Goal: Task Accomplishment & Management: Manage account settings

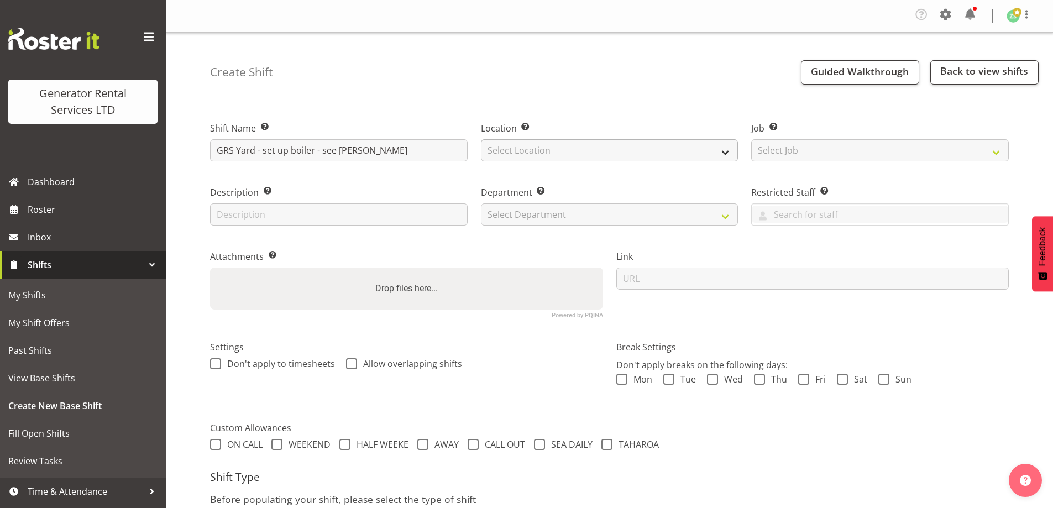
type input "GRS Yard - set up boiler - see [PERSON_NAME]"
click at [665, 158] on select "Select Location GRS Auckland" at bounding box center [610, 150] width 258 height 22
select select "28"
click at [481, 139] on select "Select Location GRS Auckland" at bounding box center [610, 150] width 258 height 22
click at [829, 162] on div "Job Set the job or project the shift relates to, if applicable. Select Job Crea…" at bounding box center [880, 138] width 271 height 64
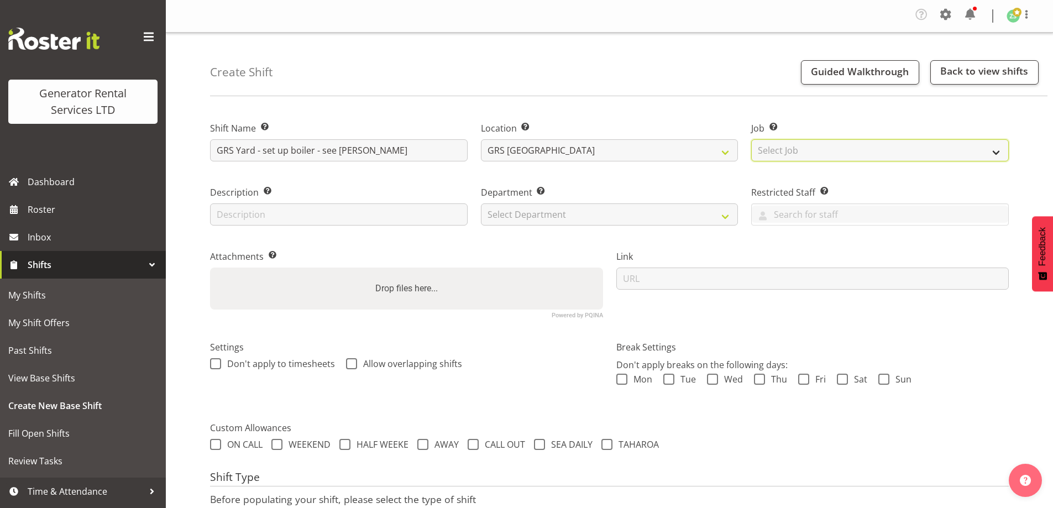
click at [836, 151] on select "Select Job Create new job 1.1 GRS AKL RENTALS 1.1 GRS AKL RENTALS AC 1.1 GRS AK…" at bounding box center [880, 150] width 258 height 22
select select "9"
click at [751, 139] on select "Select Job Create new job 1.1 GRS AKL RENTALS 1.1 GRS AKL RENTALS AC 1.1 GRS AK…" at bounding box center [880, 150] width 258 height 22
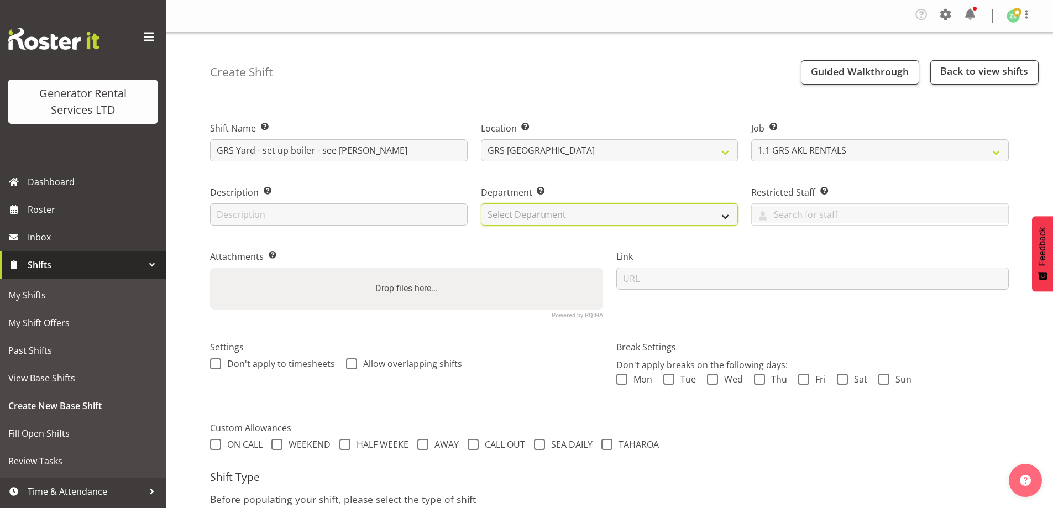
drag, startPoint x: 607, startPoint y: 217, endPoint x: 604, endPoint y: 222, distance: 6.2
click at [608, 218] on select "Select Department GRS ADMIN AKL GRS HIRE AKL GRS HIRE TGA GRS HIRE HST GRS ENGI…" at bounding box center [610, 214] width 258 height 22
select select "20"
click at [481, 203] on select "Select Department GRS ADMIN AKL GRS HIRE AKL GRS HIRE TGA GRS HIRE HST GRS ENGI…" at bounding box center [610, 214] width 258 height 22
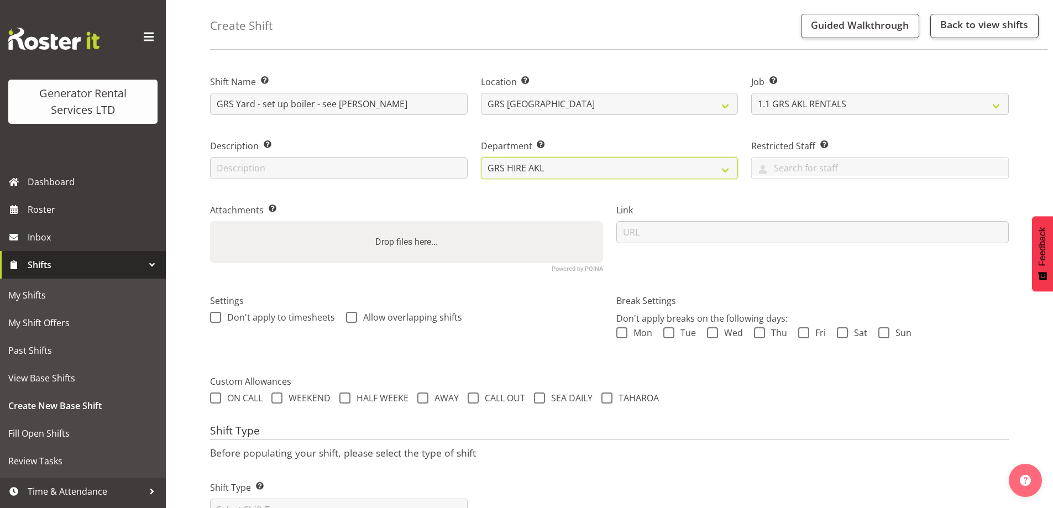
scroll to position [93, 0]
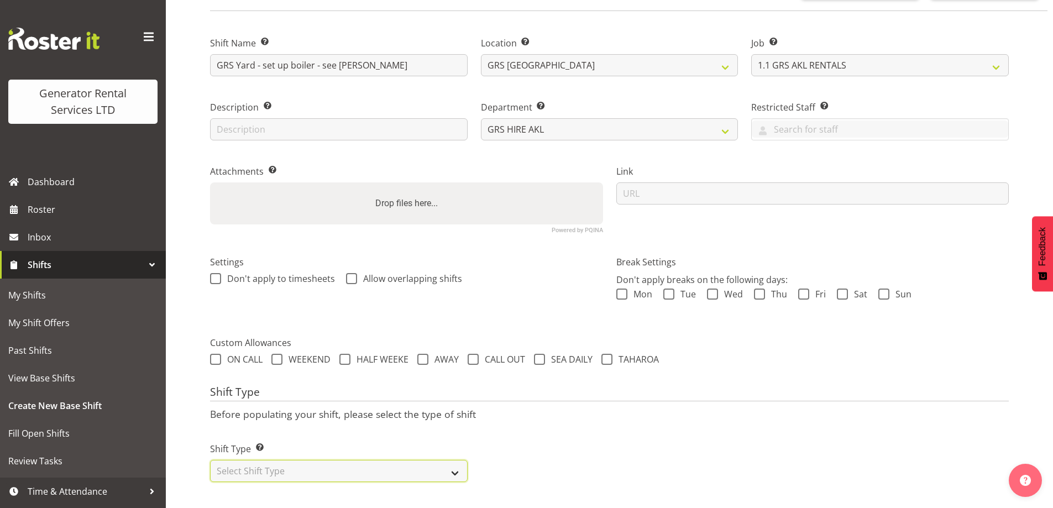
click at [284, 460] on select "Select Shift Type One Off Shift Recurring Shift Rotating Shift" at bounding box center [339, 471] width 258 height 22
select select "one_off"
click at [210, 460] on select "Select Shift Type One Off Shift Recurring Shift Rotating Shift" at bounding box center [339, 471] width 258 height 22
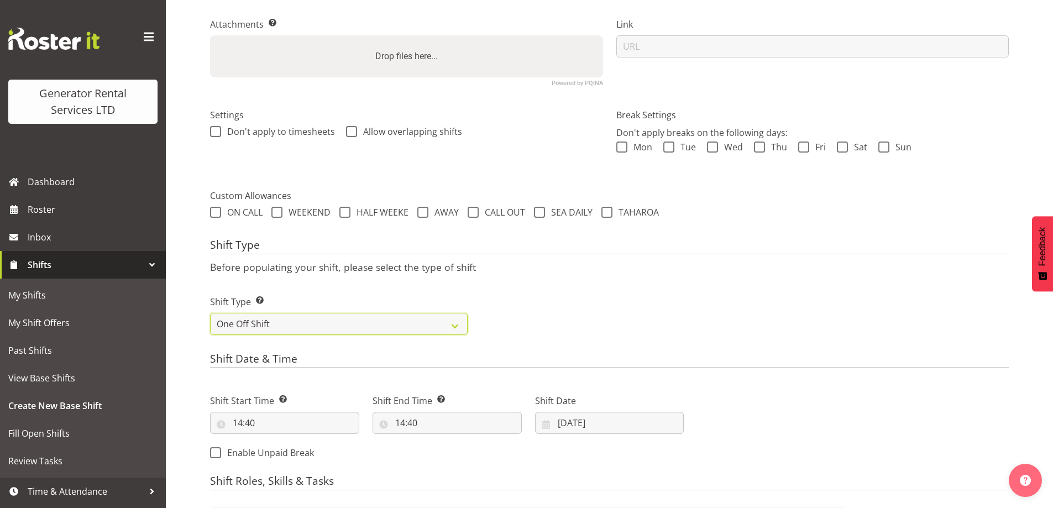
scroll to position [370, 0]
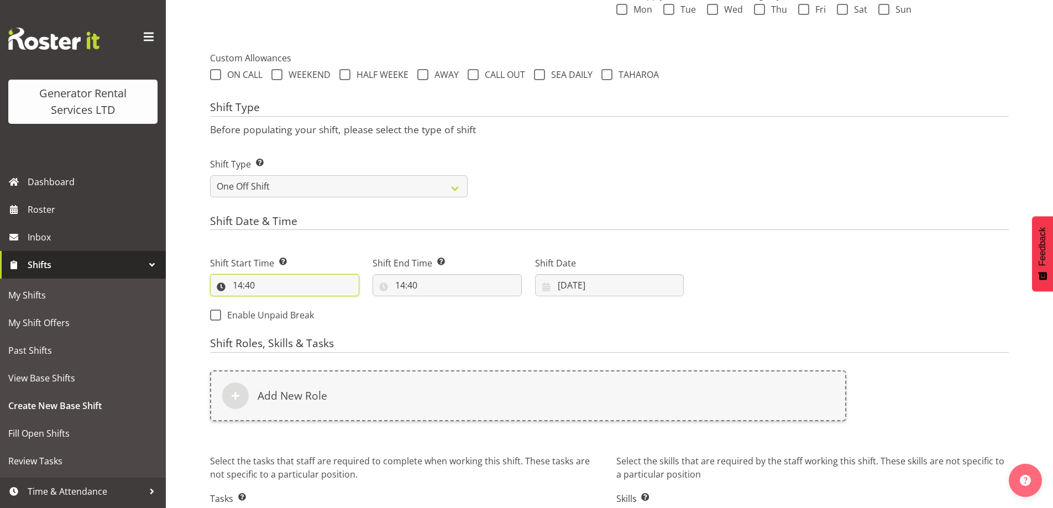
click at [299, 281] on input "14:40" at bounding box center [284, 285] width 149 height 22
drag, startPoint x: 285, startPoint y: 315, endPoint x: 286, endPoint y: 305, distance: 10.0
click at [285, 312] on select "00 01 02 03 04 05 06 07 08 09 10 11 12 13 14 15 16 17 18 19 20 21 22 23" at bounding box center [285, 314] width 25 height 22
select select "7"
click at [273, 303] on select "00 01 02 03 04 05 06 07 08 09 10 11 12 13 14 15 16 17 18 19 20 21 22 23" at bounding box center [285, 314] width 25 height 22
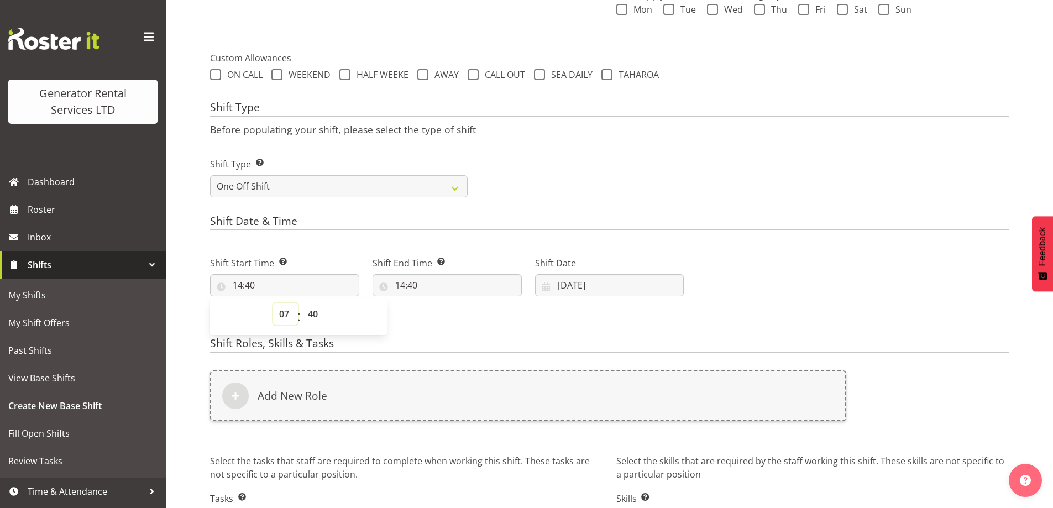
type input "07:40"
click at [317, 312] on select "00 01 02 03 04 05 06 07 08 09 10 11 12 13 14 15 16 17 18 19 20 21 22 23 24 25 2…" at bounding box center [314, 314] width 25 height 22
select select "0"
click at [302, 303] on select "00 01 02 03 04 05 06 07 08 09 10 11 12 13 14 15 16 17 18 19 20 21 22 23 24 25 2…" at bounding box center [314, 314] width 25 height 22
type input "07:00"
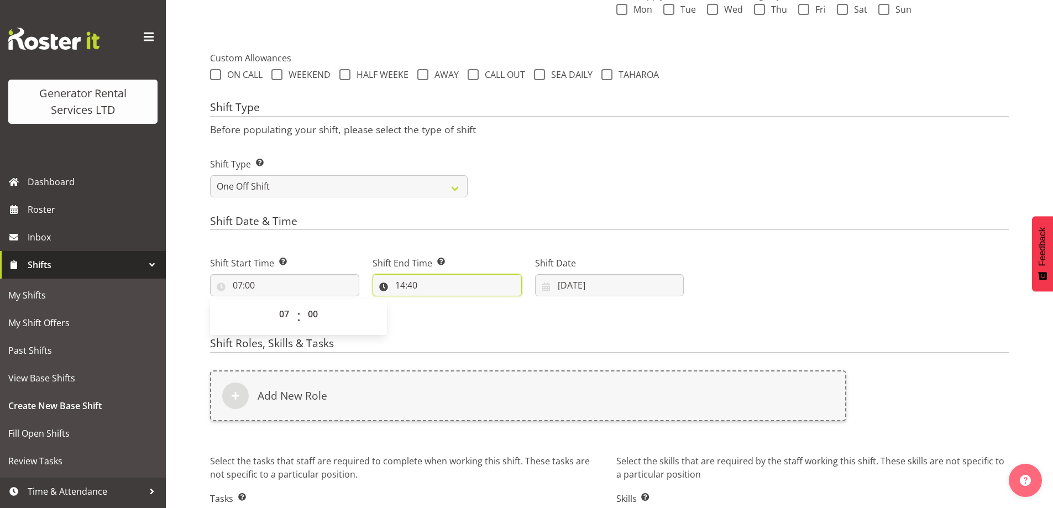
click at [450, 291] on input "14:40" at bounding box center [447, 285] width 149 height 22
drag, startPoint x: 452, startPoint y: 315, endPoint x: 450, endPoint y: 309, distance: 6.3
click at [452, 315] on select "00 01 02 03 04 05 06 07 08 09 10 11 12 13 14 15 16 17 18 19 20 21 22 23" at bounding box center [448, 314] width 25 height 22
click at [436, 303] on select "00 01 02 03 04 05 06 07 08 09 10 11 12 13 14 15 16 17 18 19 20 21 22 23" at bounding box center [448, 314] width 25 height 22
click at [471, 306] on select "00 01 02 03 04 05 06 07 08 09 10 11 12 13 14 15 16 17 18 19 20 21 22 23 24 25 2…" at bounding box center [476, 314] width 25 height 22
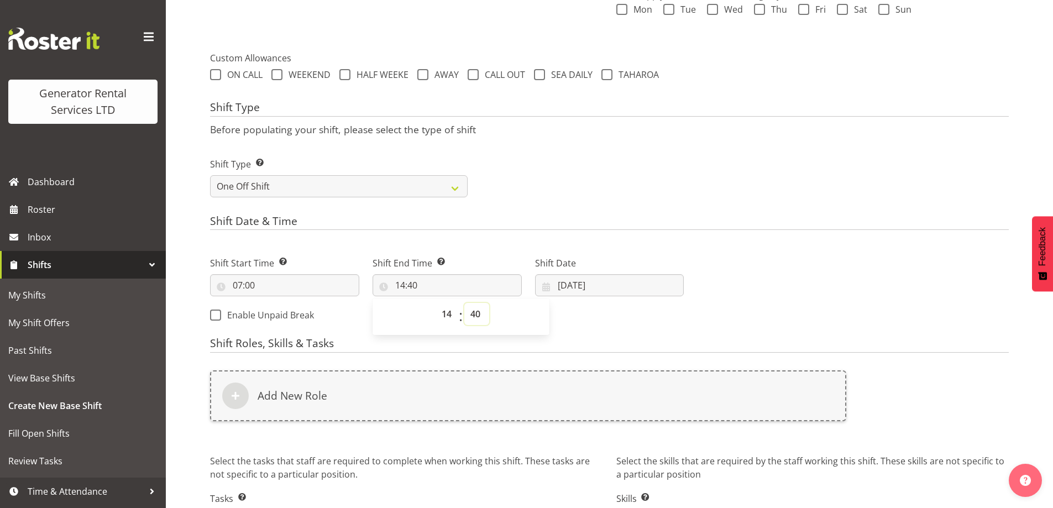
select select "0"
click at [464, 303] on select "00 01 02 03 04 05 06 07 08 09 10 11 12 13 14 15 16 17 18 19 20 21 22 23 24 25 2…" at bounding box center [476, 314] width 25 height 22
type input "14:00"
click at [609, 284] on input "28/08/2025" at bounding box center [609, 285] width 149 height 22
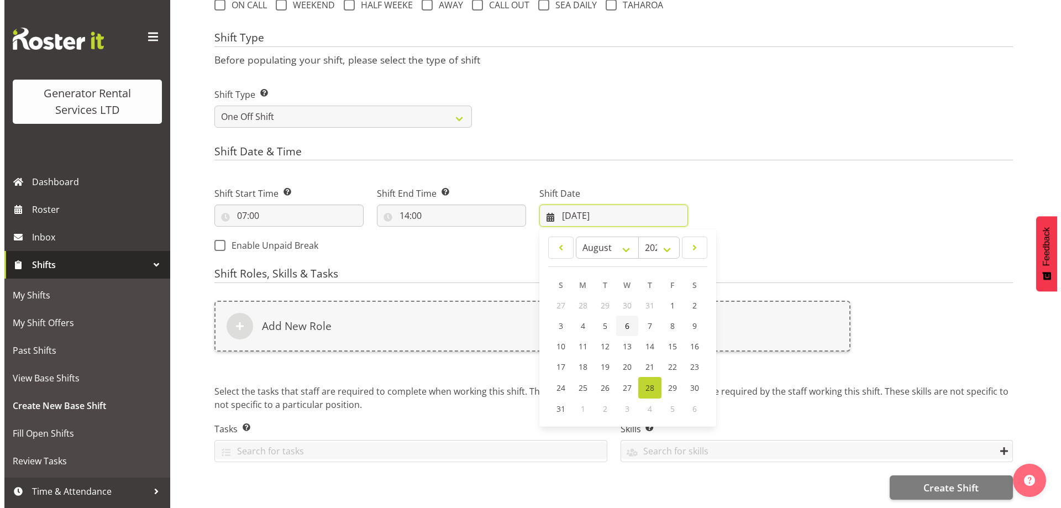
scroll to position [448, 0]
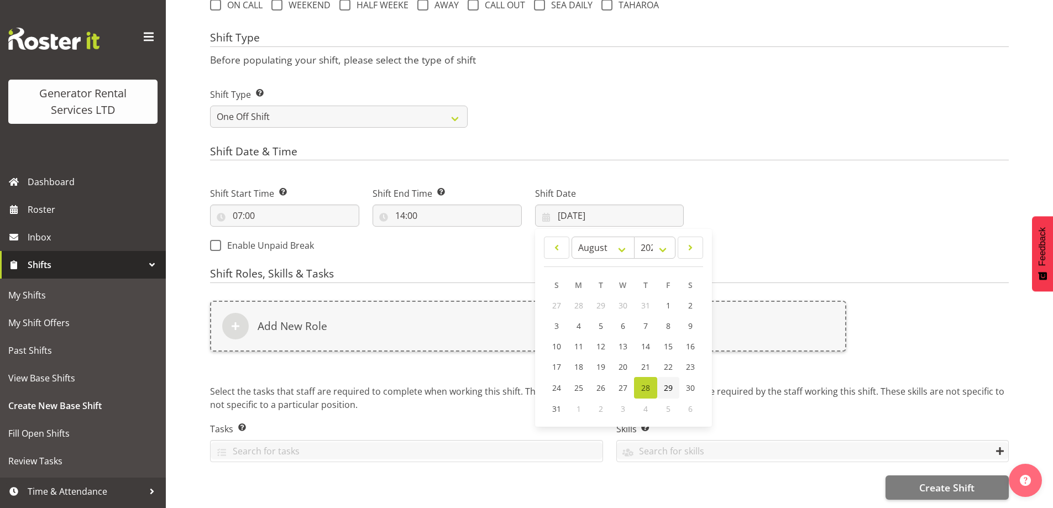
click at [671, 383] on span "29" at bounding box center [668, 388] width 9 height 11
type input "29/08/2025"
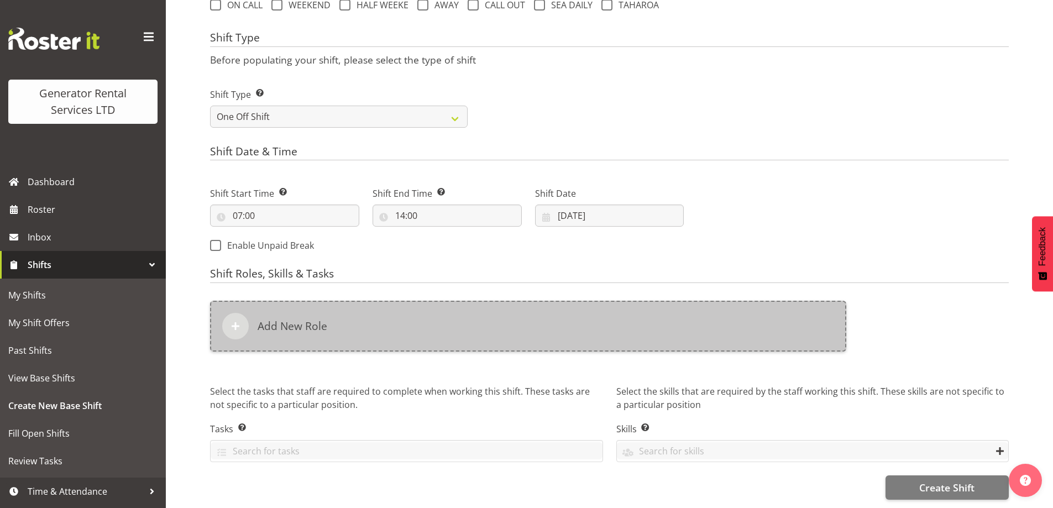
click at [480, 329] on div "Add New Role" at bounding box center [528, 326] width 636 height 51
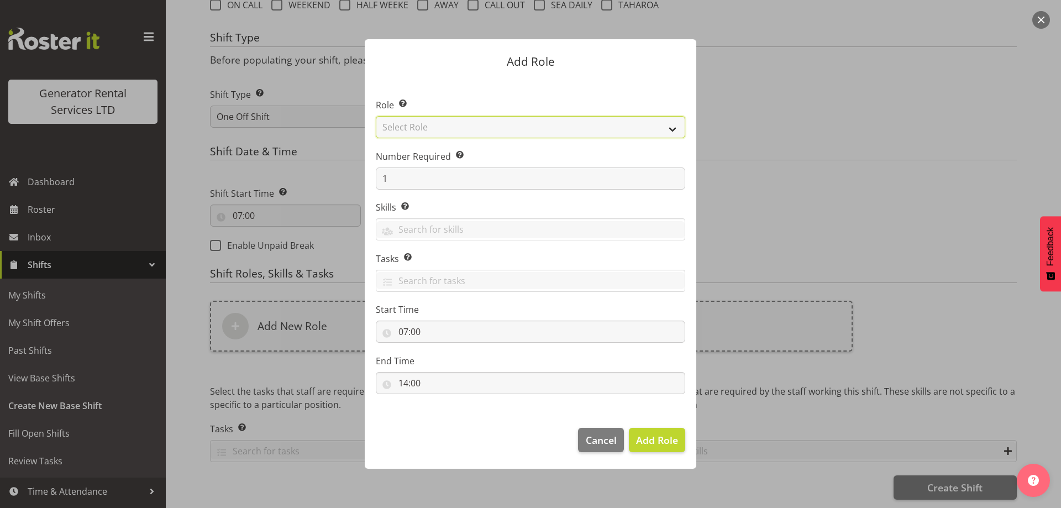
click at [447, 128] on select "Select Role Account Manager Electrician Engineering GM HSEQ manager MECH Mechan…" at bounding box center [531, 127] width 310 height 22
select select "20"
click at [376, 116] on select "Select Role Account Manager Electrician Engineering GM HSEQ manager MECH Mechan…" at bounding box center [531, 127] width 310 height 22
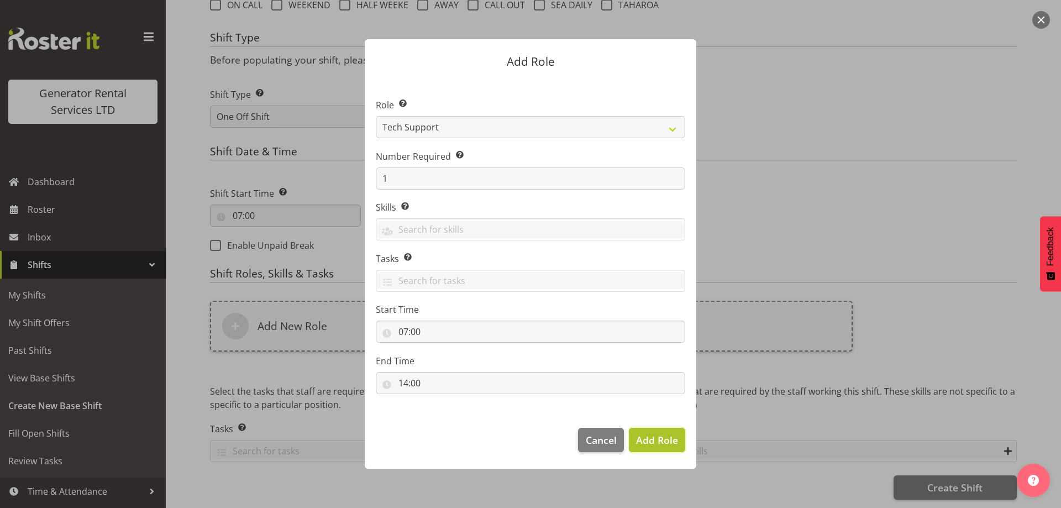
click at [670, 437] on span "Add Role" at bounding box center [657, 439] width 42 height 13
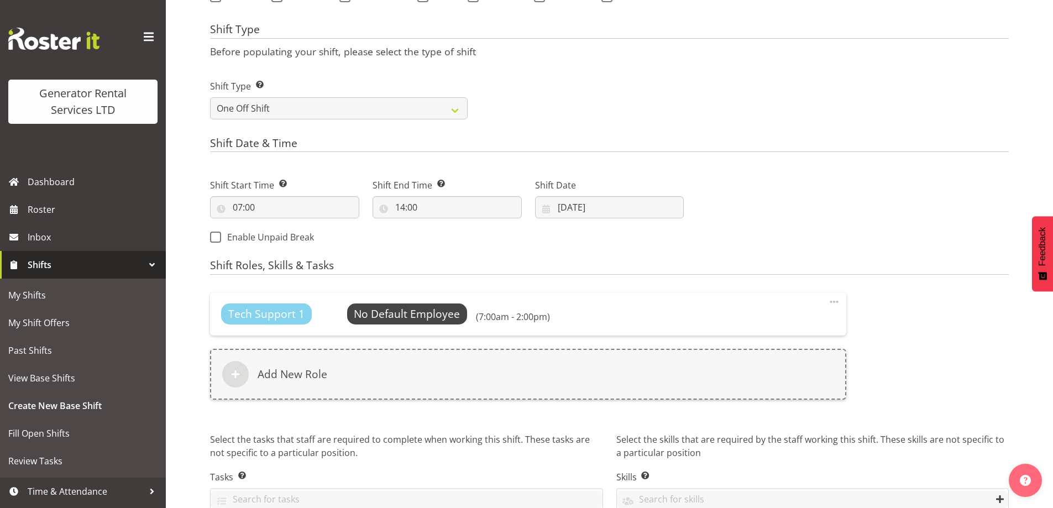
click at [418, 298] on div "Tech Support 1 No Default Employee Select Employee (7:00am - 2:00pm) Edit Delete" at bounding box center [528, 313] width 636 height 43
click at [415, 311] on span "Select Employee" at bounding box center [407, 314] width 82 height 16
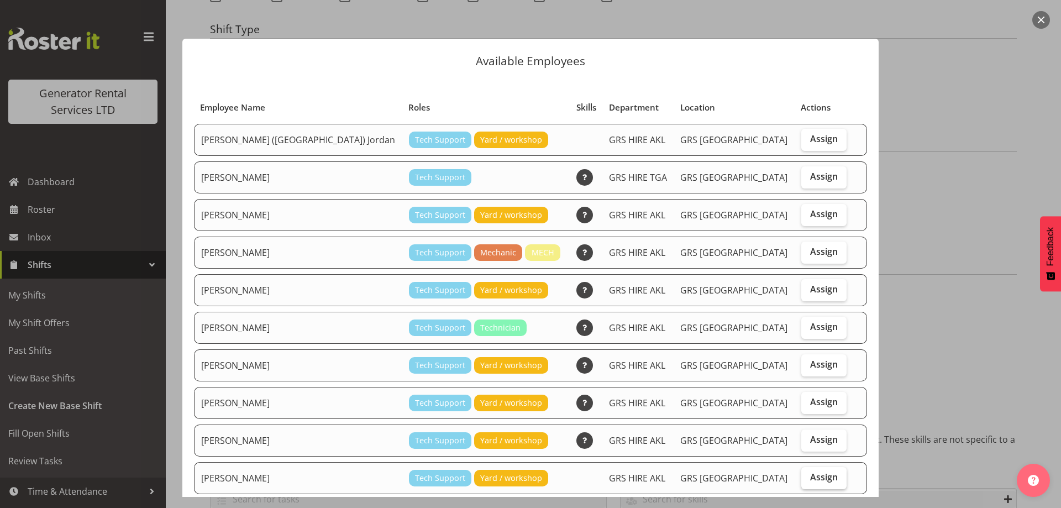
click at [829, 477] on label "Assign" at bounding box center [824, 478] width 45 height 22
click at [809, 477] on input "Assign" at bounding box center [805, 477] width 7 height 7
checkbox input "true"
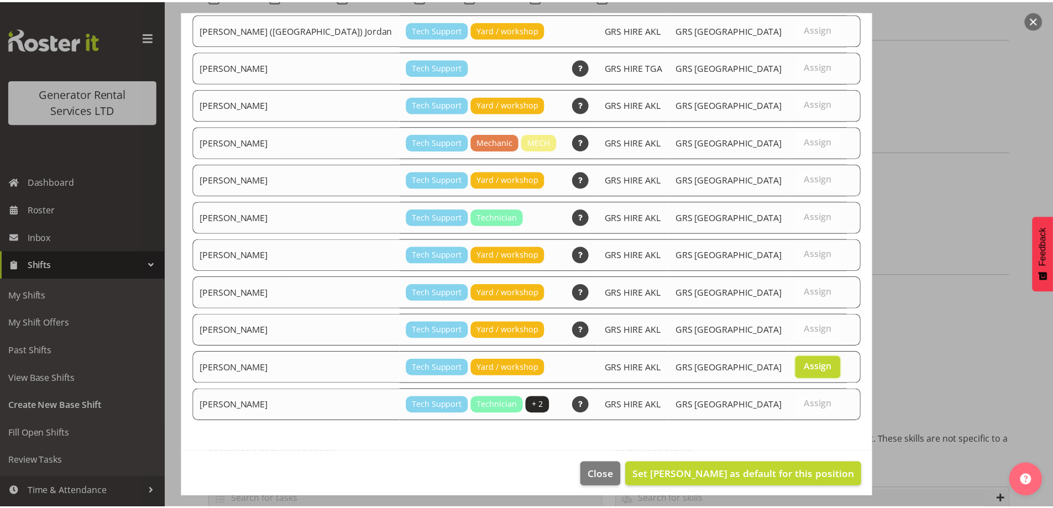
scroll to position [117, 0]
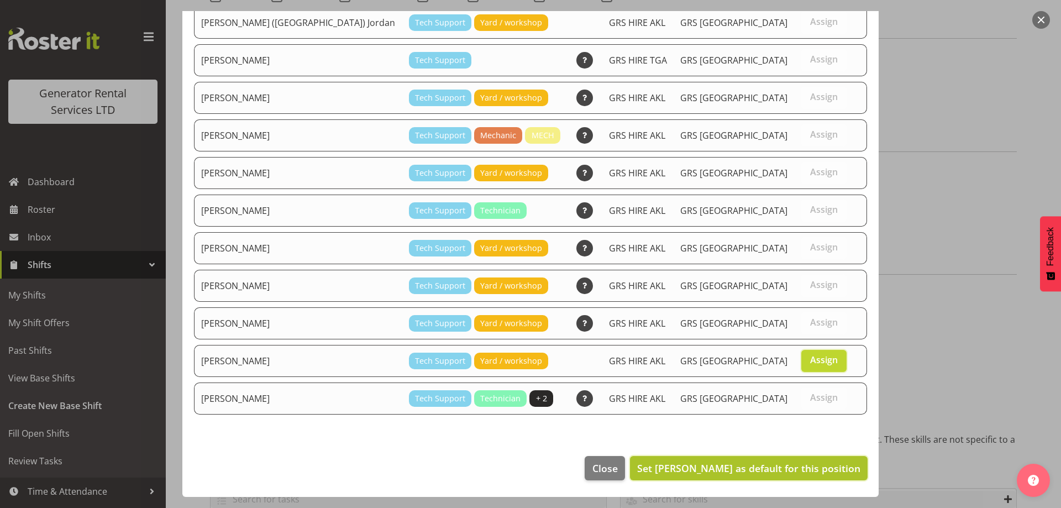
click at [779, 466] on span "Set Sean Moitra as default for this position" at bounding box center [748, 468] width 223 height 13
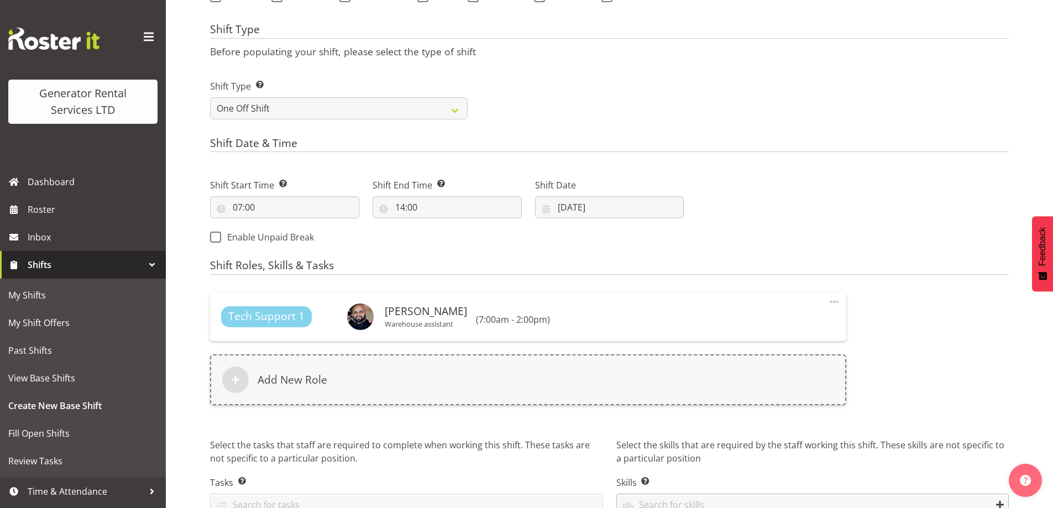
scroll to position [510, 0]
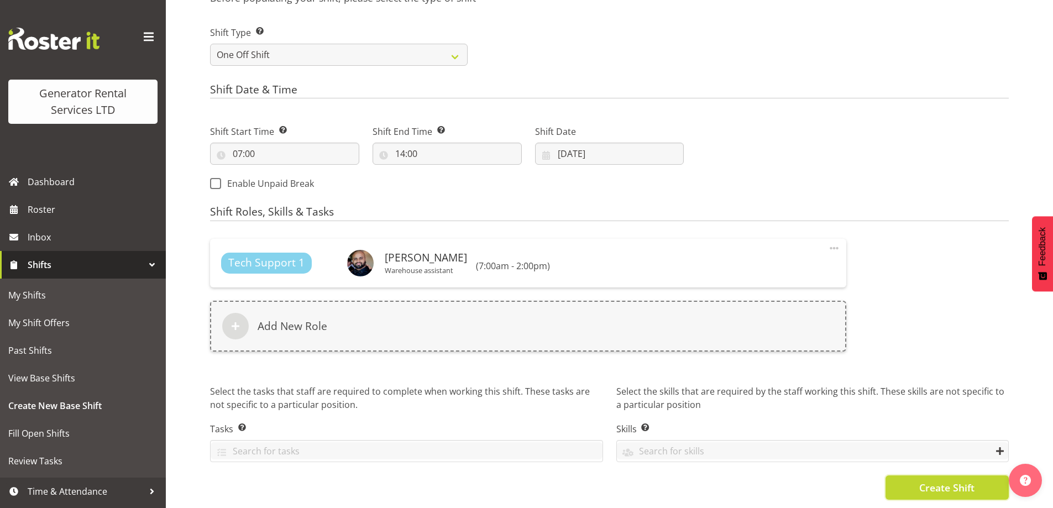
click at [902, 475] on button "Create Shift" at bounding box center [947, 487] width 123 height 24
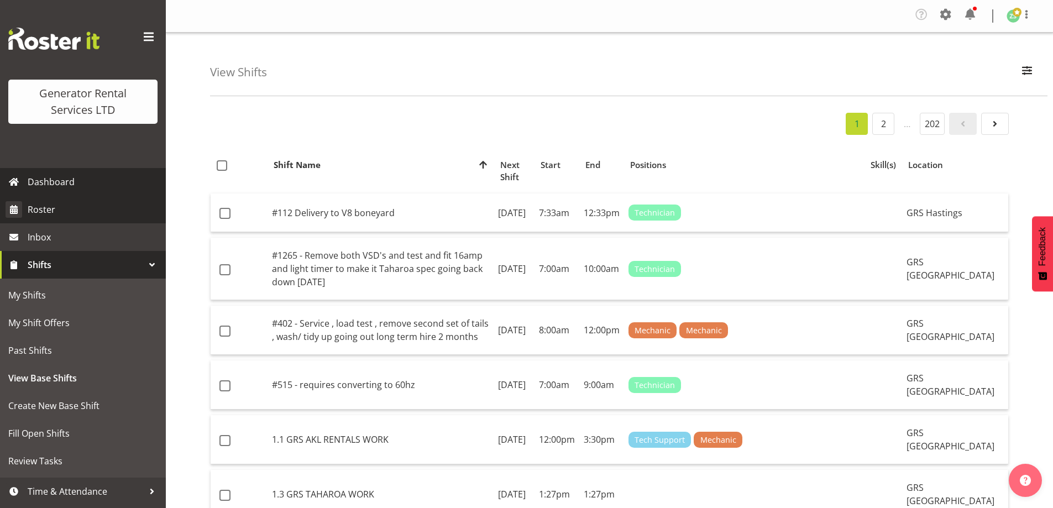
drag, startPoint x: 74, startPoint y: 188, endPoint x: 67, endPoint y: 196, distance: 9.8
click at [74, 188] on span "Dashboard" at bounding box center [94, 182] width 133 height 17
click at [59, 214] on span "Roster" at bounding box center [94, 209] width 133 height 17
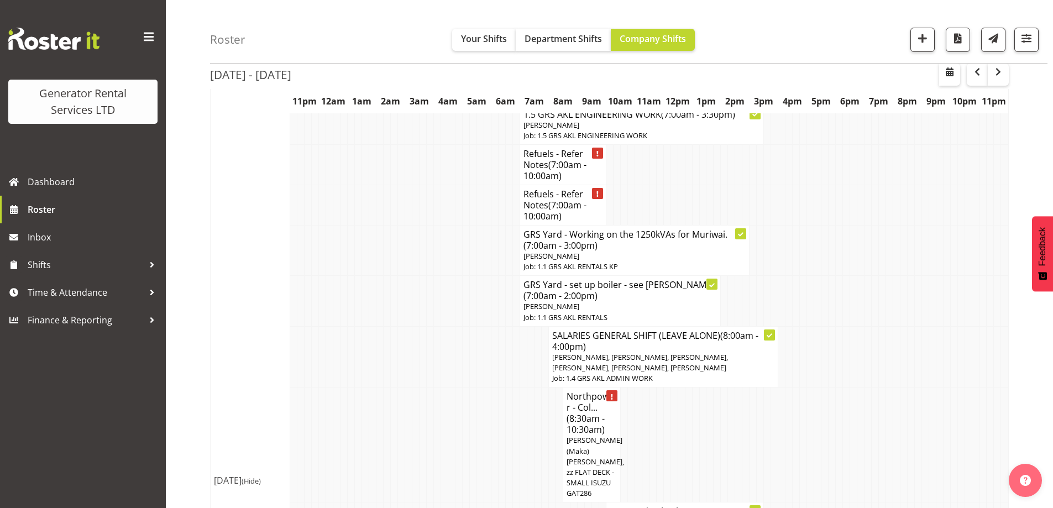
scroll to position [1106, 0]
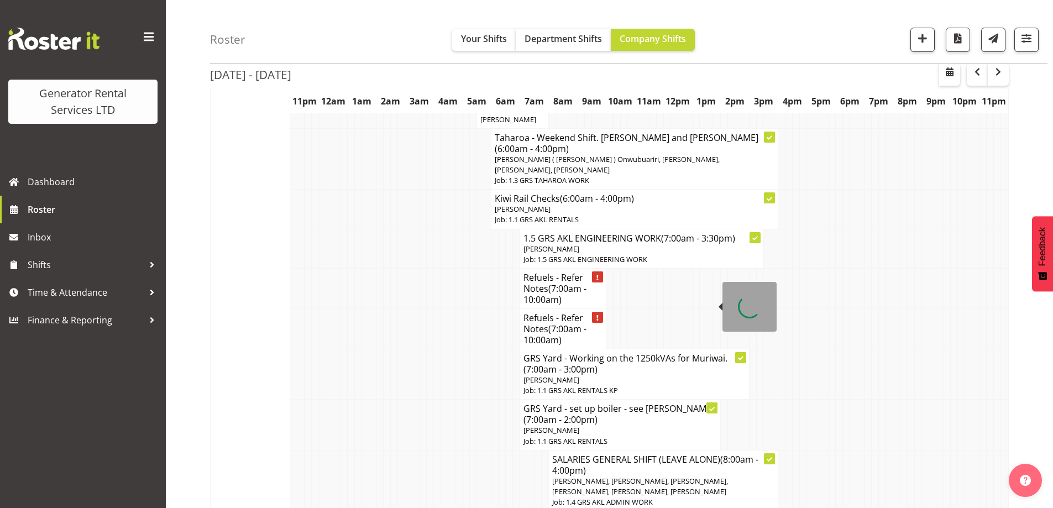
click at [545, 413] on span "(7:00am - 2:00pm)" at bounding box center [560, 419] width 74 height 12
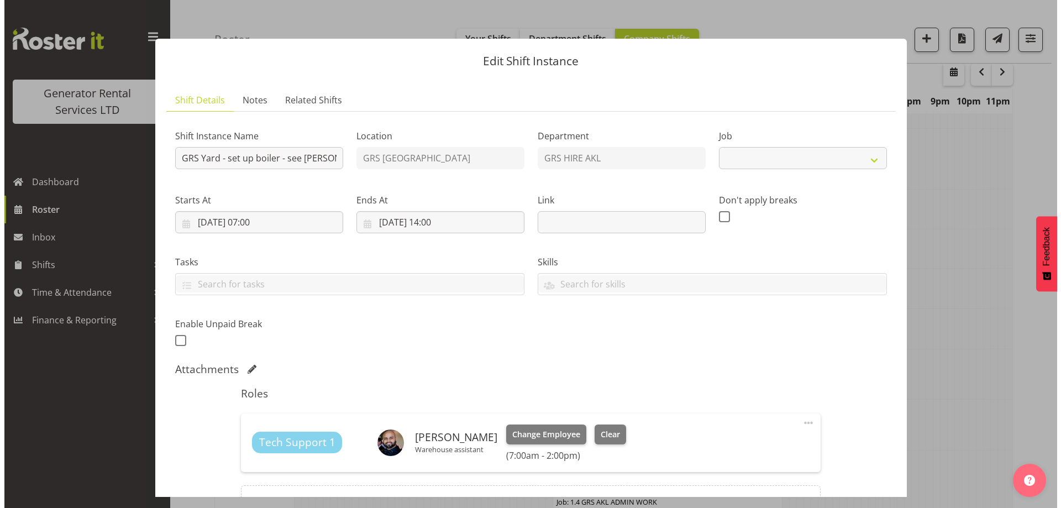
scroll to position [1100, 0]
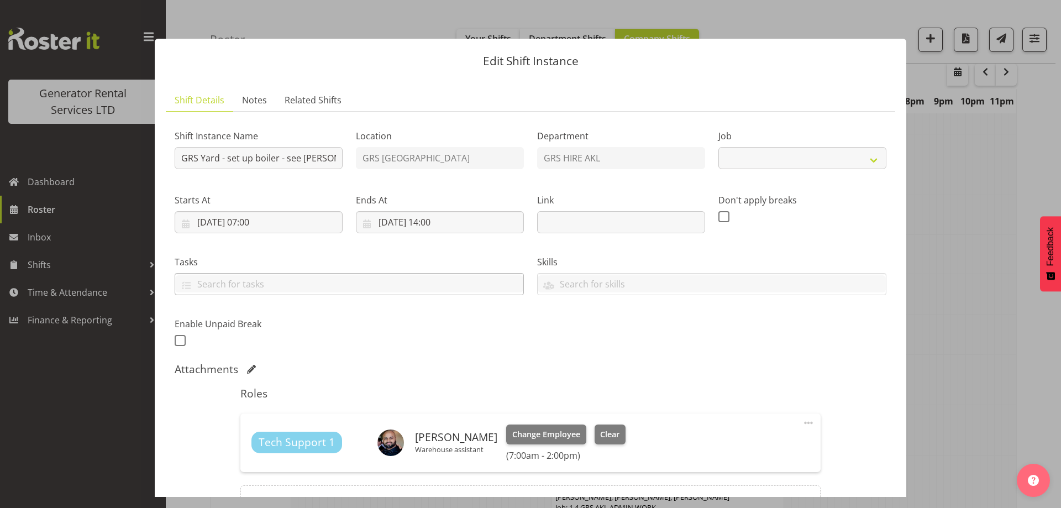
select select "9"
click at [972, 360] on div at bounding box center [530, 254] width 1061 height 508
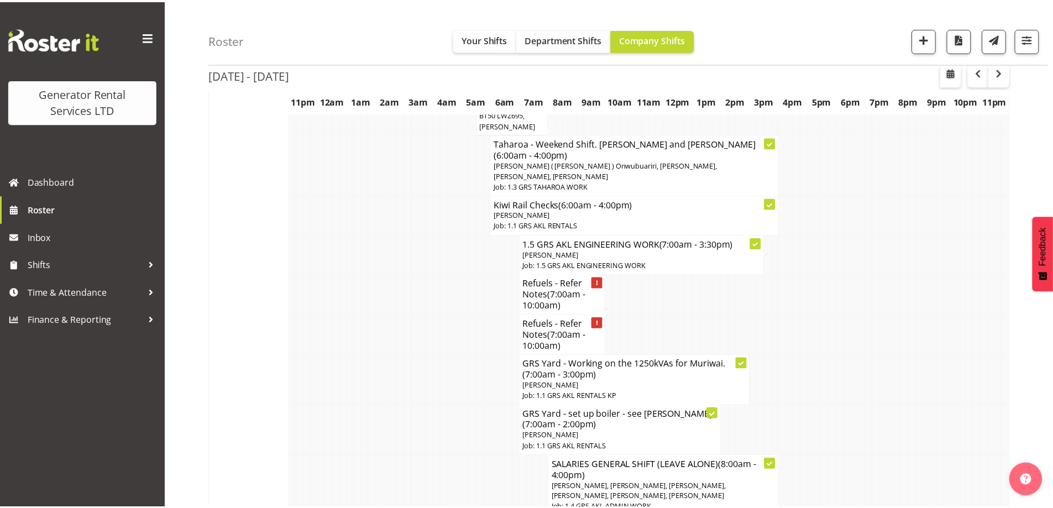
scroll to position [1106, 0]
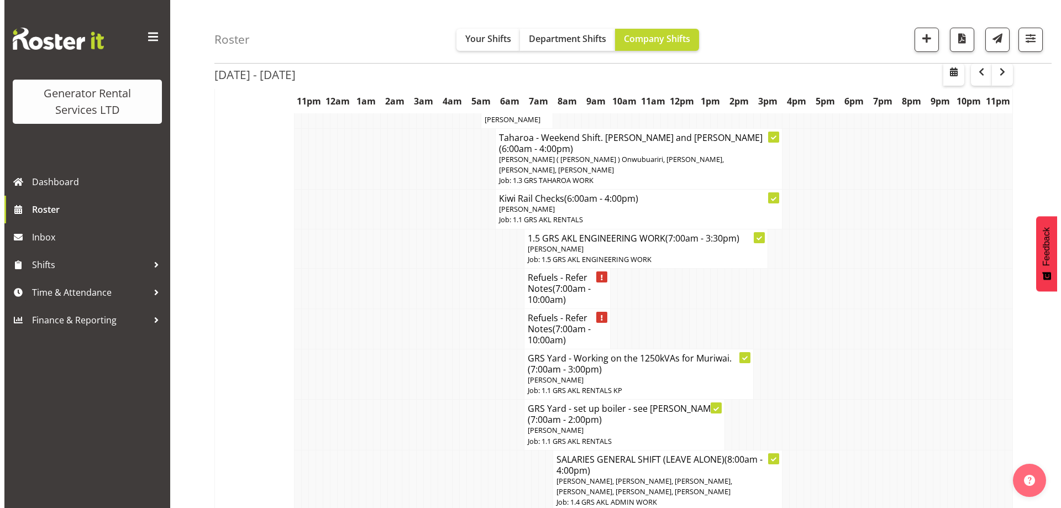
scroll to position [1100, 0]
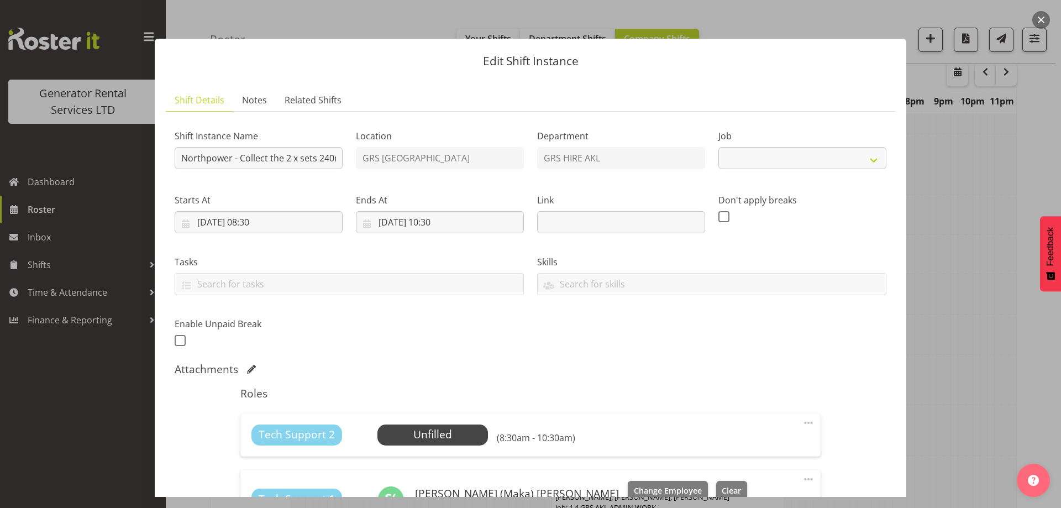
select select "7504"
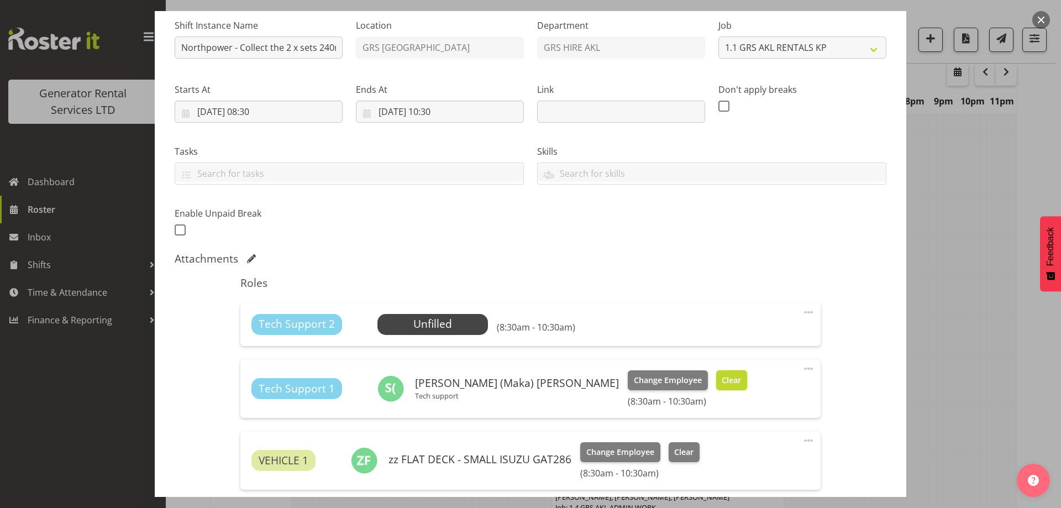
click at [722, 383] on span "Clear" at bounding box center [731, 380] width 19 height 12
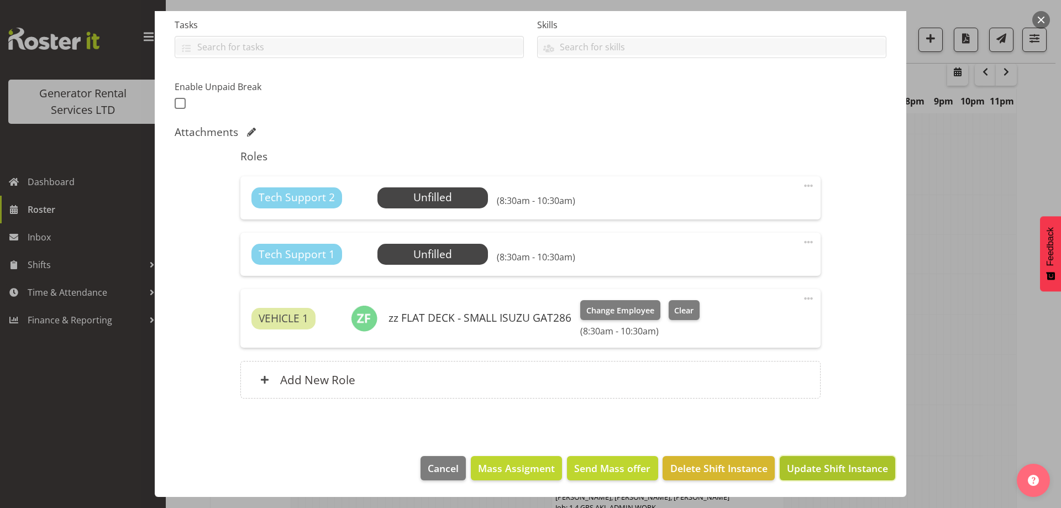
click at [802, 468] on span "Update Shift Instance" at bounding box center [837, 468] width 101 height 14
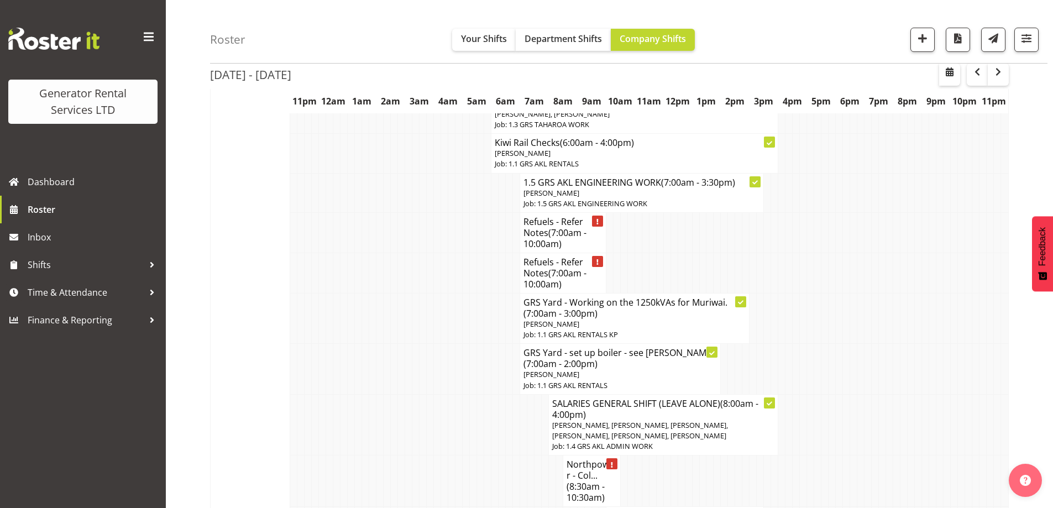
scroll to position [1034, 0]
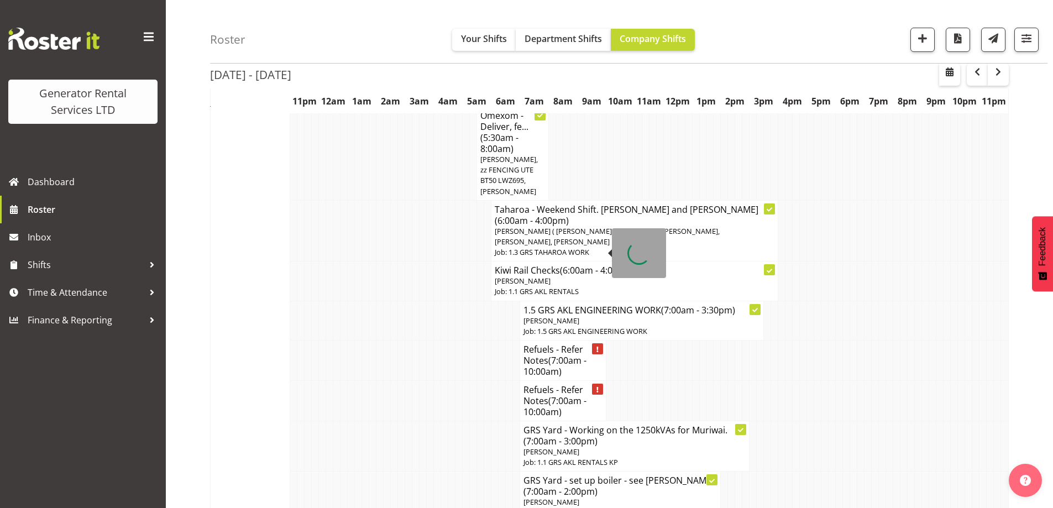
click at [536, 344] on h4 "Refuels - Refer Notes (7:00am - 10:00am)" at bounding box center [562, 360] width 79 height 33
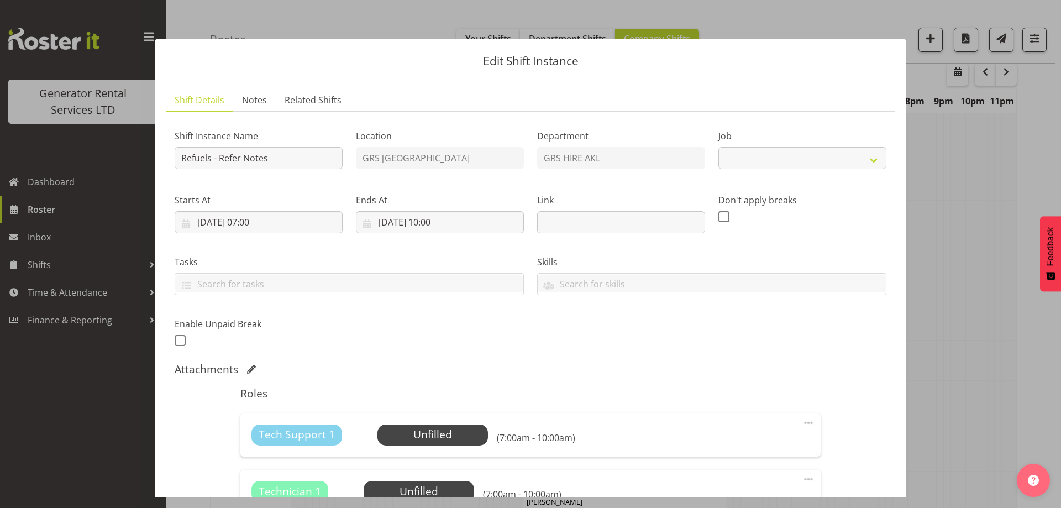
select select "9"
click at [260, 103] on span "Notes" at bounding box center [254, 99] width 25 height 13
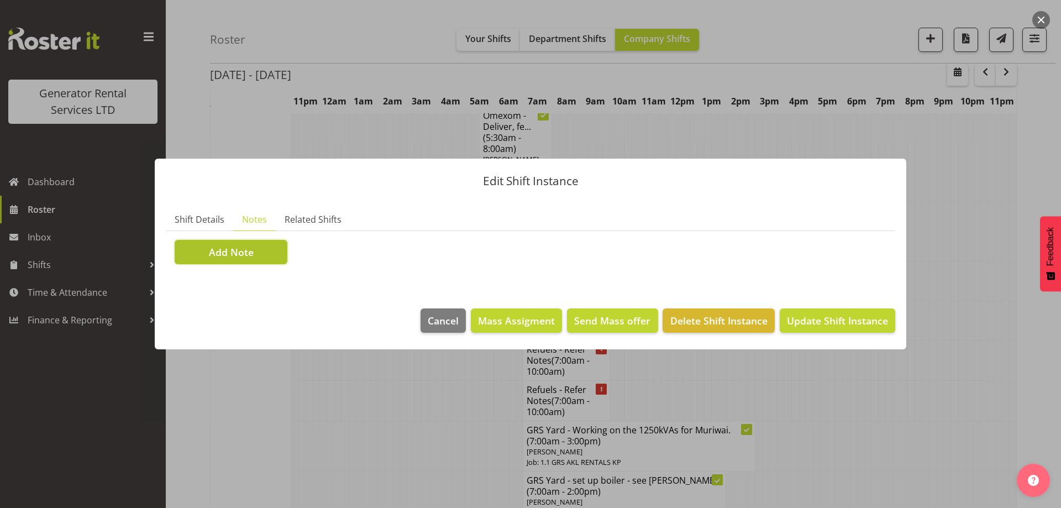
click at [226, 261] on button "Add Note" at bounding box center [231, 252] width 113 height 24
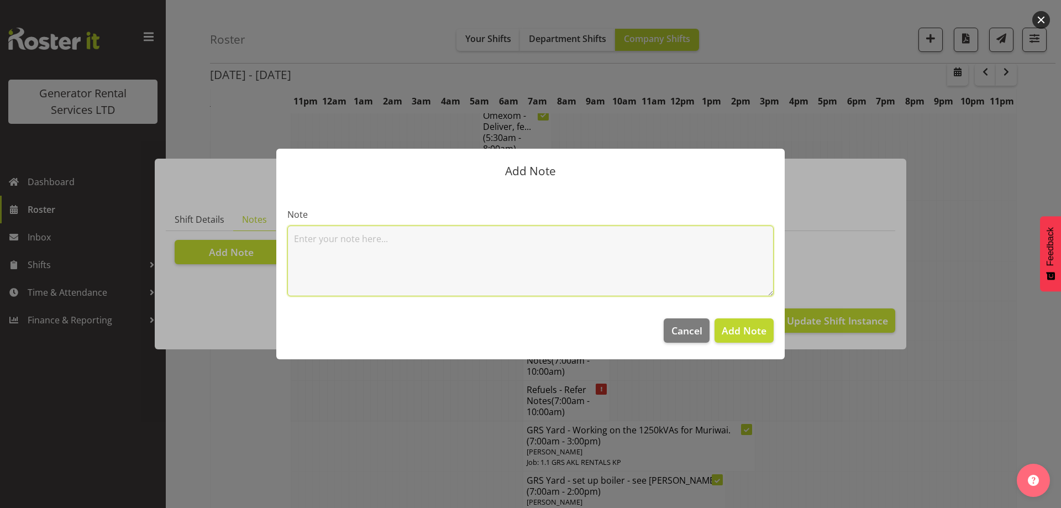
click at [321, 235] on textarea at bounding box center [530, 261] width 486 height 71
paste textarea "800KVA, 500kvas & 300kva @ 651 Massey road, 37 Plumley Cres & 46 Cyclamen road,…"
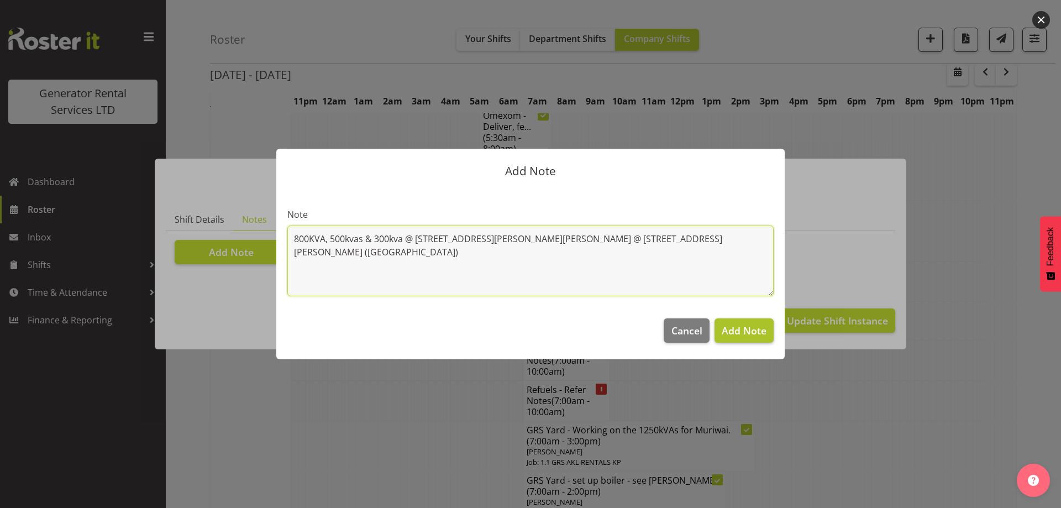
type textarea "800KVA, 500kvas & 300kva @ 651 Massey road, 37 Plumley Cres & 46 Cyclamen road,…"
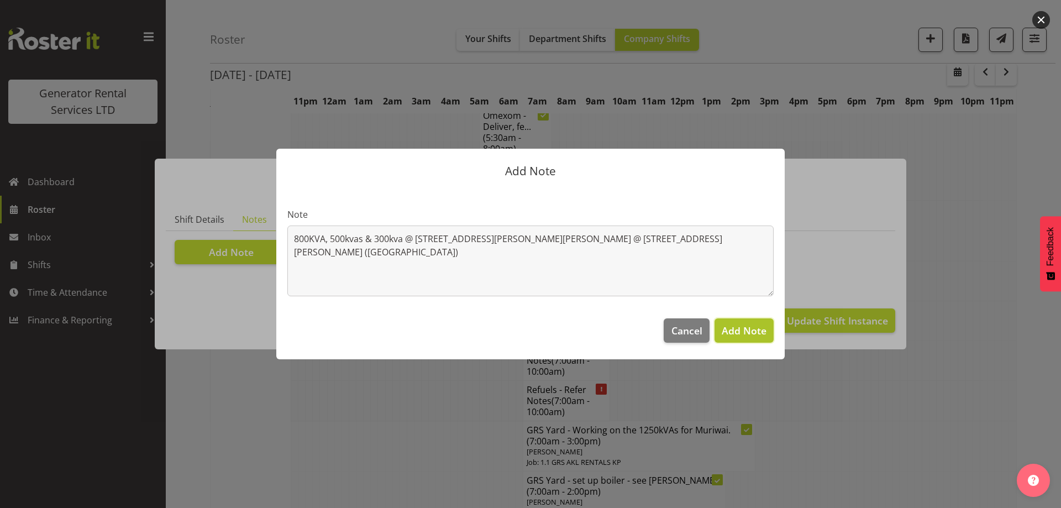
click at [748, 327] on span "Add Note" at bounding box center [744, 330] width 45 height 13
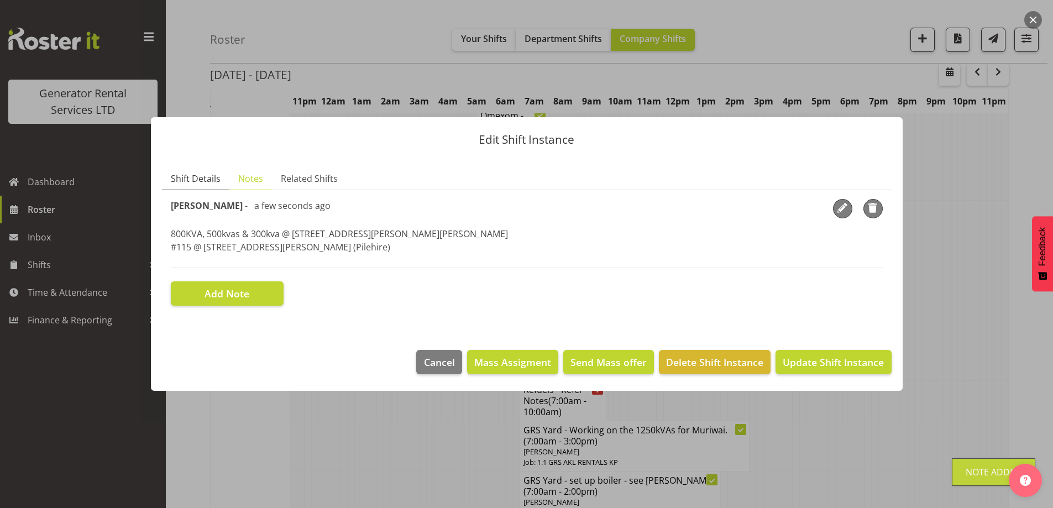
click at [184, 180] on span "Shift Details" at bounding box center [196, 178] width 50 height 13
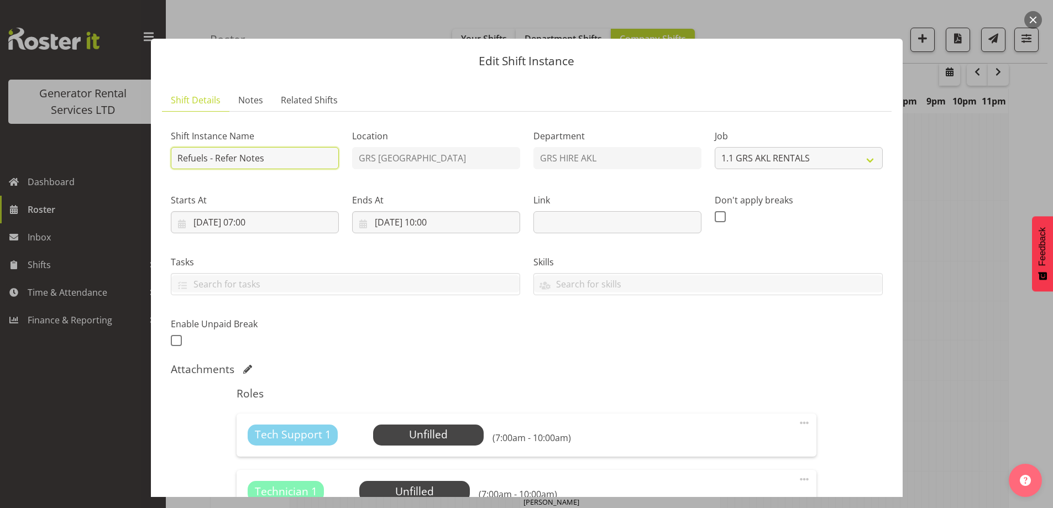
drag, startPoint x: 279, startPoint y: 160, endPoint x: 216, endPoint y: 158, distance: 62.5
click at [216, 158] on input "Refuels - Refer Notes" at bounding box center [255, 158] width 168 height 22
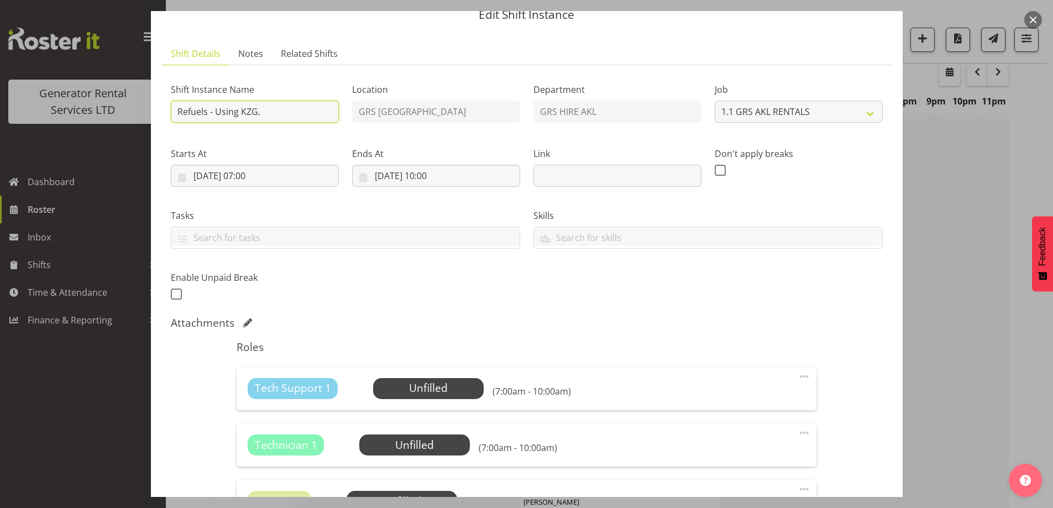
scroll to position [0, 0]
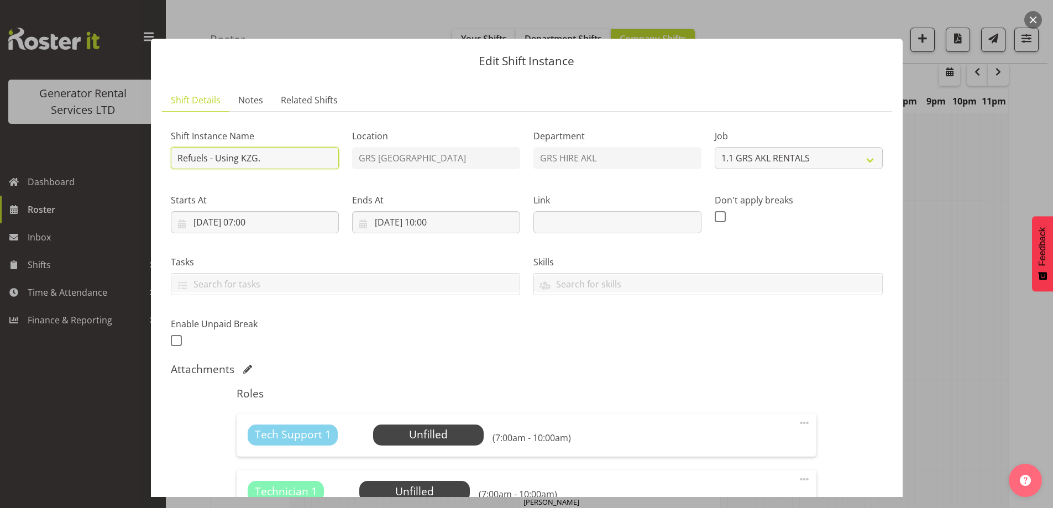
click at [253, 163] on input "Refuels - Using KZG." at bounding box center [255, 158] width 168 height 22
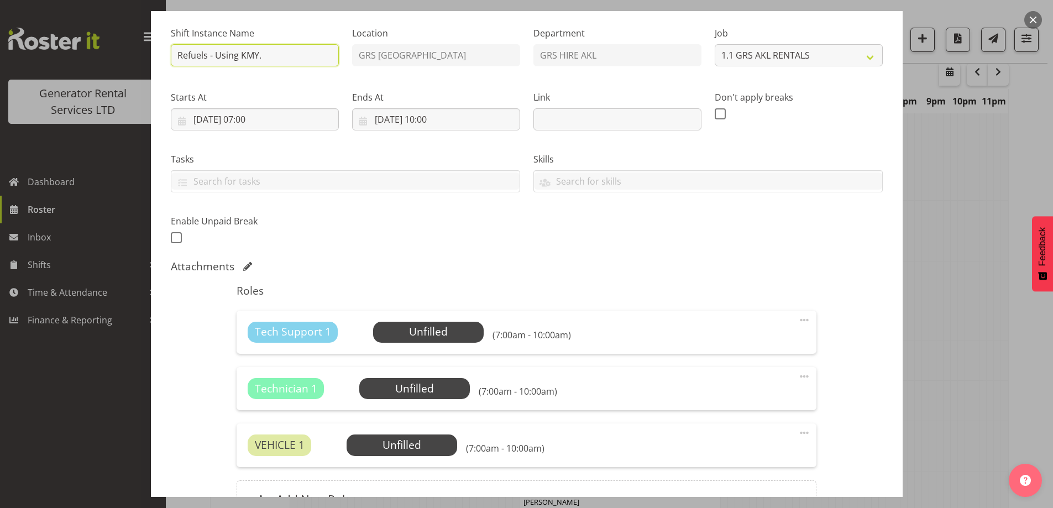
scroll to position [166, 0]
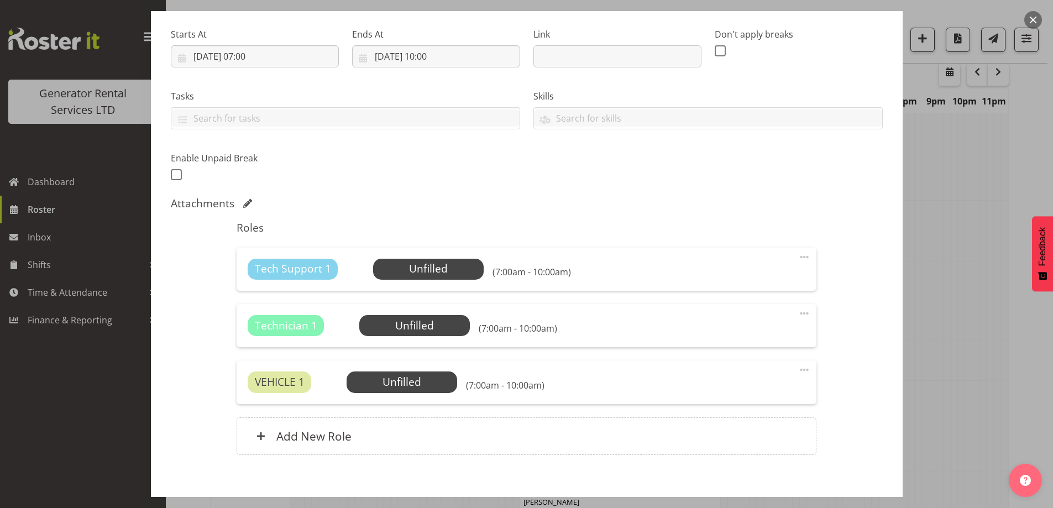
type input "Refuels - Using KMY."
click at [798, 312] on span at bounding box center [804, 313] width 13 height 13
click at [746, 382] on link "Delete" at bounding box center [758, 380] width 106 height 20
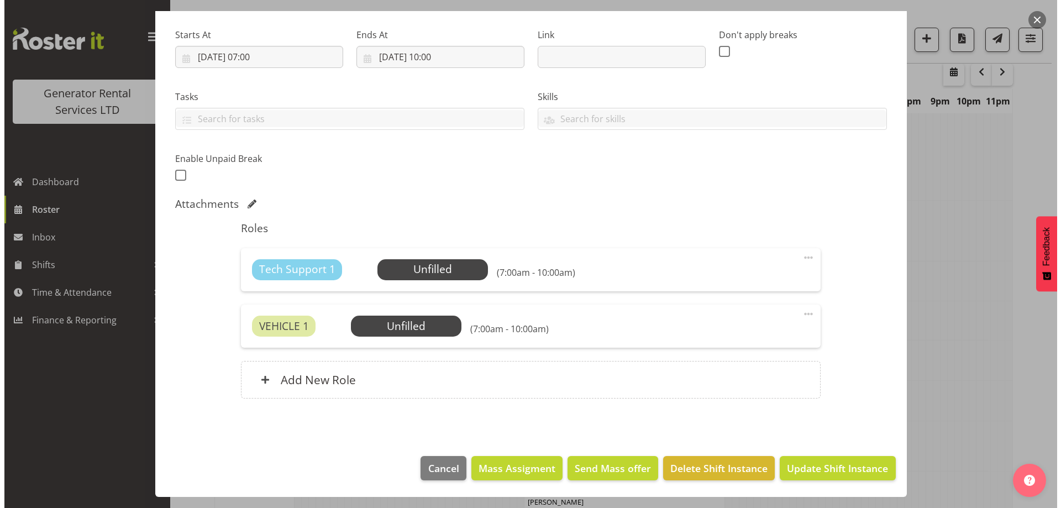
scroll to position [165, 0]
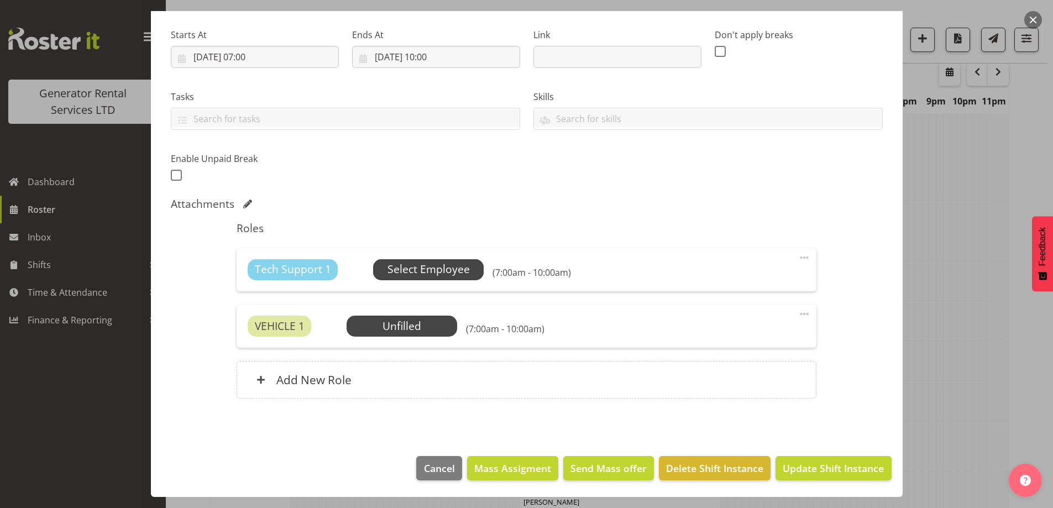
click at [438, 275] on span "Select Employee" at bounding box center [429, 269] width 82 height 16
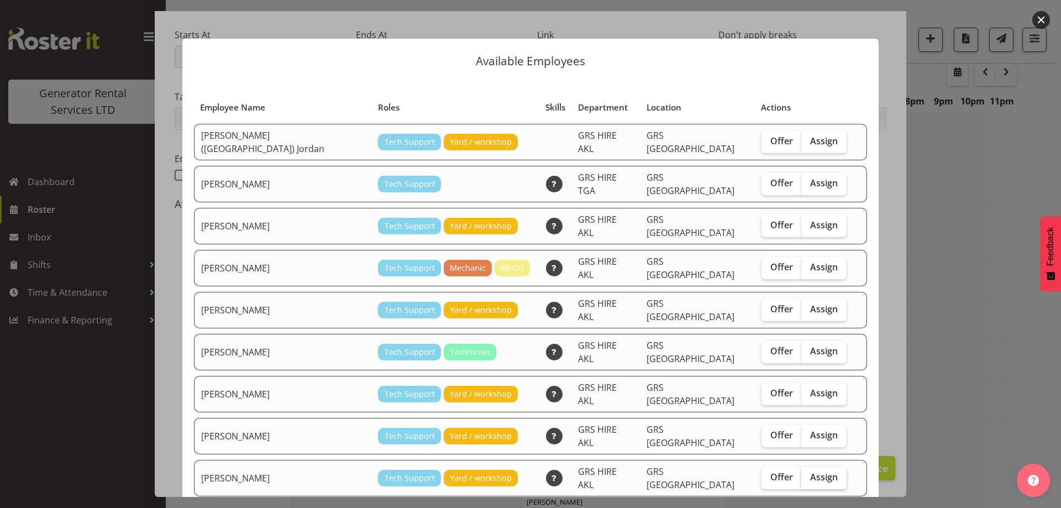
click at [810, 467] on label "Assign" at bounding box center [824, 478] width 45 height 22
click at [809, 474] on input "Assign" at bounding box center [805, 477] width 7 height 7
checkbox input "true"
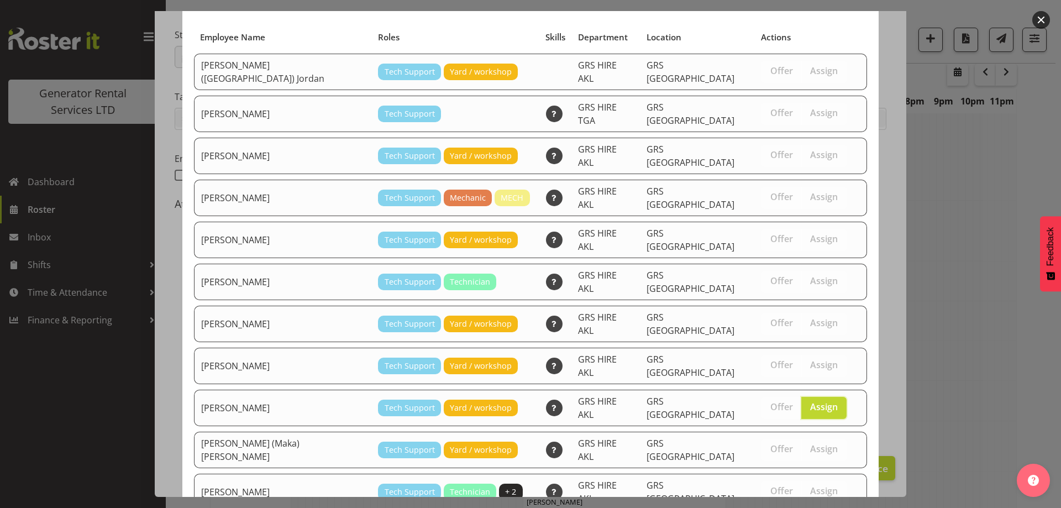
scroll to position [117, 0]
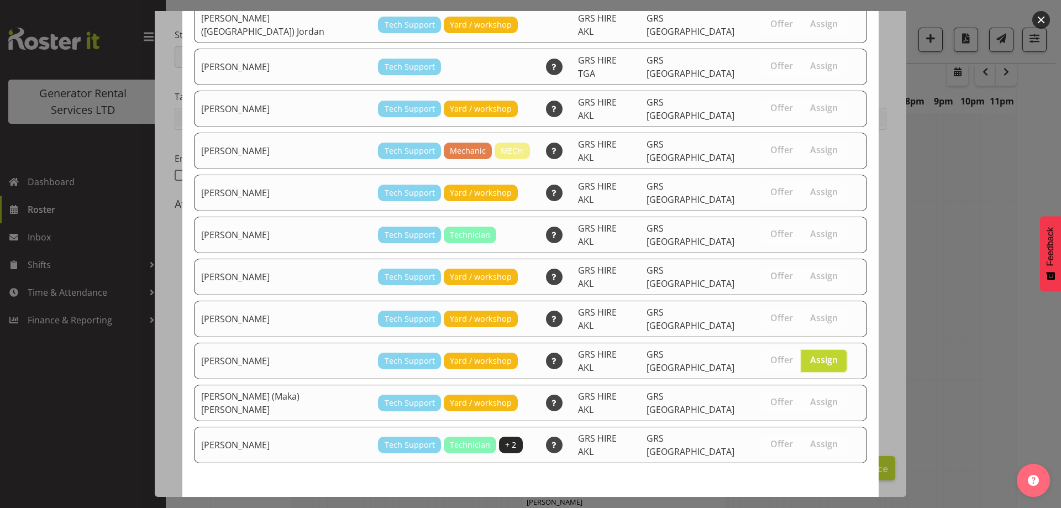
click at [804, 507] on span "Assign Sam Carter" at bounding box center [805, 516] width 112 height 13
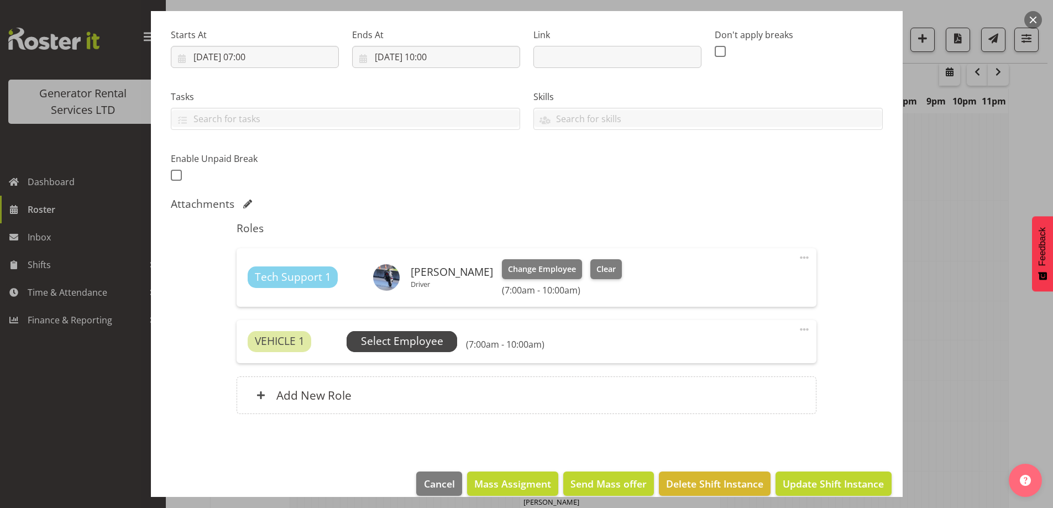
click at [392, 339] on span "Select Employee" at bounding box center [402, 341] width 82 height 16
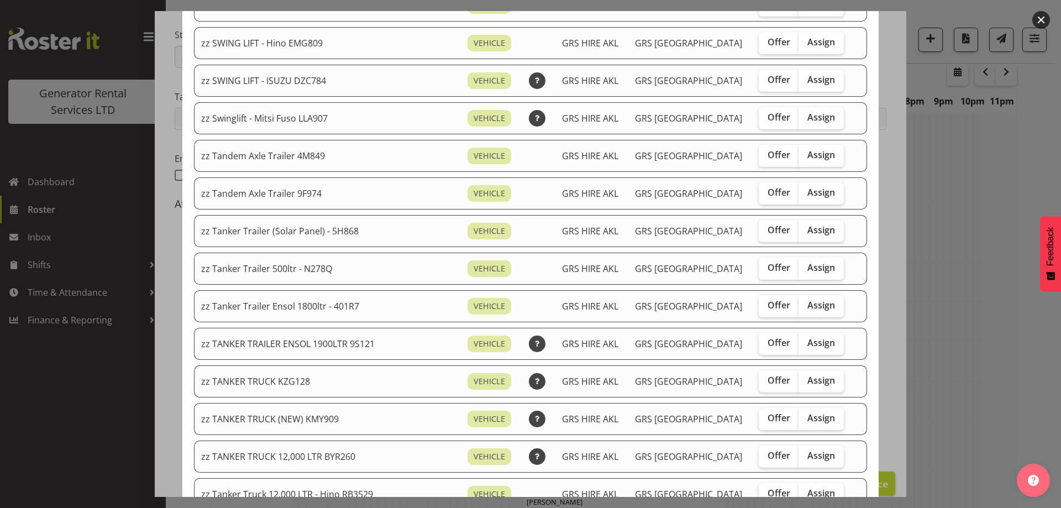
scroll to position [774, 0]
click at [825, 413] on div "Offer Assign" at bounding box center [802, 418] width 87 height 22
click at [811, 415] on span "Assign" at bounding box center [822, 417] width 28 height 11
click at [806, 415] on input "Assign" at bounding box center [802, 417] width 7 height 7
checkbox input "true"
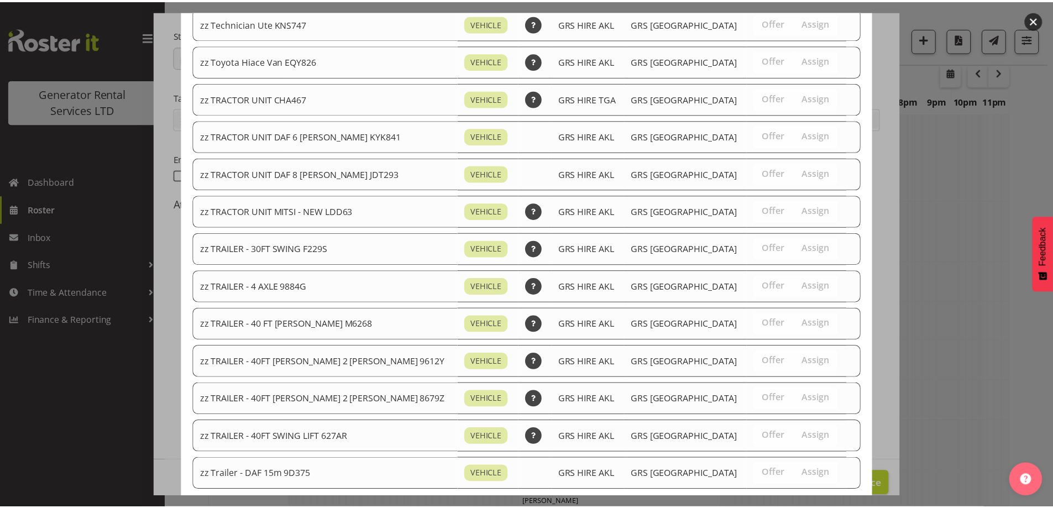
scroll to position [1358, 0]
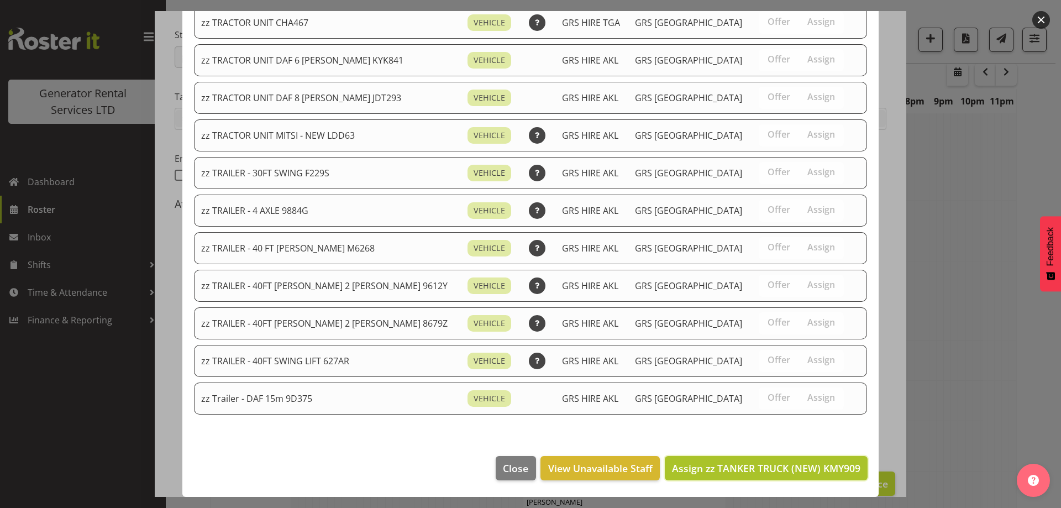
click at [810, 464] on span "Assign zz TANKER TRUCK (NEW) KMY909" at bounding box center [766, 468] width 189 height 13
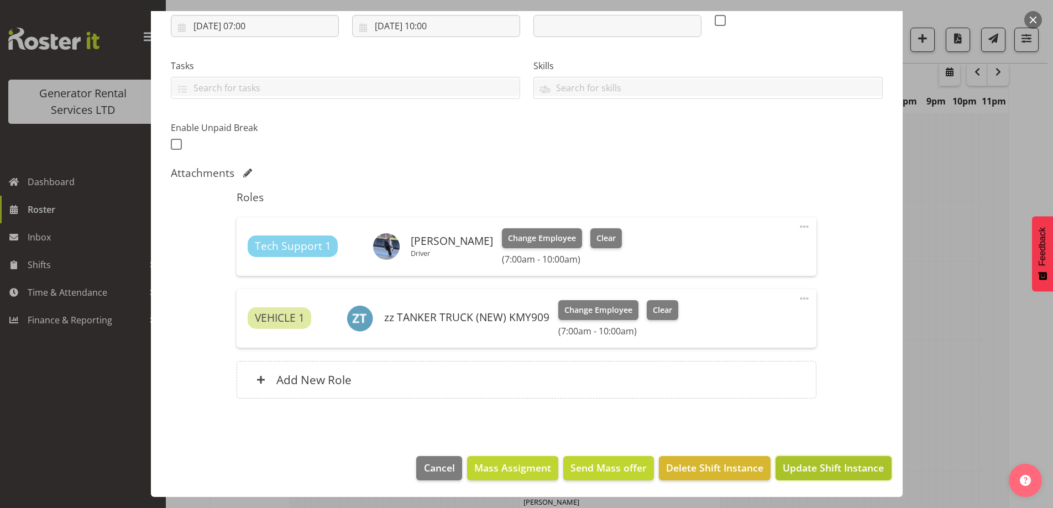
click at [815, 467] on span "Update Shift Instance" at bounding box center [833, 467] width 101 height 14
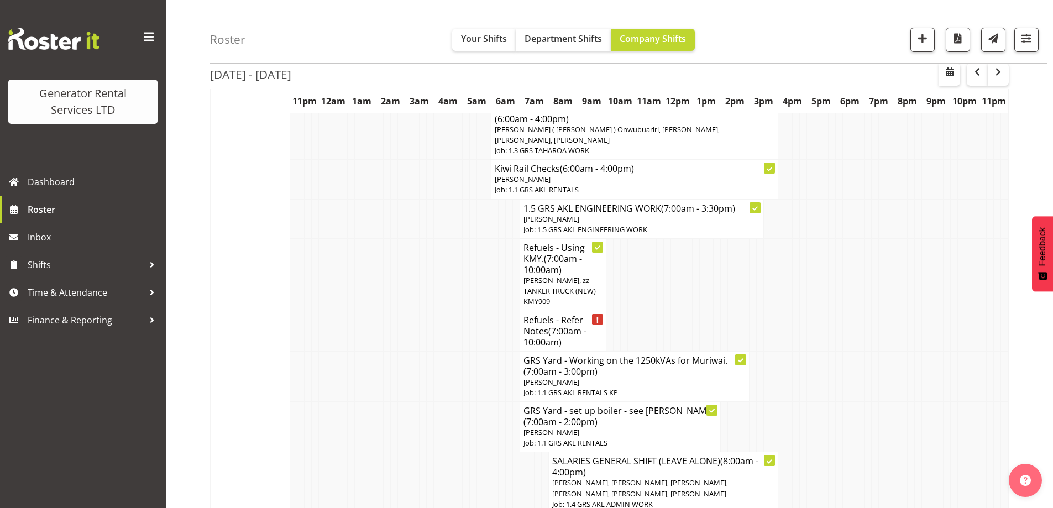
scroll to position [1034, 0]
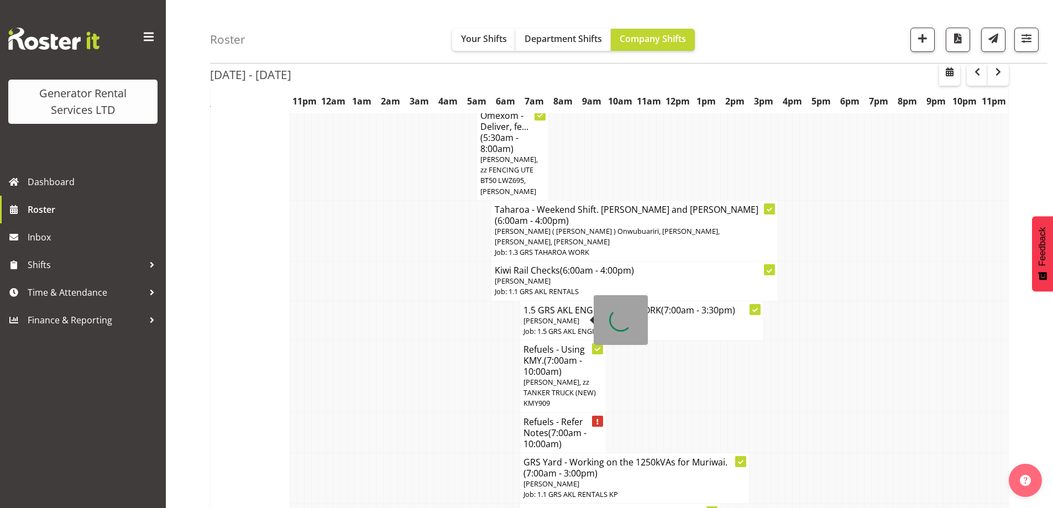
click at [531, 416] on h4 "Refuels - Refer Notes (7:00am - 10:00am)" at bounding box center [562, 432] width 79 height 33
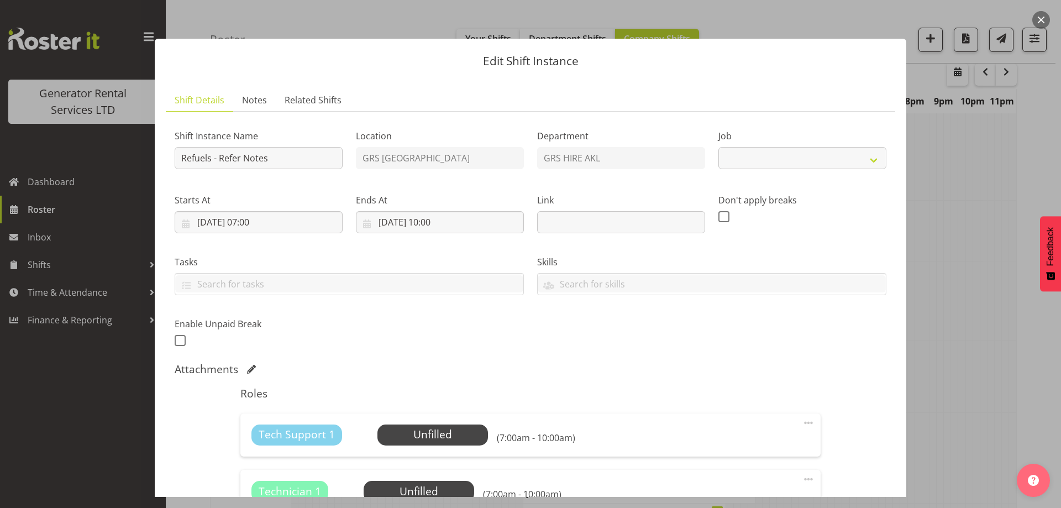
select select "9"
click at [251, 102] on span "Notes" at bounding box center [254, 99] width 25 height 13
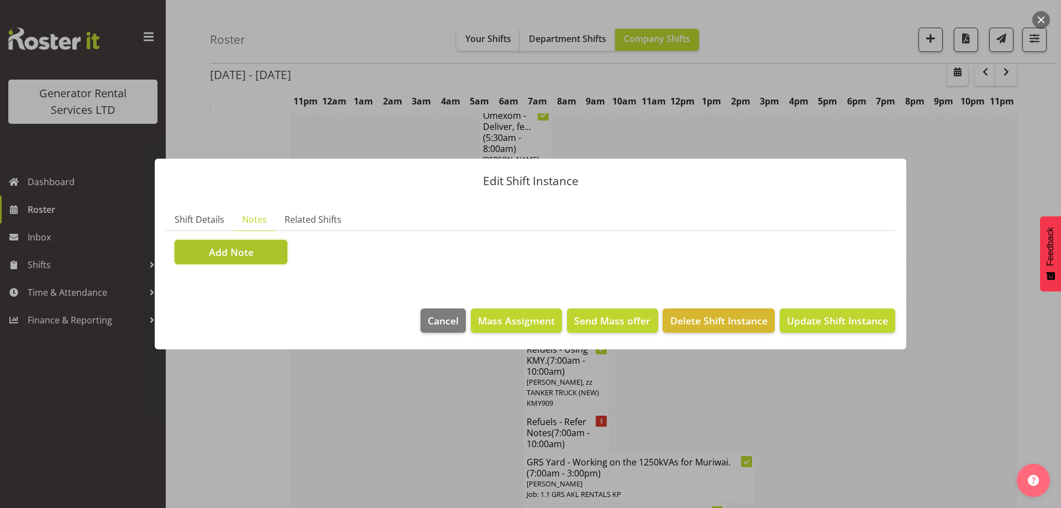
click at [248, 255] on span "Add Note" at bounding box center [231, 252] width 45 height 14
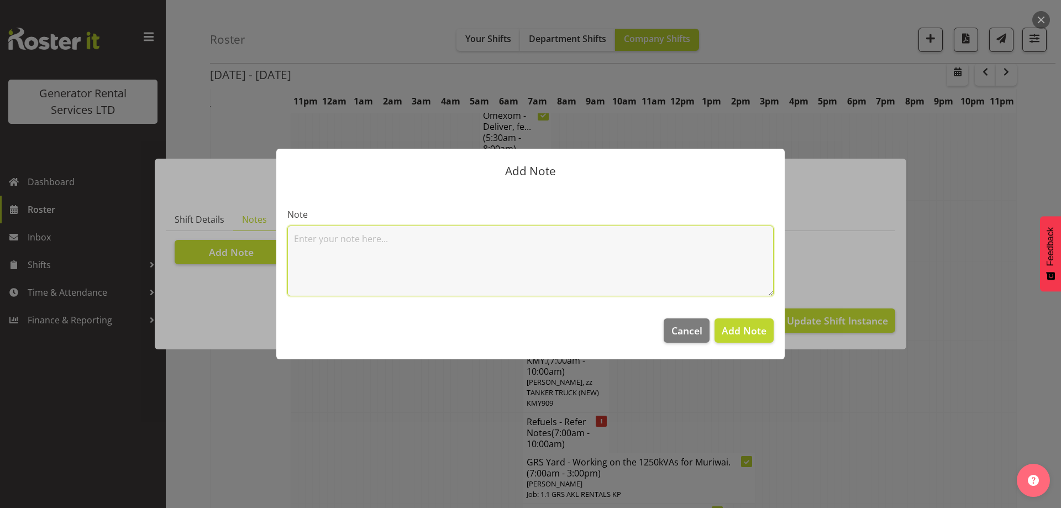
click at [339, 248] on textarea at bounding box center [530, 261] width 486 height 71
paste textarea "#500-2 @ 67 View road, Glenfield 100kva @ Macrennie Construction Site, 6 Carr R…"
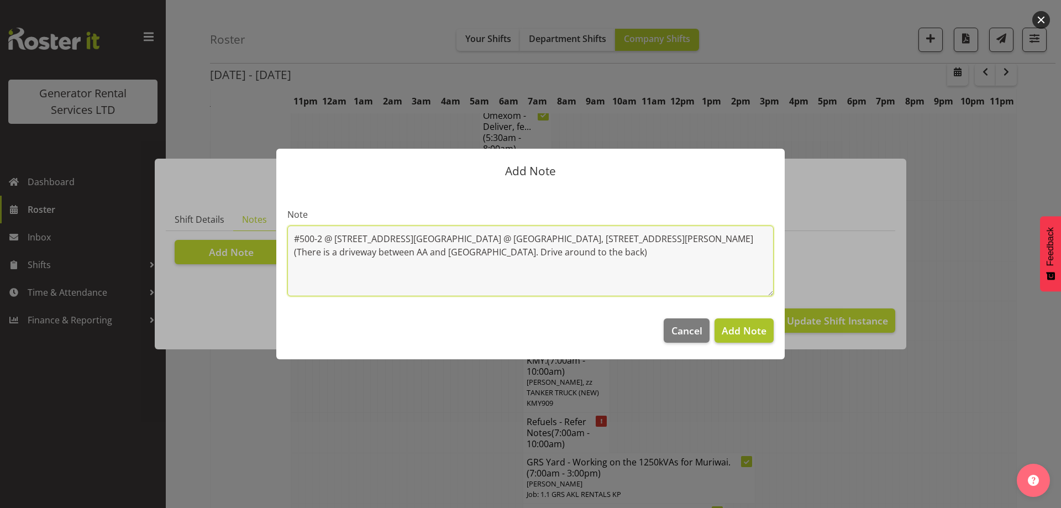
type textarea "#500-2 @ 67 View road, Glenfield 100kva @ Macrennie Construction Site, 6 Carr R…"
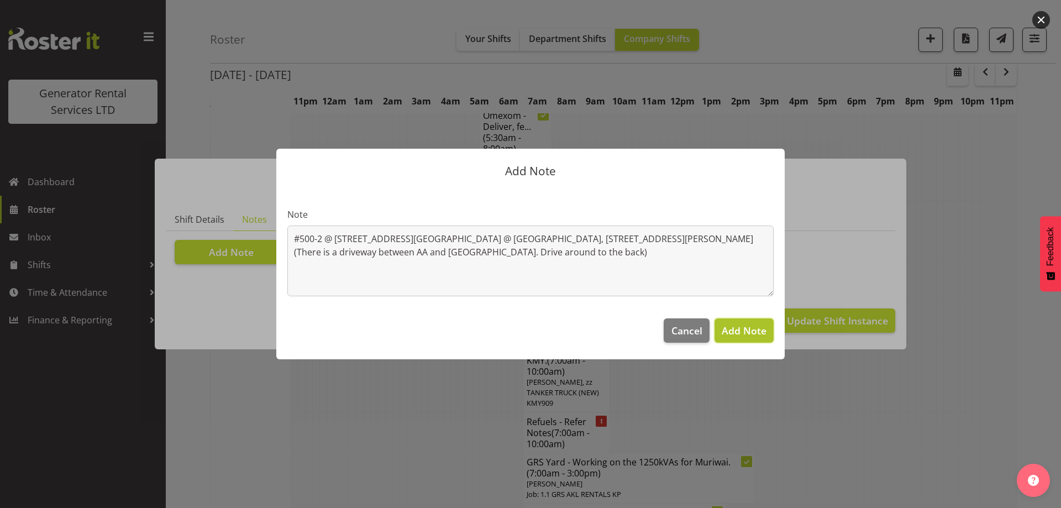
click at [735, 326] on span "Add Note" at bounding box center [744, 330] width 45 height 13
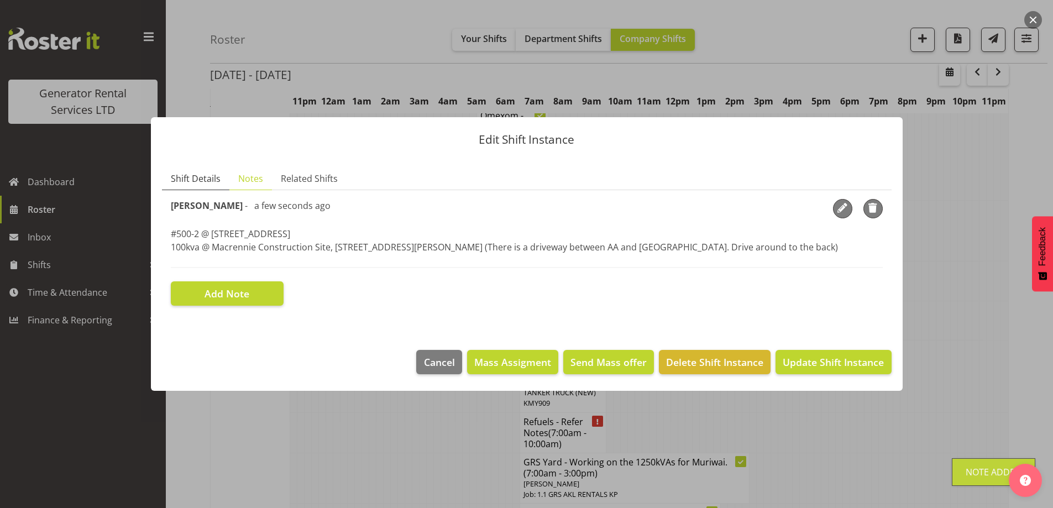
click at [182, 180] on span "Shift Details" at bounding box center [196, 178] width 50 height 13
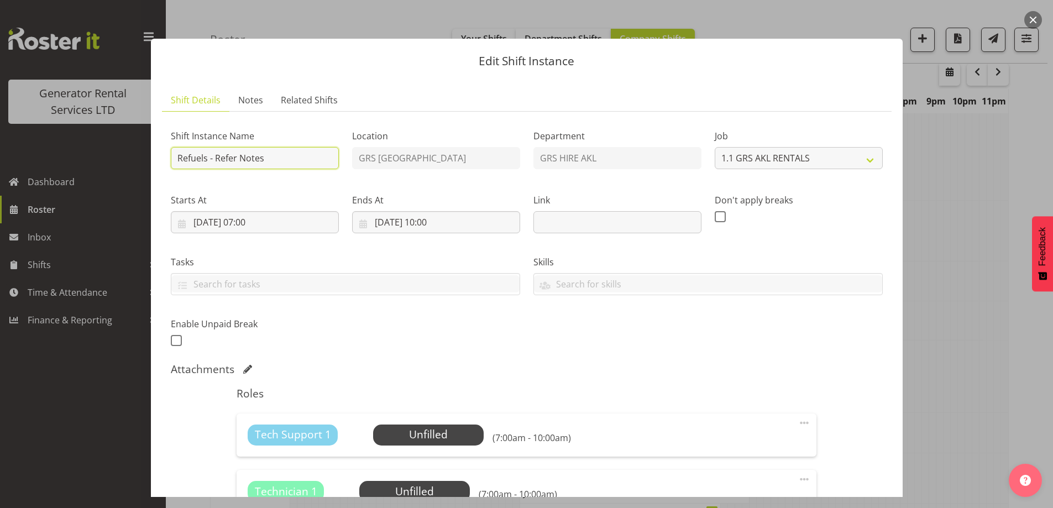
drag, startPoint x: 251, startPoint y: 156, endPoint x: 216, endPoint y: 156, distance: 35.4
click at [216, 156] on input "Refuels - Refer Notes" at bounding box center [255, 158] width 168 height 22
type input "Refuels - Using KZG."
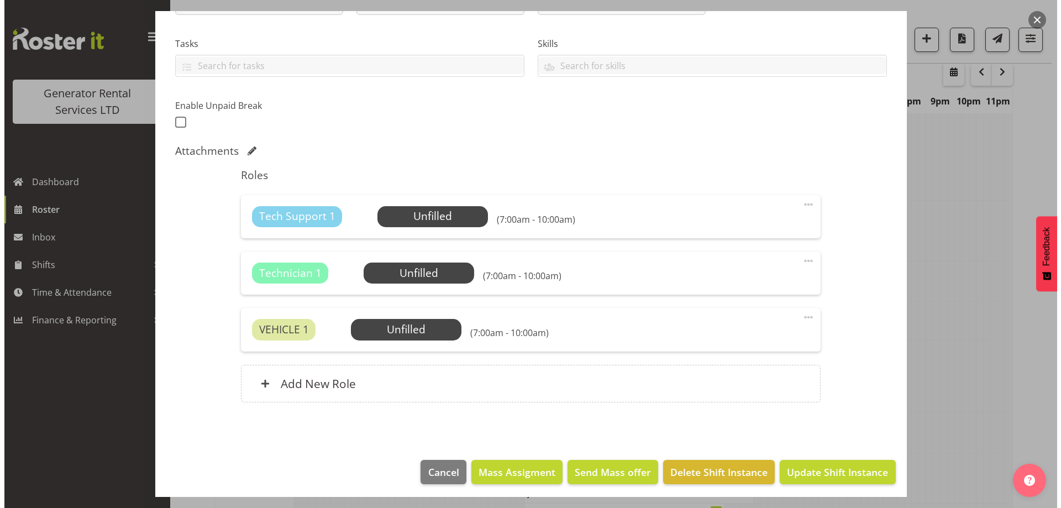
scroll to position [222, 0]
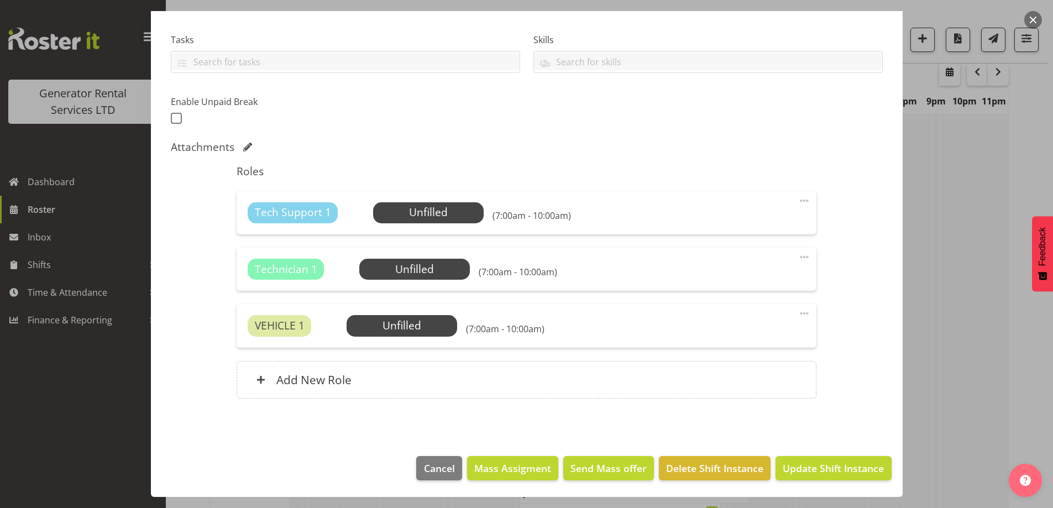
click at [449, 226] on div "Tech Support 1 Unfilled Select Employee (7:00am - 10:00am) Edit Cover Role Dele…" at bounding box center [527, 212] width 580 height 43
click at [450, 211] on span "Select Employee" at bounding box center [429, 213] width 82 height 16
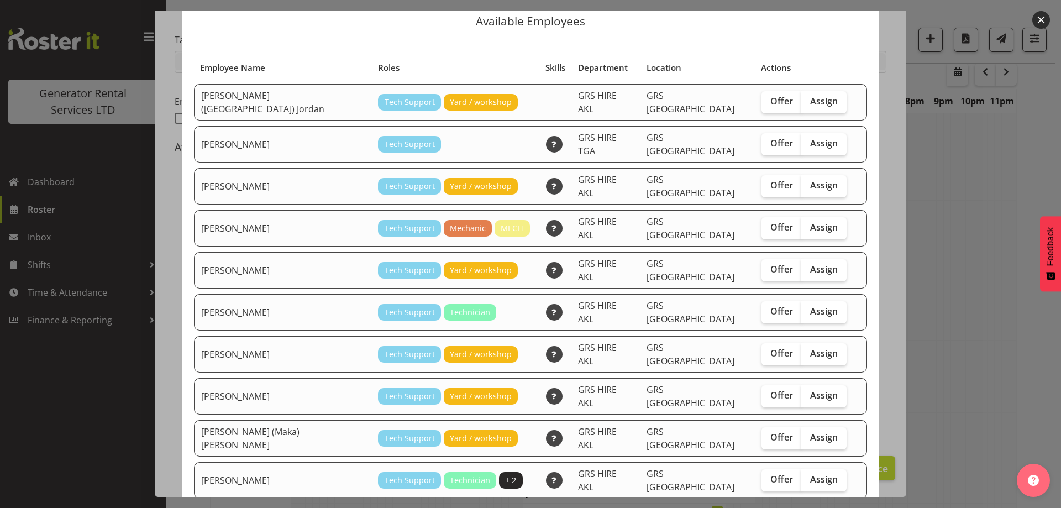
scroll to position [55, 0]
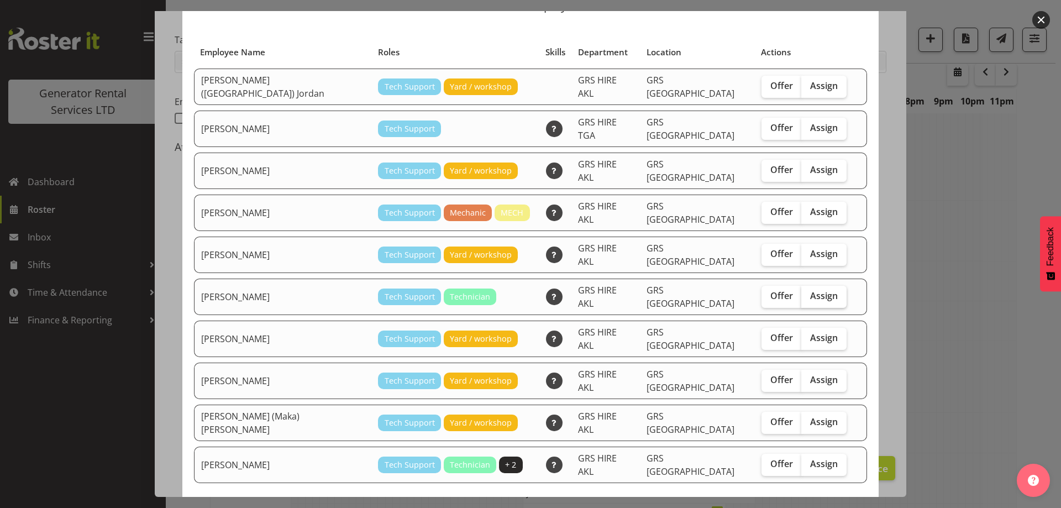
click at [810, 290] on span "Assign" at bounding box center [824, 295] width 28 height 11
click at [802, 292] on input "Assign" at bounding box center [805, 295] width 7 height 7
checkbox input "true"
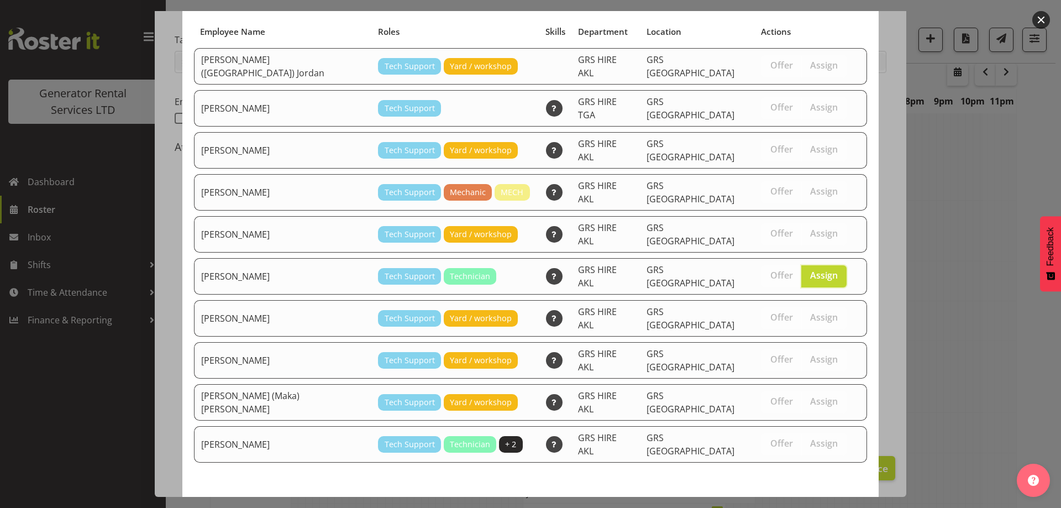
scroll to position [80, 0]
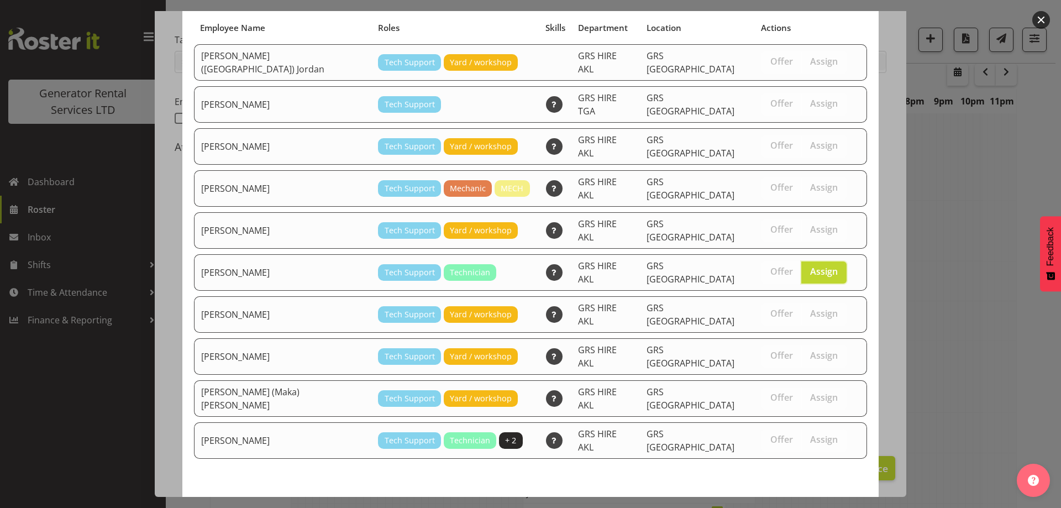
click at [820, 506] on span "Assign Craig Barrett" at bounding box center [805, 512] width 112 height 13
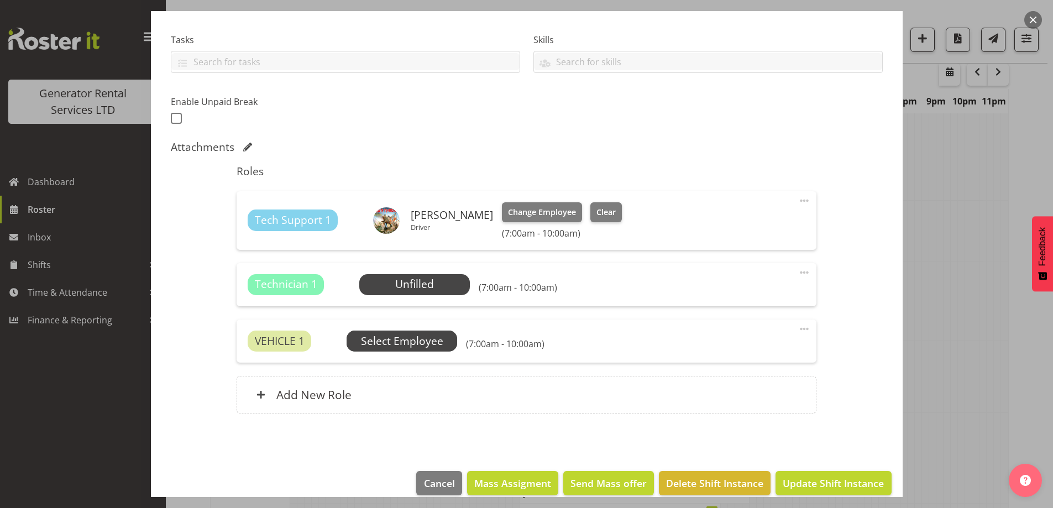
click at [0, 0] on span "Select Employee" at bounding box center [0, 0] width 0 height 0
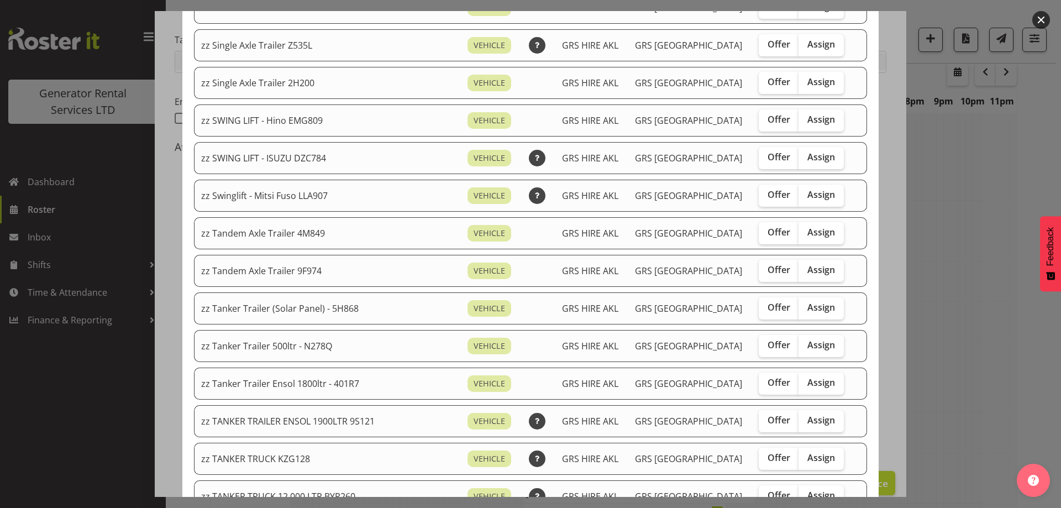
scroll to position [940, 0]
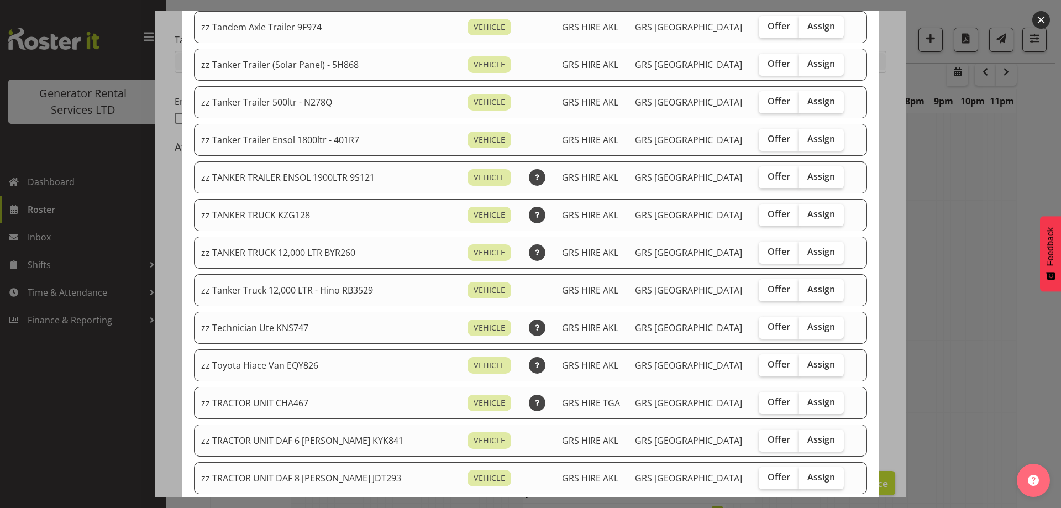
drag, startPoint x: 800, startPoint y: 217, endPoint x: 795, endPoint y: 274, distance: 57.7
click at [808, 217] on span "Assign" at bounding box center [822, 213] width 28 height 11
click at [799, 217] on input "Assign" at bounding box center [802, 214] width 7 height 7
checkbox input "true"
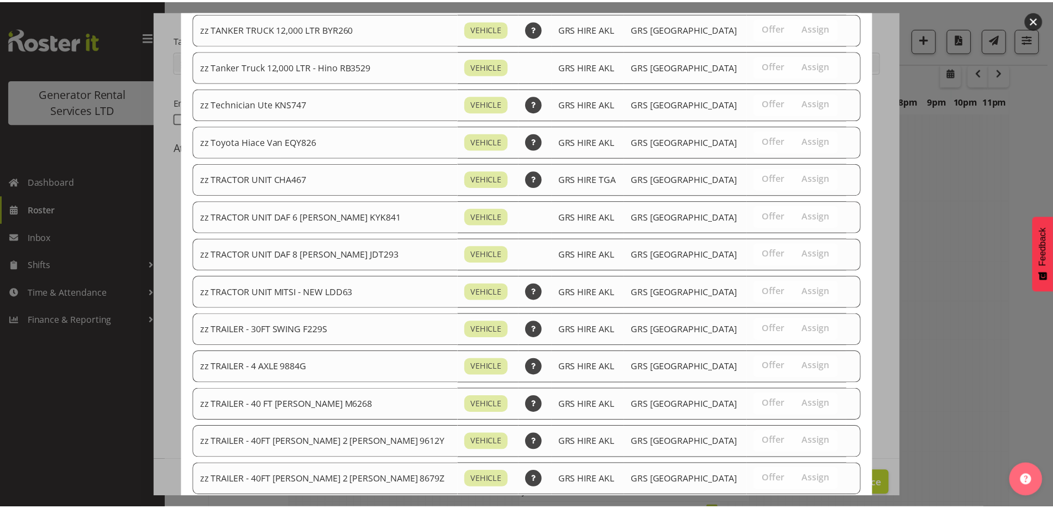
scroll to position [1320, 0]
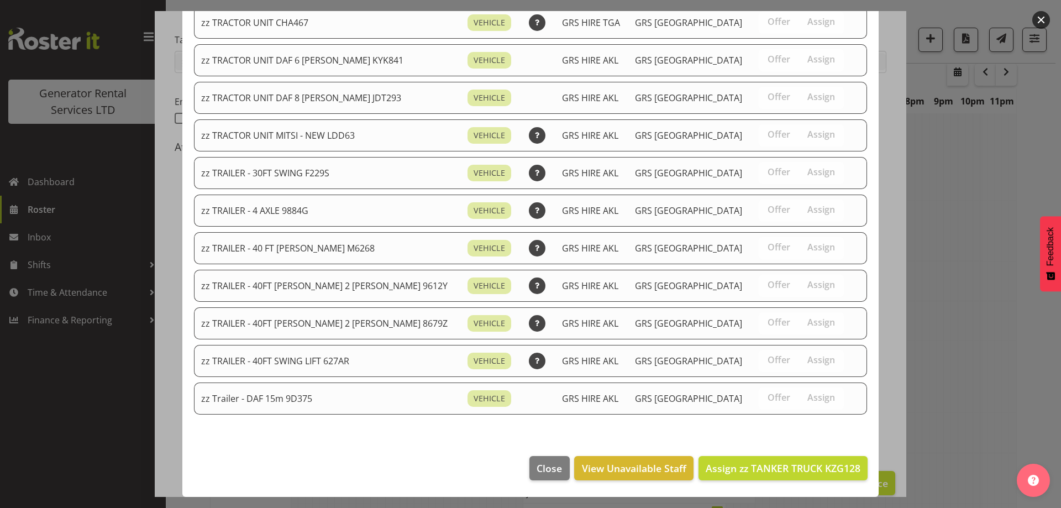
click at [793, 452] on footer "Close View Unavailable Staff Assign zz TANKER TRUCK KZG128" at bounding box center [530, 471] width 697 height 52
click at [793, 459] on button "Assign zz TANKER TRUCK KZG128" at bounding box center [783, 468] width 169 height 24
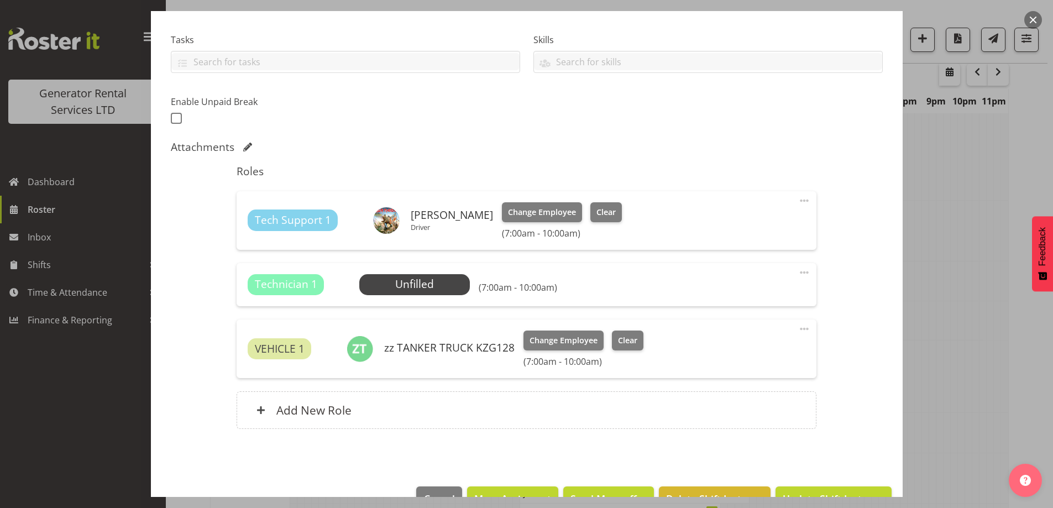
click at [798, 274] on span at bounding box center [804, 272] width 13 height 13
click at [753, 341] on link "Delete" at bounding box center [758, 339] width 106 height 20
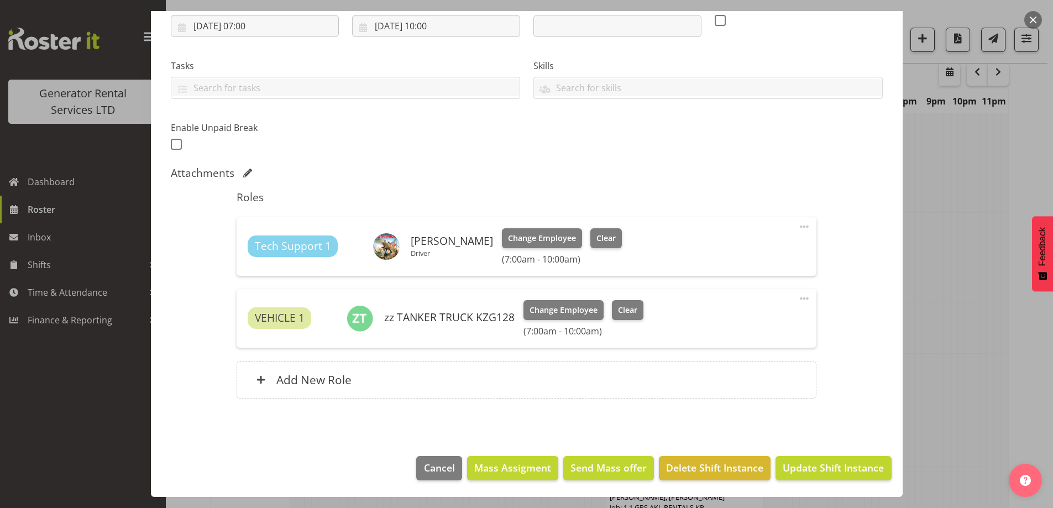
scroll to position [1255, 0]
click at [796, 468] on span "Update Shift Instance" at bounding box center [833, 467] width 101 height 14
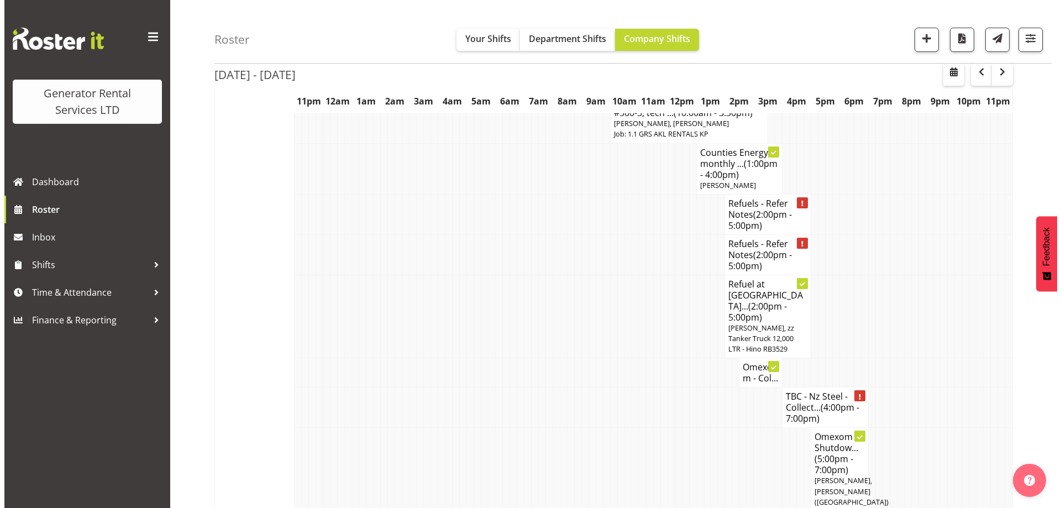
scroll to position [1642, 0]
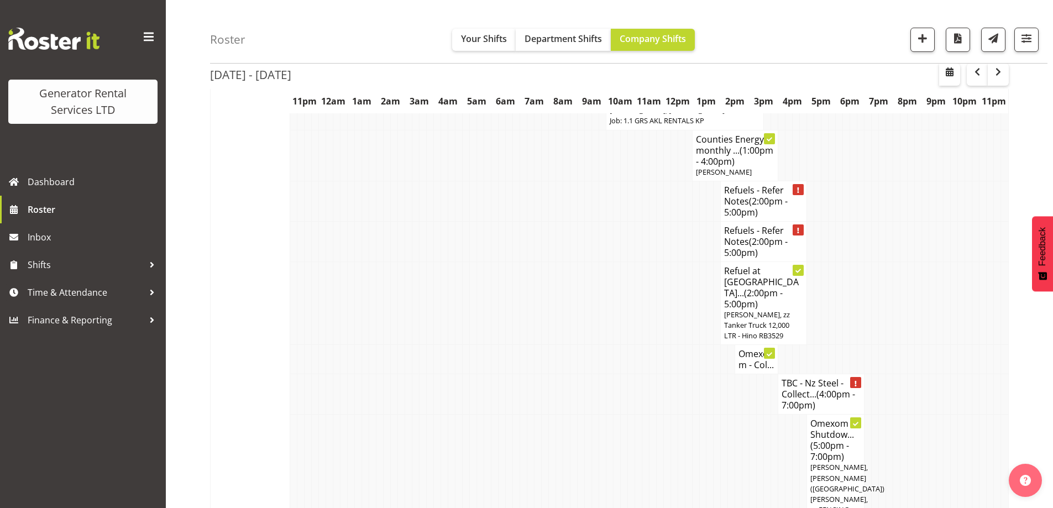
click at [685, 415] on td at bounding box center [688, 477] width 7 height 125
click at [585, 415] on td at bounding box center [587, 477] width 7 height 125
click at [505, 345] on td at bounding box center [501, 359] width 7 height 29
click at [650, 261] on td at bounding box center [652, 302] width 7 height 83
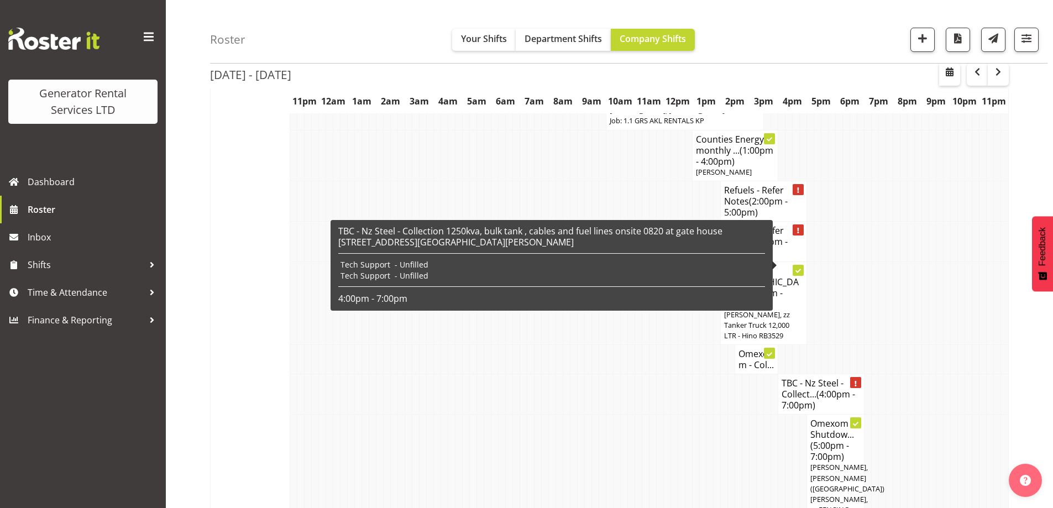
click at [767, 222] on div "TBC - Nz Steel - Collection 1250kva, bulk tank , cables and fuel lines onsite 0…" at bounding box center [552, 265] width 442 height 91
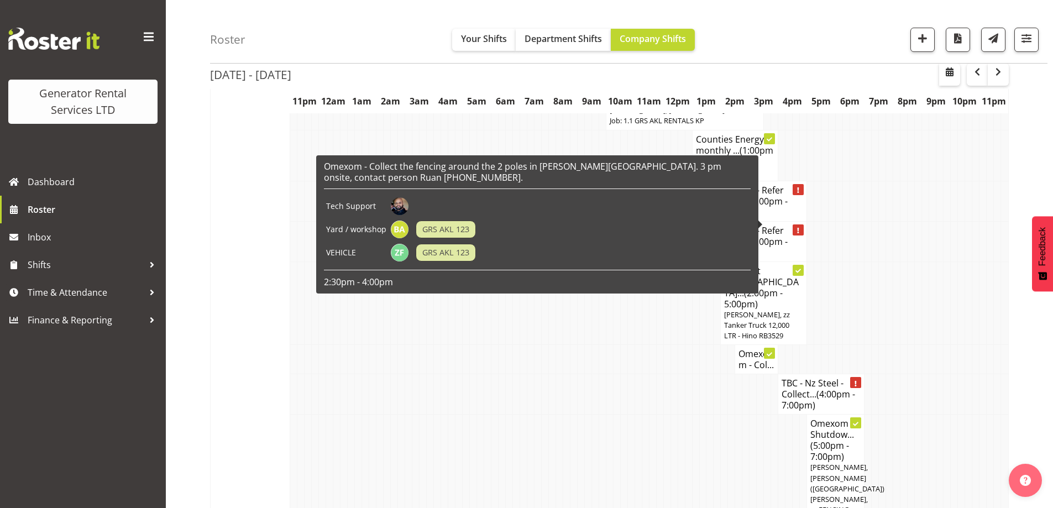
click at [756, 229] on div "Omexom - Collect the fencing around the 2 poles in Stanley Point. 3 pm onsite, …" at bounding box center [537, 224] width 442 height 138
click at [770, 348] on h4 "Omexom - Col..." at bounding box center [757, 359] width 36 height 22
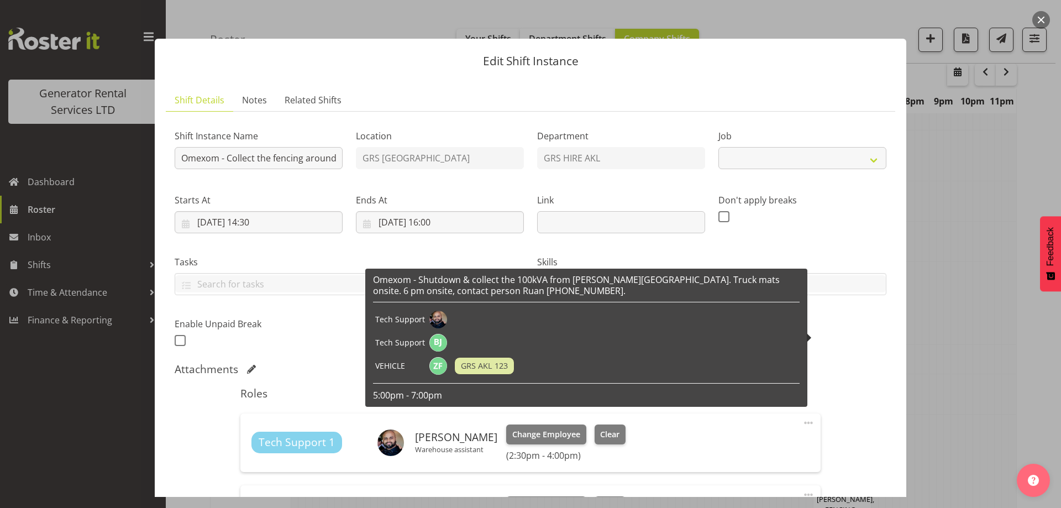
select select "7504"
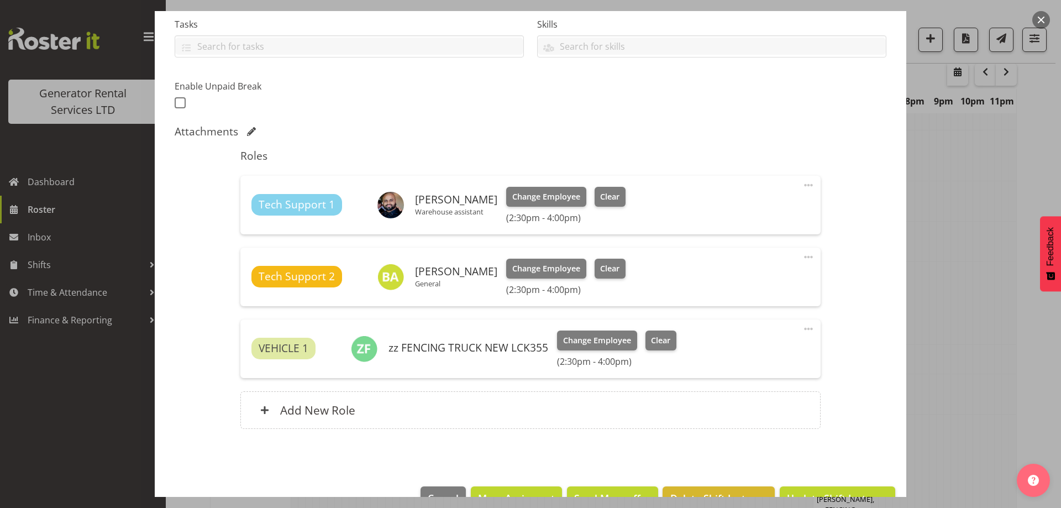
scroll to position [268, 0]
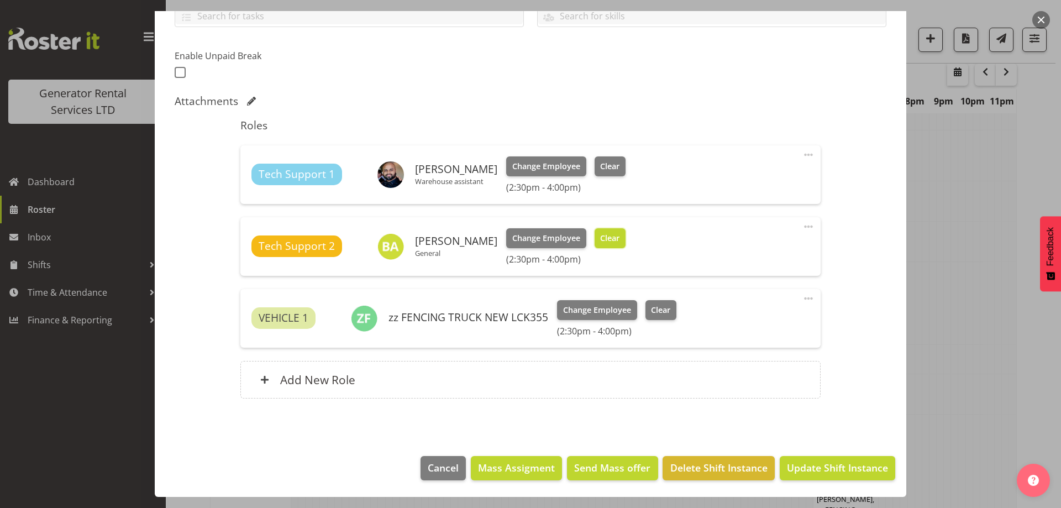
click at [600, 238] on span "Clear" at bounding box center [609, 238] width 19 height 12
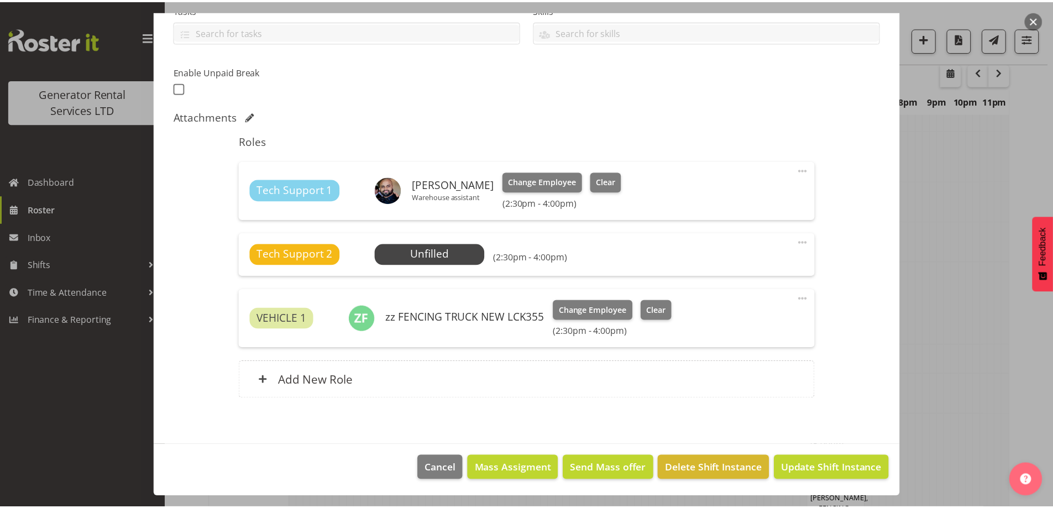
scroll to position [253, 0]
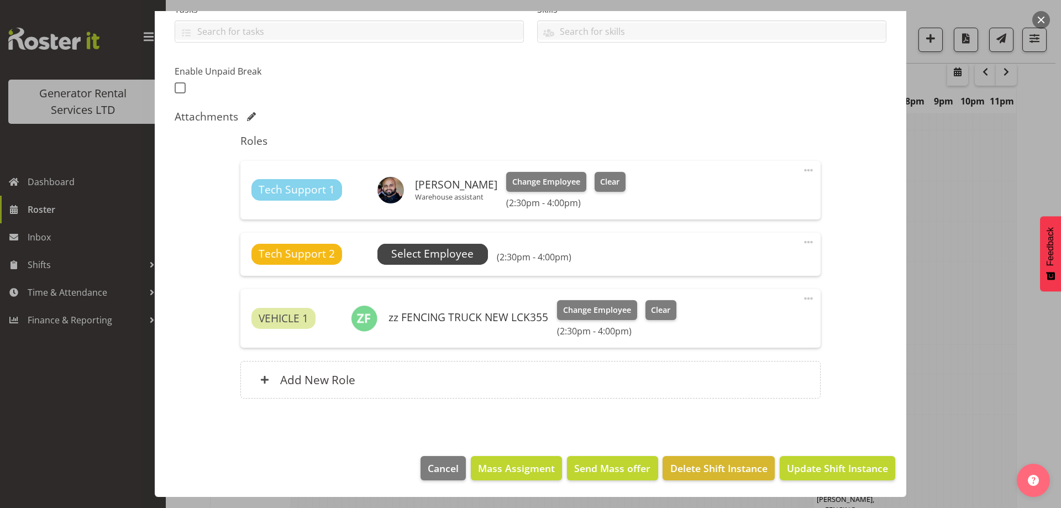
click at [449, 256] on span "Select Employee" at bounding box center [432, 254] width 82 height 16
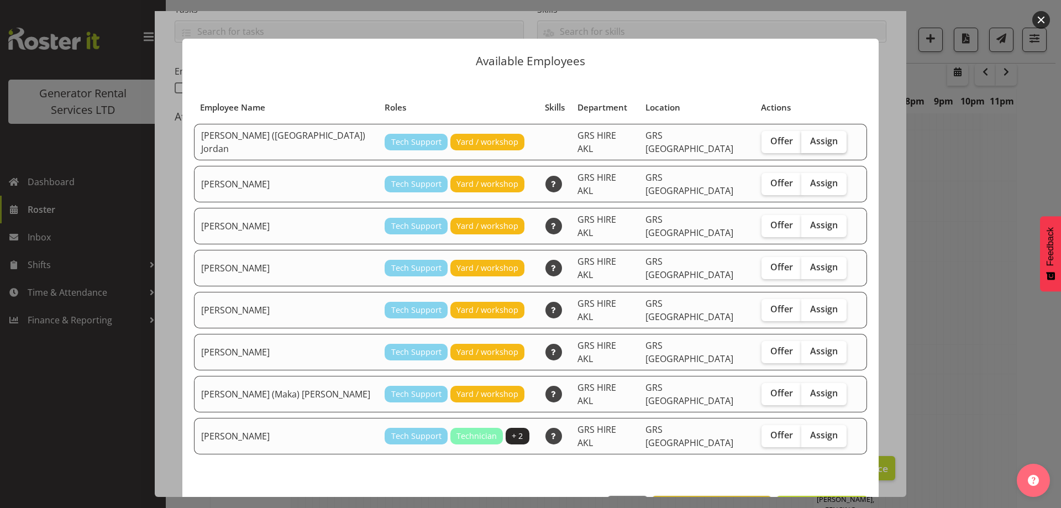
click at [810, 140] on span "Assign" at bounding box center [824, 140] width 28 height 11
click at [802, 140] on input "Assign" at bounding box center [805, 141] width 7 height 7
checkbox input "true"
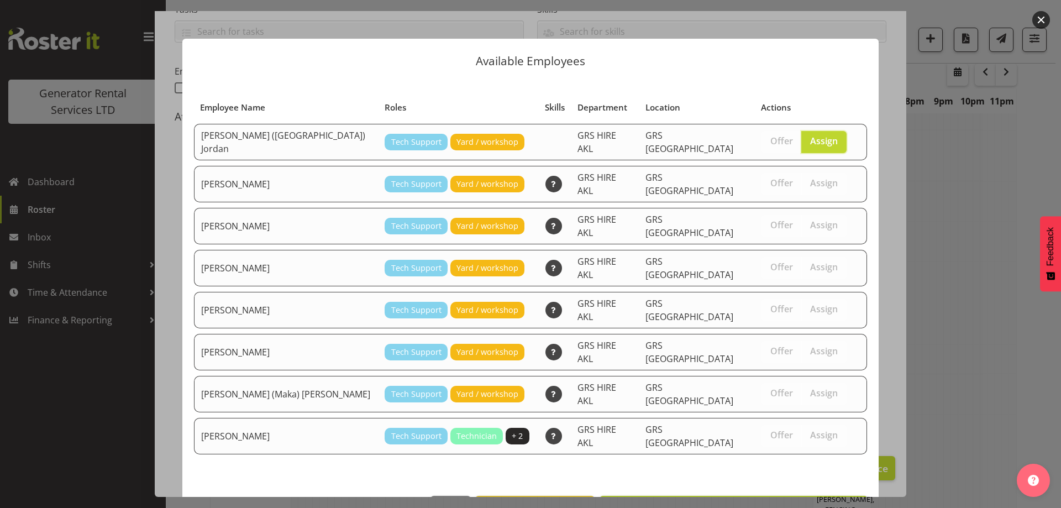
click at [820, 485] on footer "Close View Unavailable Staff Assign Brendan (Paris) Jordan" at bounding box center [530, 511] width 697 height 52
click at [820, 501] on span "Assign Brendan (Paris) Jordan" at bounding box center [734, 507] width 254 height 13
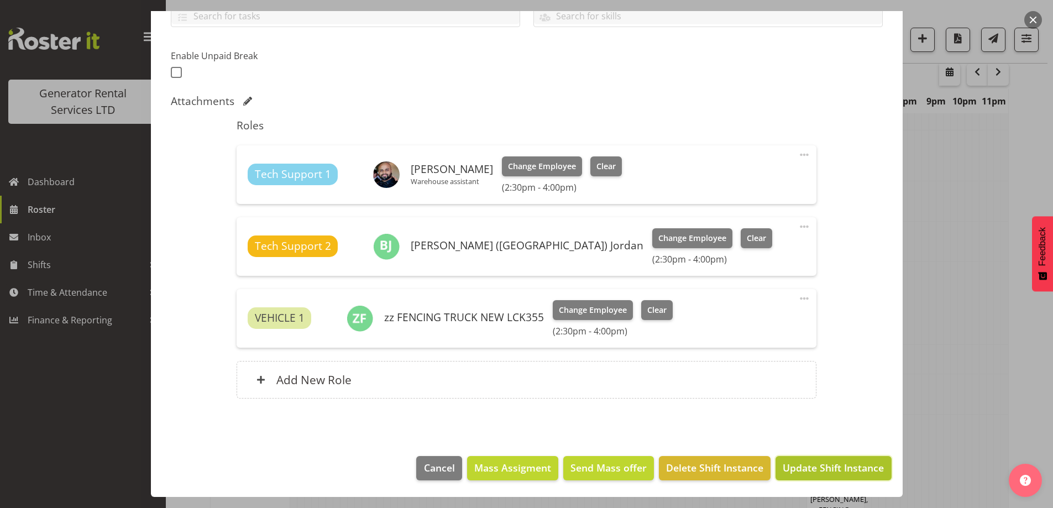
click at [808, 464] on span "Update Shift Instance" at bounding box center [833, 467] width 101 height 14
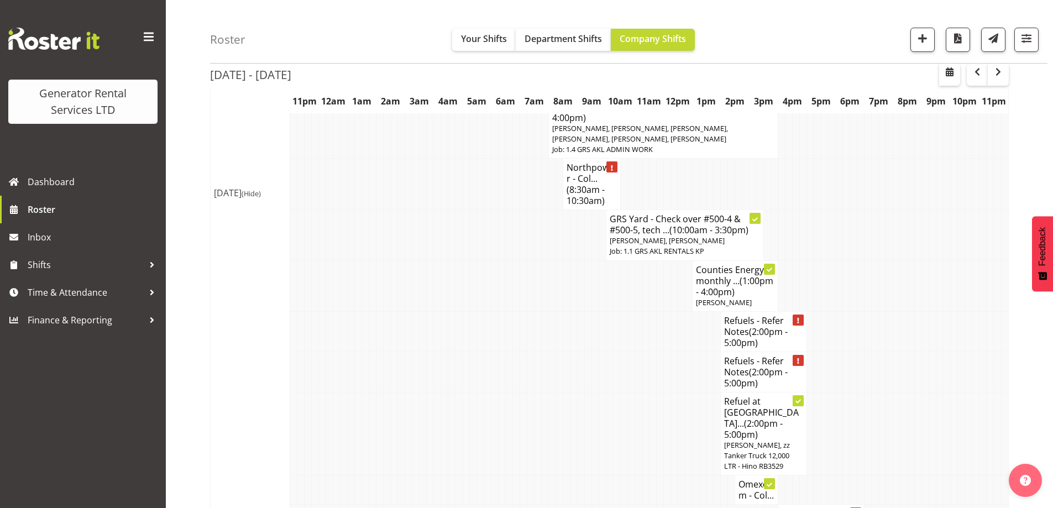
scroll to position [1531, 0]
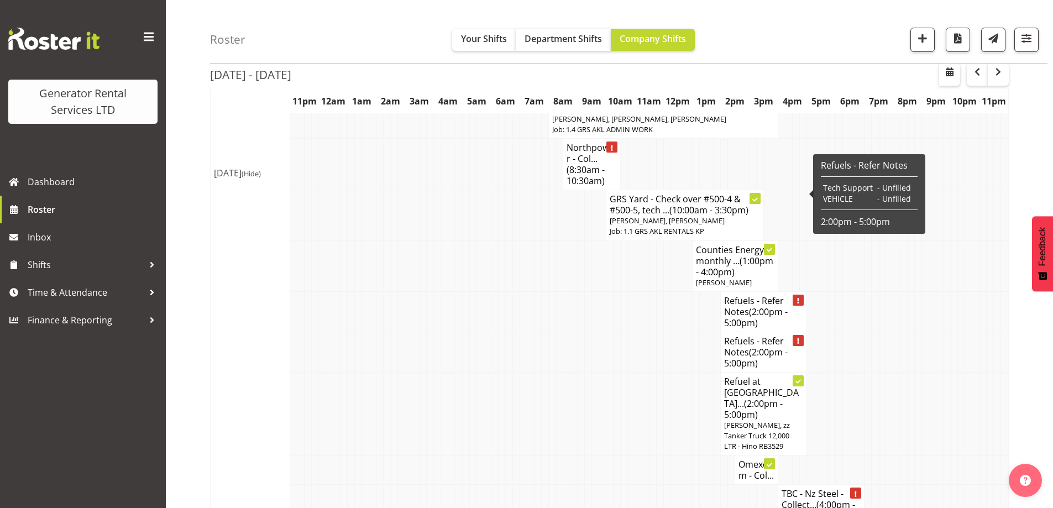
click at [777, 295] on h4 "Refuels - Refer Notes (2:00pm - 5:00pm)" at bounding box center [763, 311] width 79 height 33
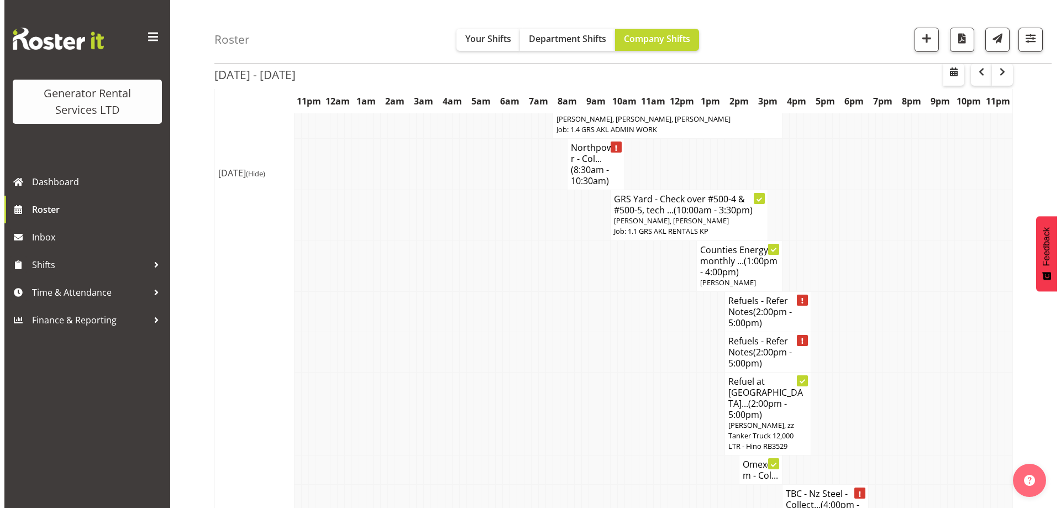
scroll to position [1526, 0]
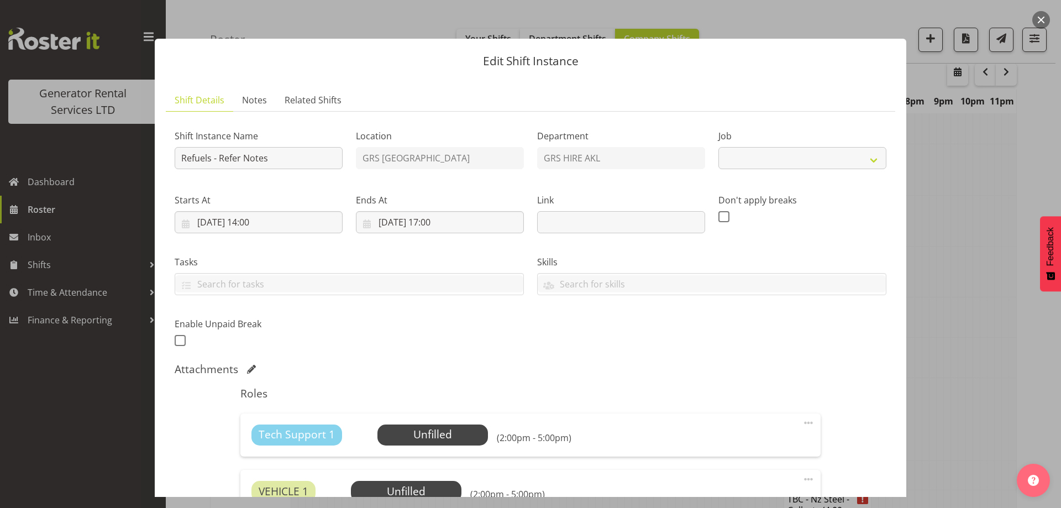
select select "9"
click at [257, 106] on span "Notes" at bounding box center [254, 99] width 25 height 13
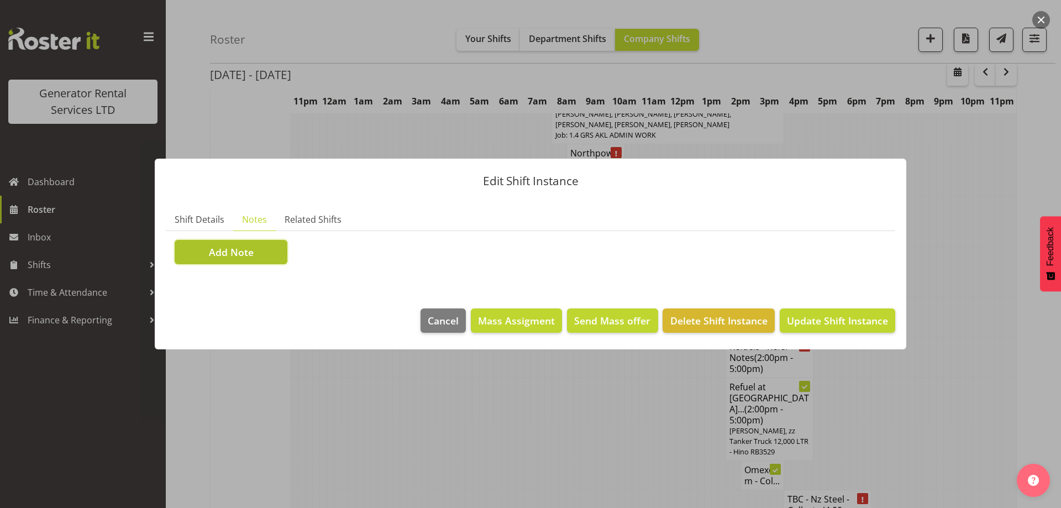
click at [242, 247] on span "Add Note" at bounding box center [231, 252] width 45 height 14
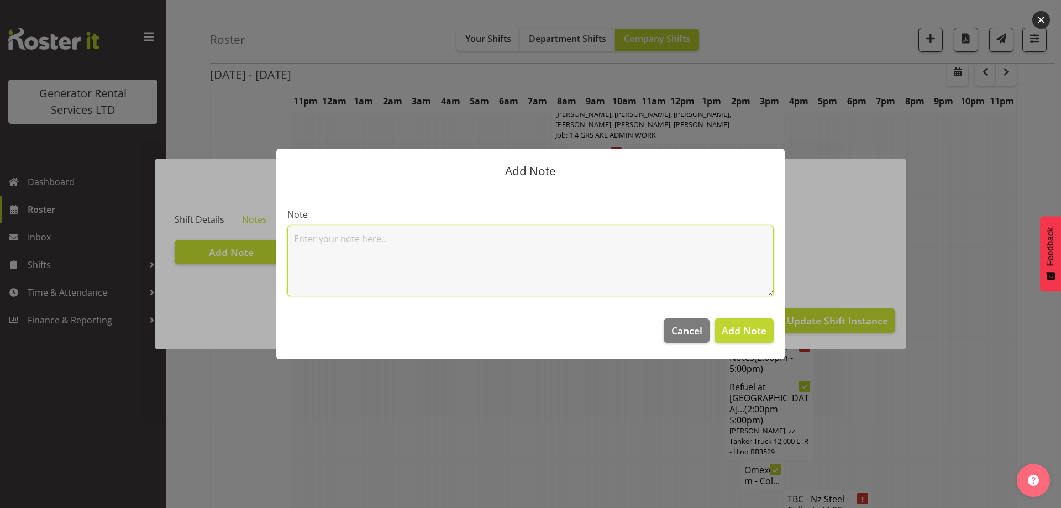
click at [317, 248] on textarea at bounding box center [530, 261] width 486 height 71
paste textarea "800KVA, 500kvas & 300kva @ 651 Massey road, 37 Plumley Cres & 46 Cyclamen road,…"
type textarea "800KVA, 500kvas & 300kva @ 651 Massey road, 37 Plumley Cres & 46 Cyclamen road,…"
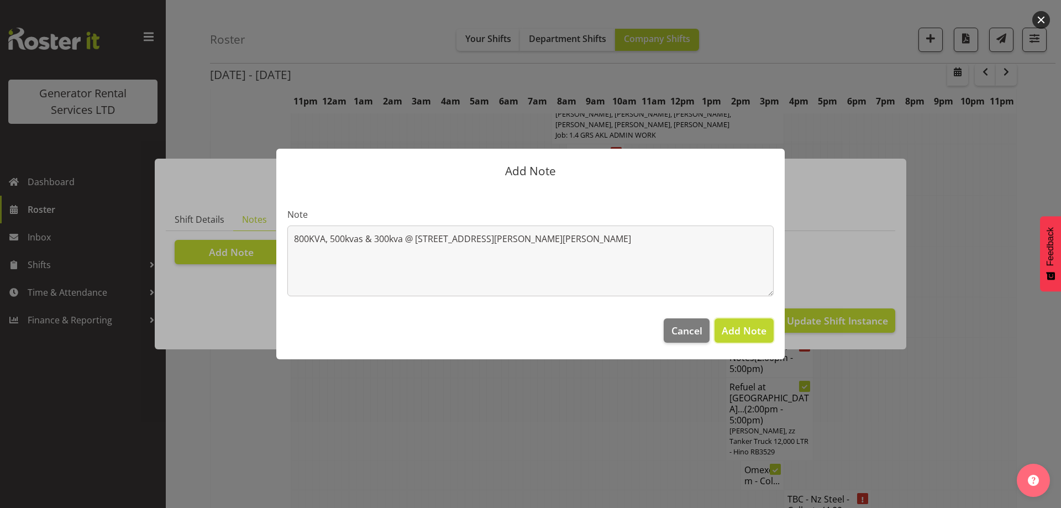
drag, startPoint x: 728, startPoint y: 322, endPoint x: 740, endPoint y: 323, distance: 11.7
click at [734, 323] on button "Add Note" at bounding box center [744, 330] width 59 height 24
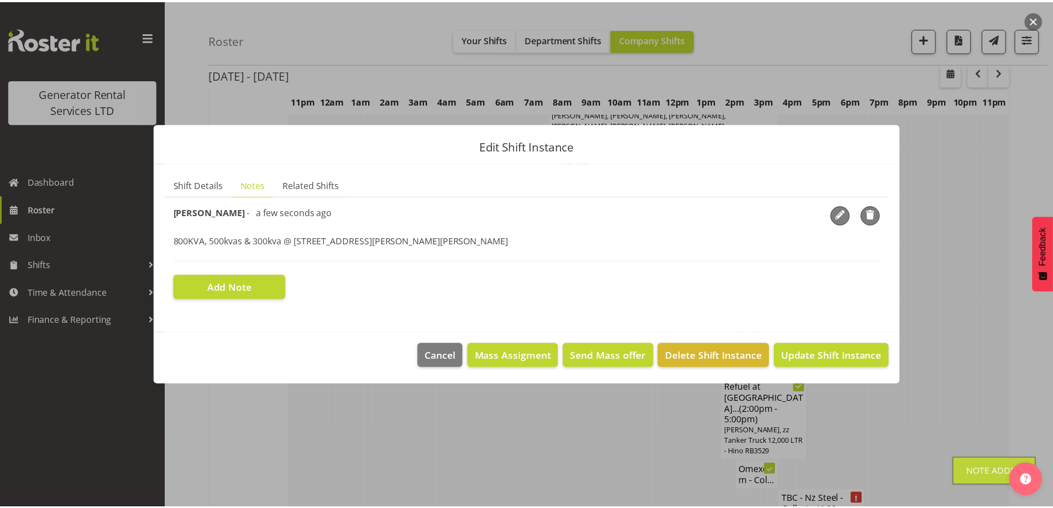
scroll to position [1531, 0]
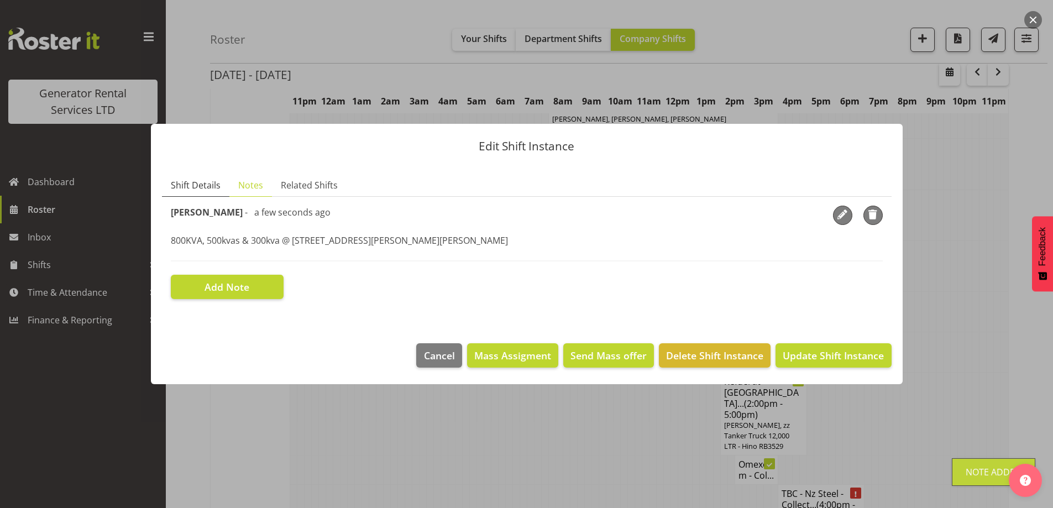
click at [185, 184] on span "Shift Details" at bounding box center [196, 185] width 50 height 13
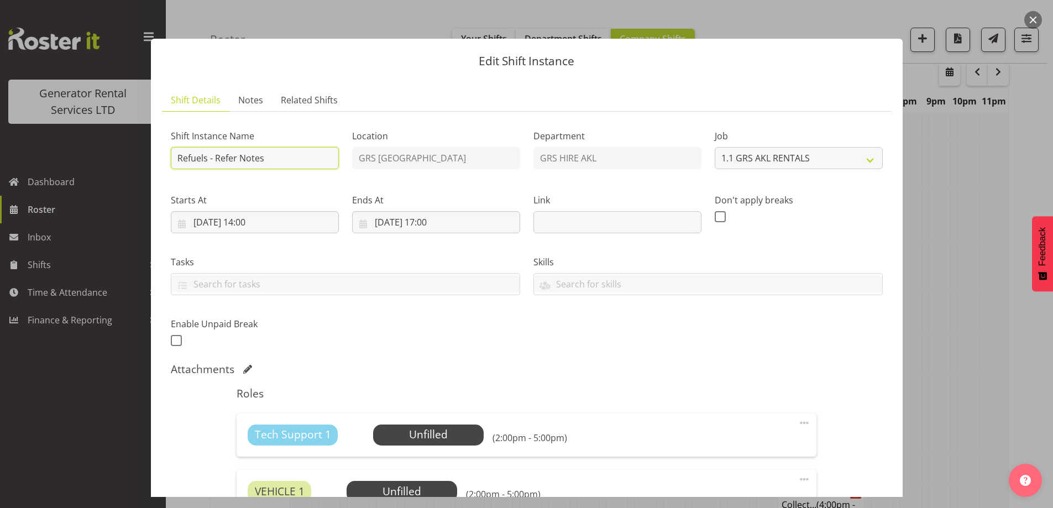
drag, startPoint x: 265, startPoint y: 159, endPoint x: 214, endPoint y: 156, distance: 50.4
click at [214, 156] on input "Refuels - Refer Notes" at bounding box center [255, 158] width 168 height 22
type input "Refuels - Using KZG."
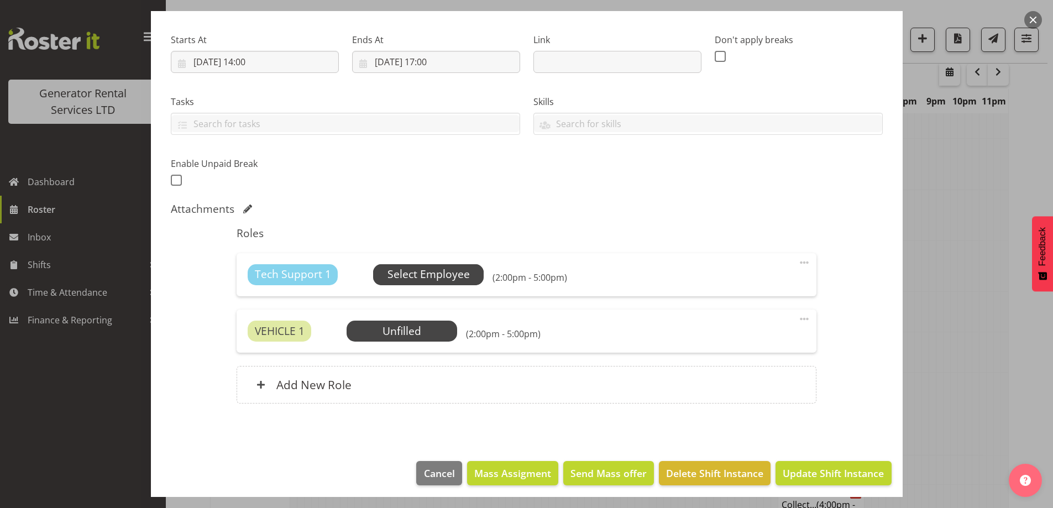
scroll to position [165, 0]
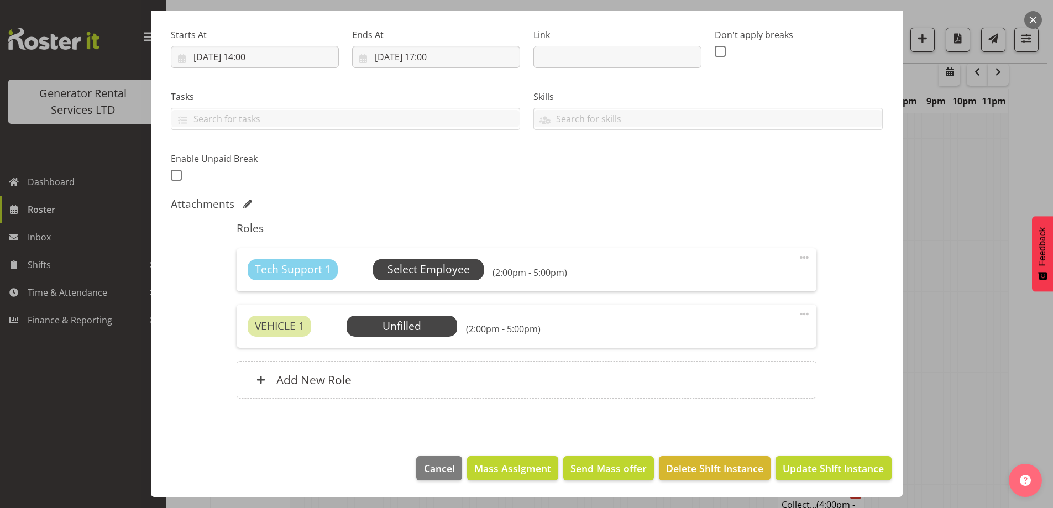
click at [410, 270] on span "Select Employee" at bounding box center [429, 269] width 82 height 16
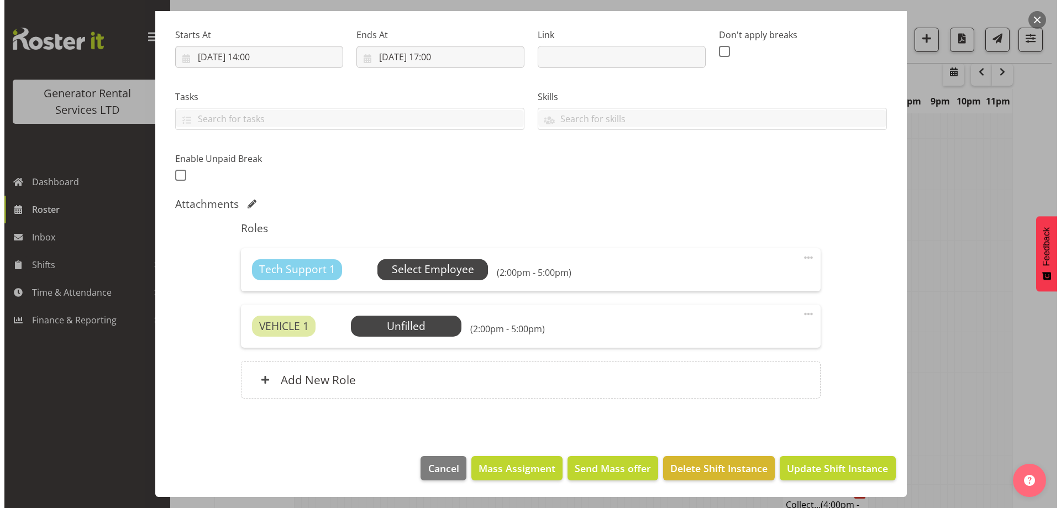
scroll to position [1526, 0]
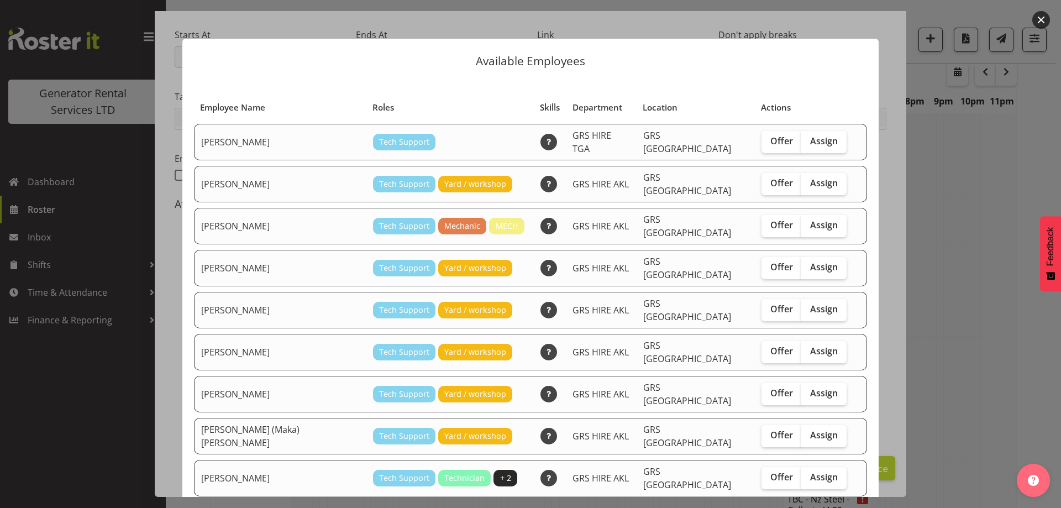
click at [956, 393] on div at bounding box center [530, 254] width 1061 height 508
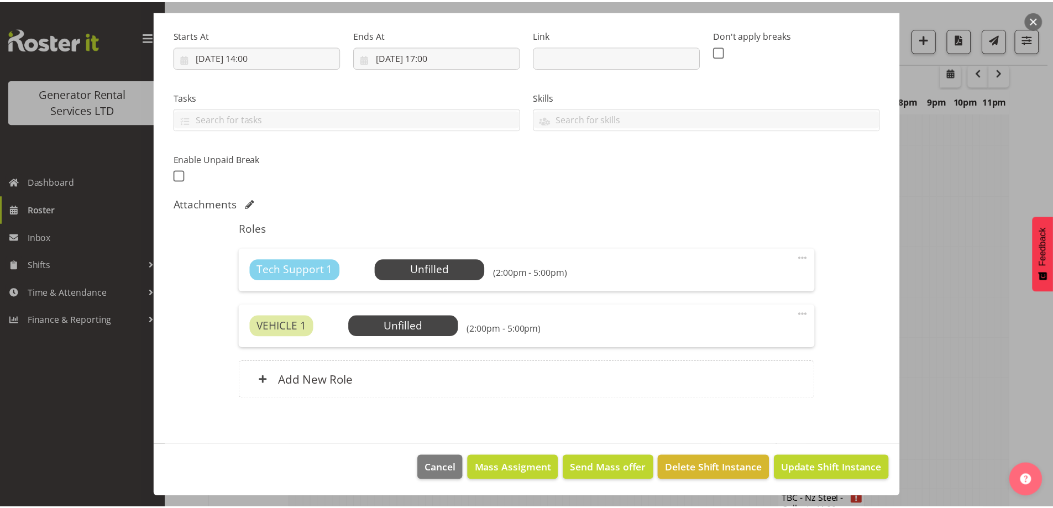
scroll to position [1531, 0]
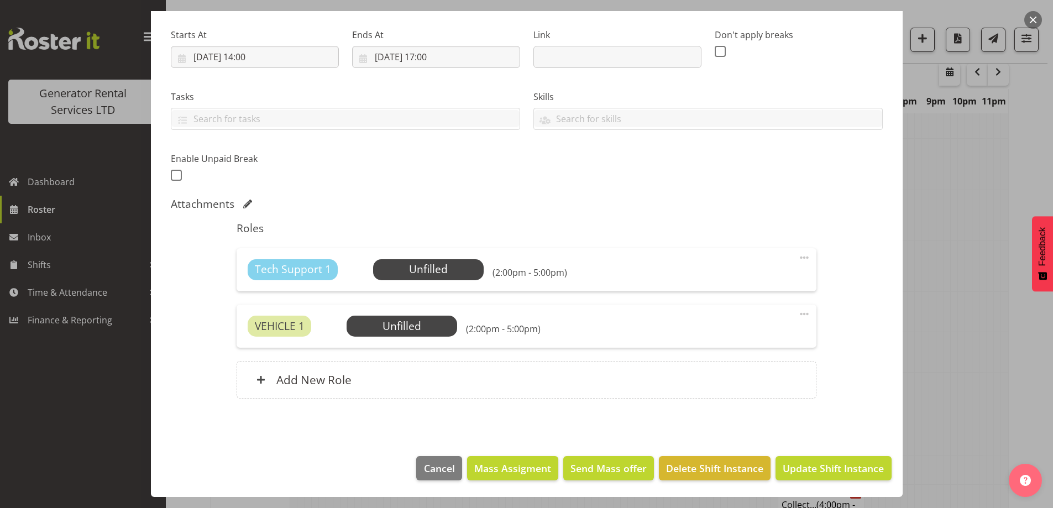
click at [955, 391] on div at bounding box center [526, 254] width 1053 height 508
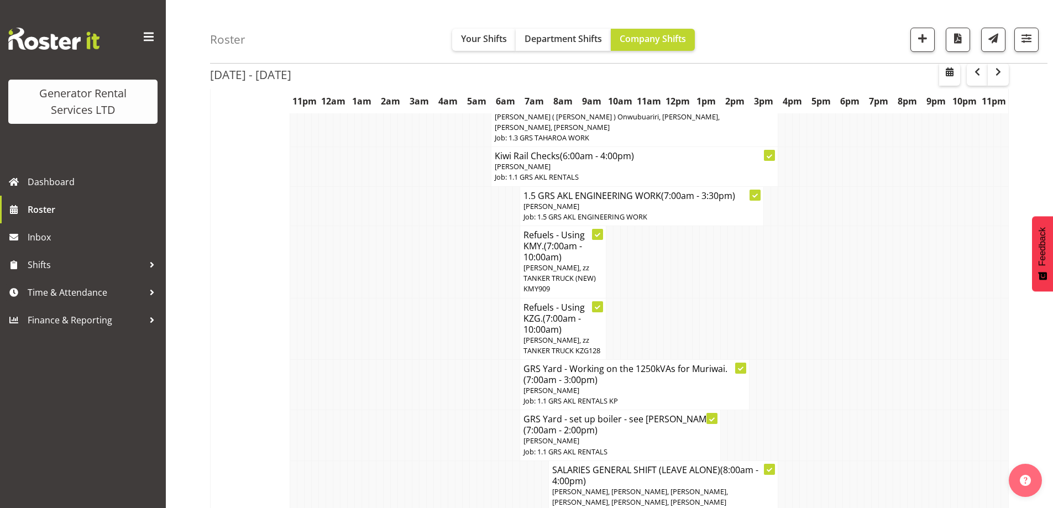
scroll to position [1144, 0]
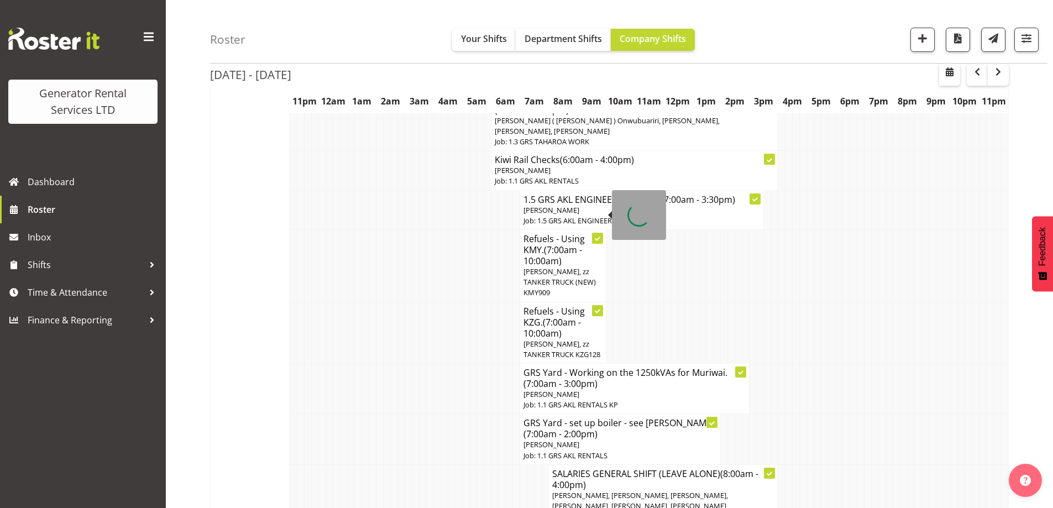
click at [581, 339] on p "[PERSON_NAME], zz TANKER TRUCK KZG128" at bounding box center [562, 349] width 79 height 21
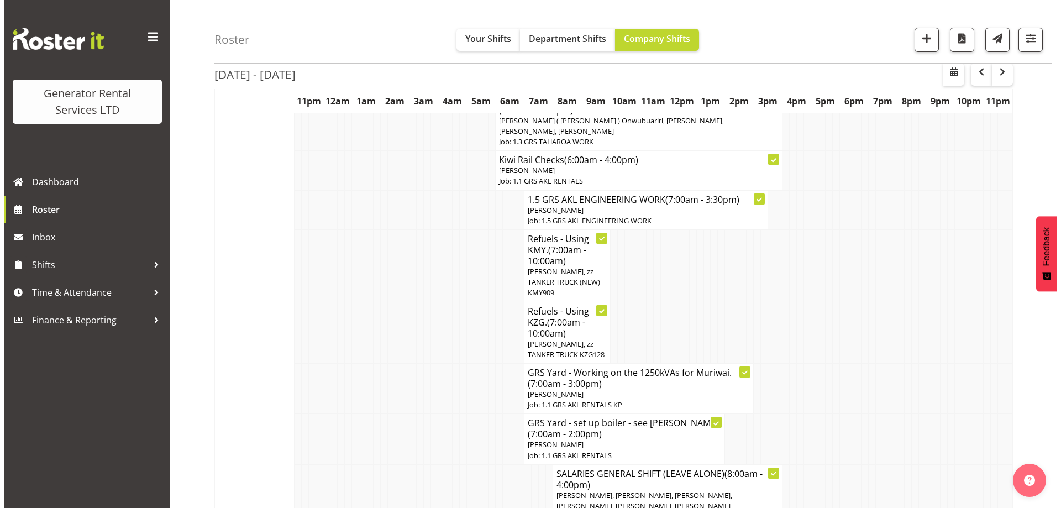
scroll to position [1139, 0]
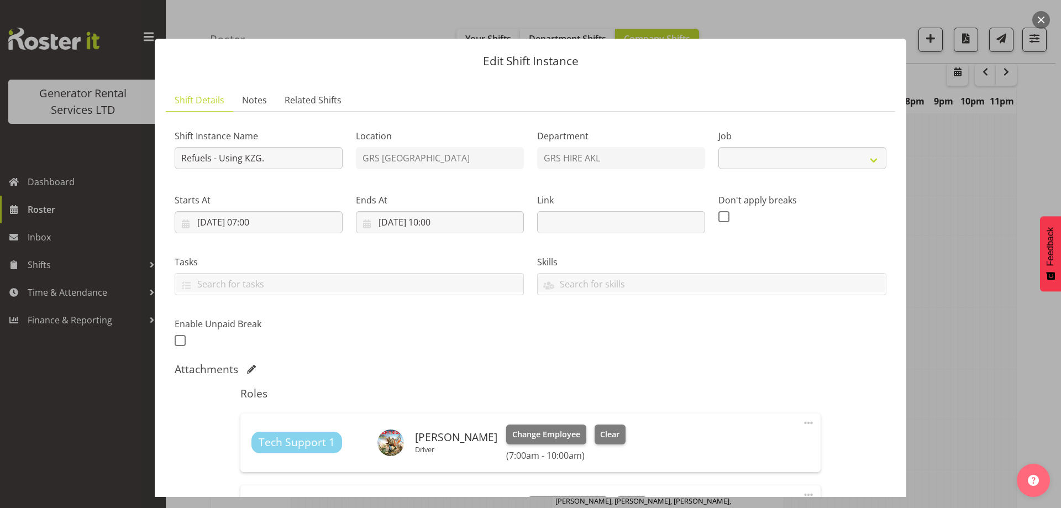
select select "9"
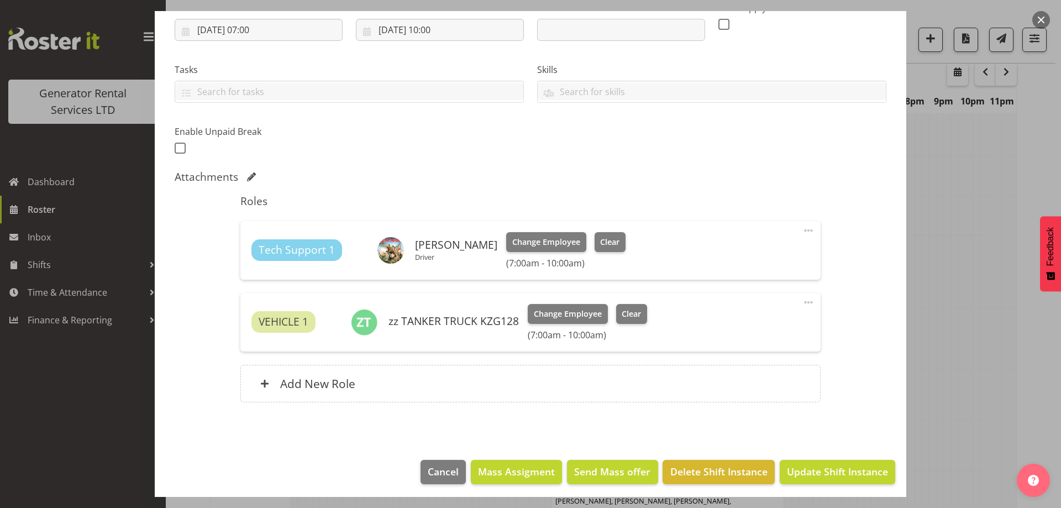
scroll to position [196, 0]
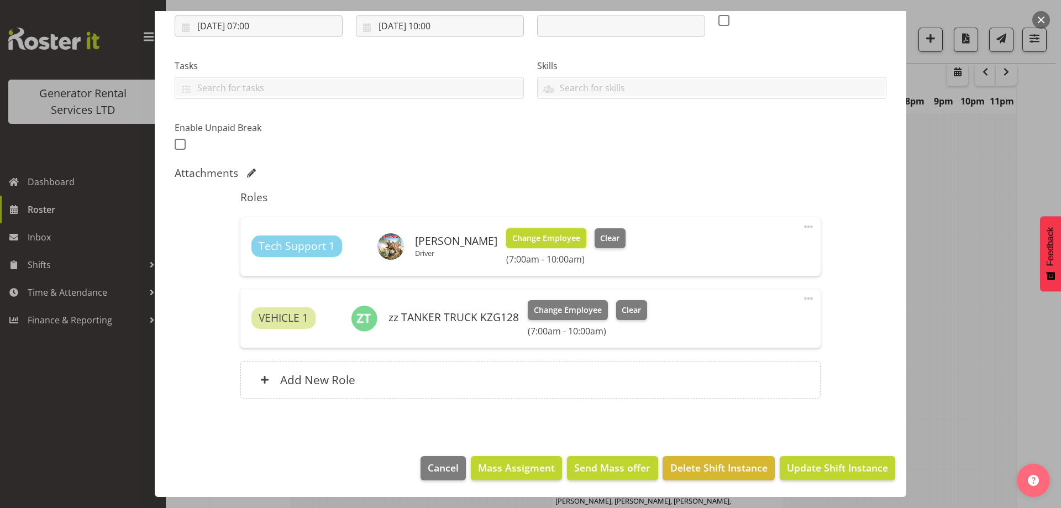
click at [555, 232] on span "Change Employee" at bounding box center [546, 238] width 68 height 12
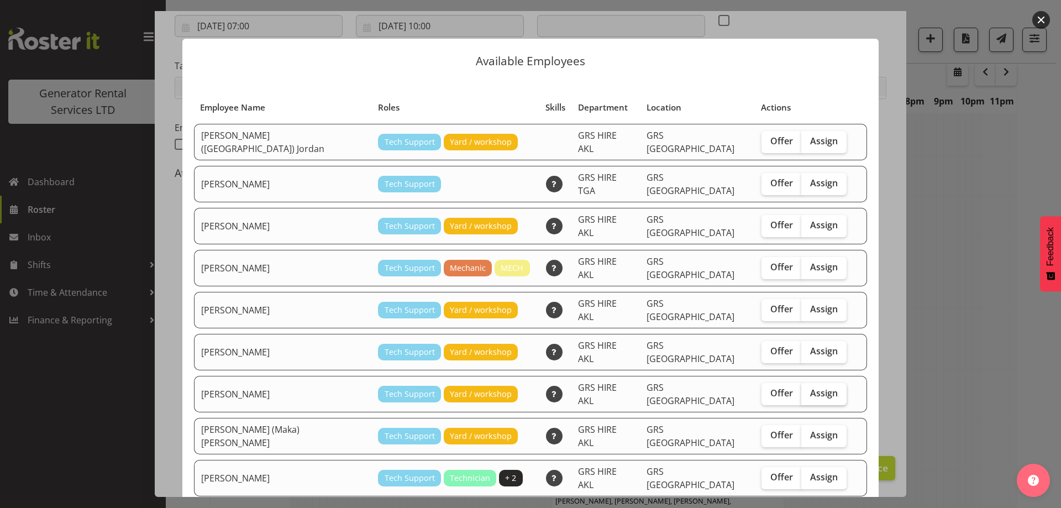
click at [810, 388] on span "Assign" at bounding box center [824, 393] width 28 height 11
click at [802, 390] on input "Assign" at bounding box center [805, 393] width 7 height 7
checkbox input "true"
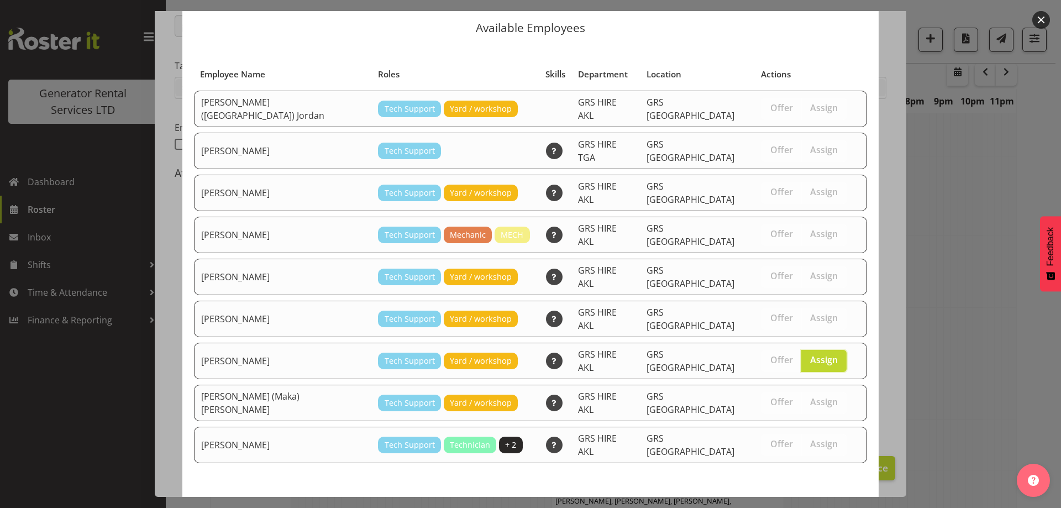
scroll to position [42, 0]
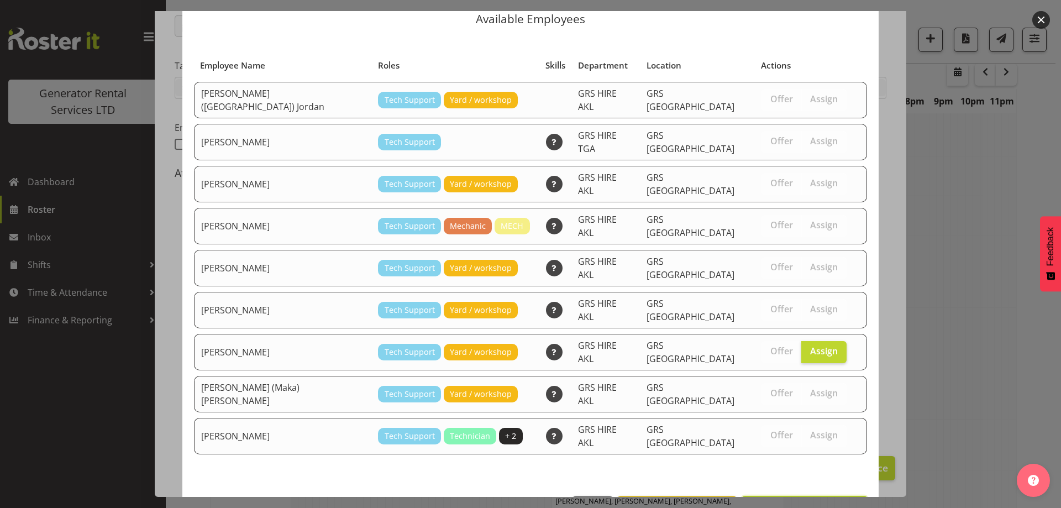
click at [789, 501] on span "Assign Paul Coleman" at bounding box center [805, 507] width 112 height 13
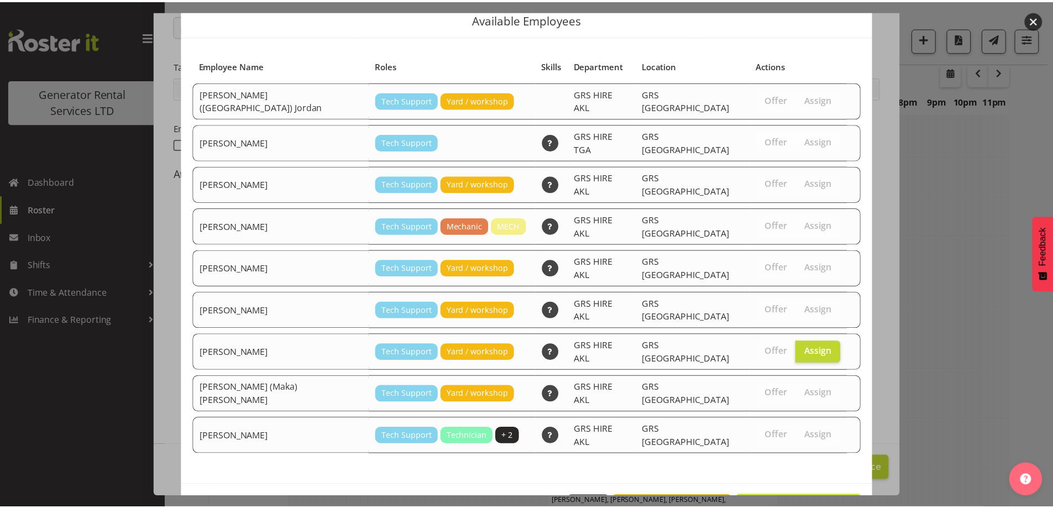
scroll to position [1144, 0]
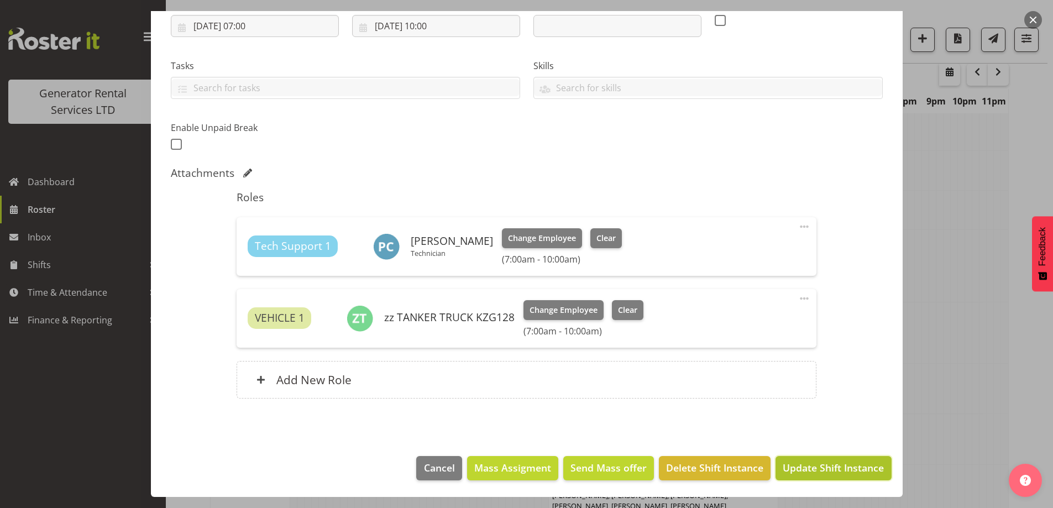
click at [824, 475] on span "Update Shift Instance" at bounding box center [833, 467] width 101 height 14
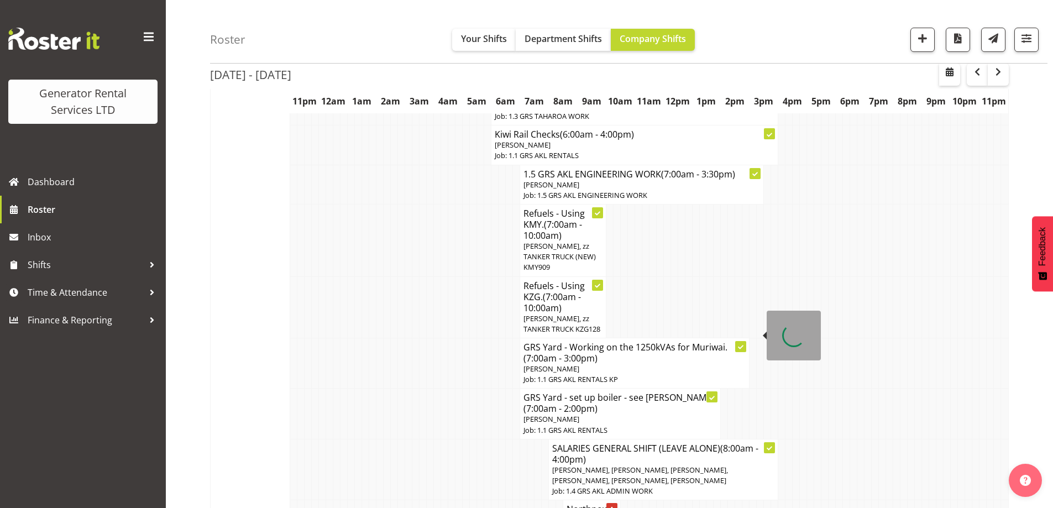
scroll to position [1365, 0]
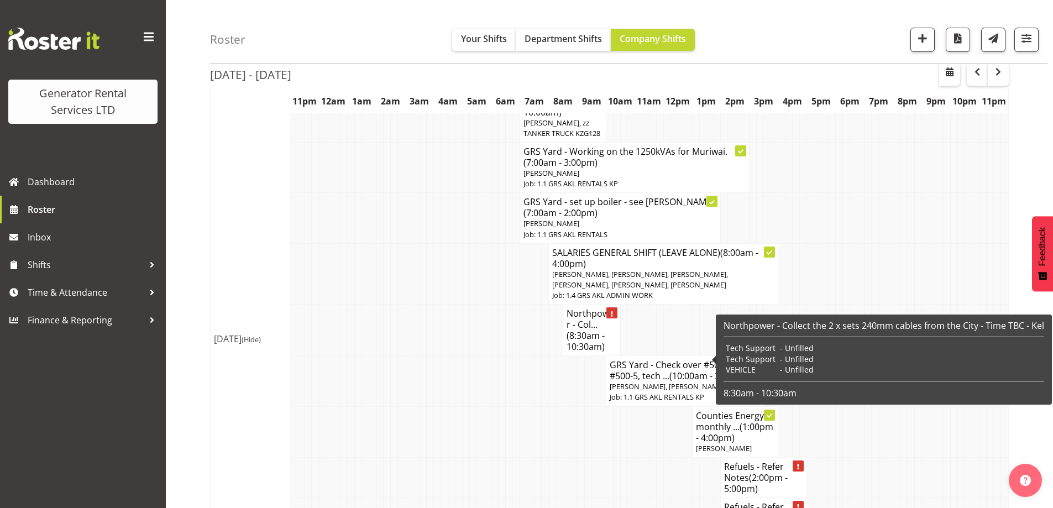
click at [758, 472] on span "(2:00pm - 5:00pm)" at bounding box center [756, 483] width 64 height 23
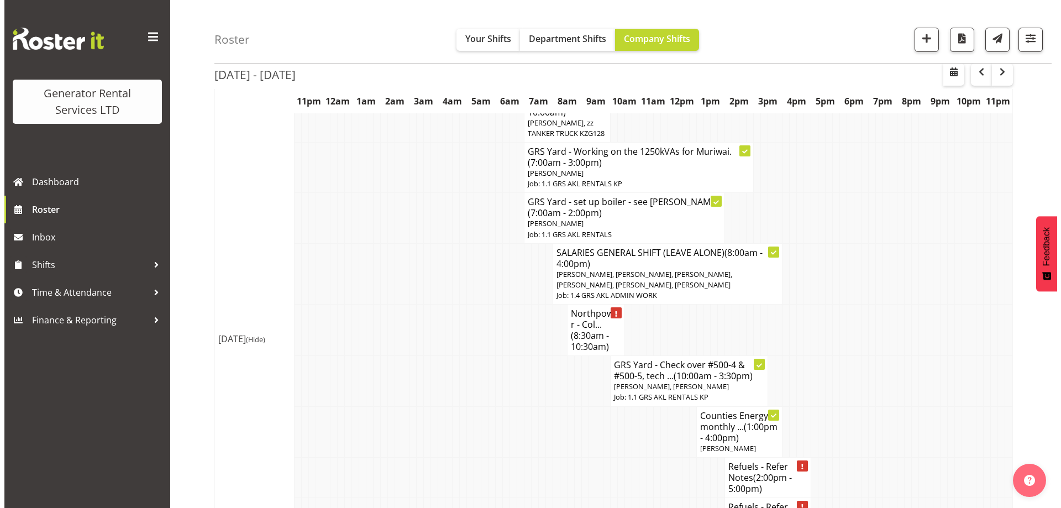
scroll to position [1360, 0]
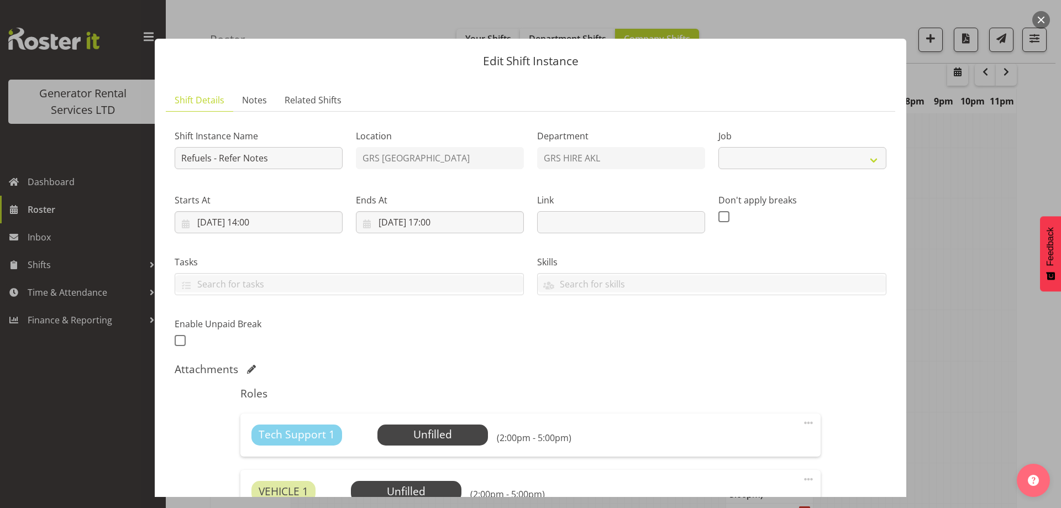
select select "9"
click at [252, 97] on span "Notes" at bounding box center [254, 99] width 25 height 13
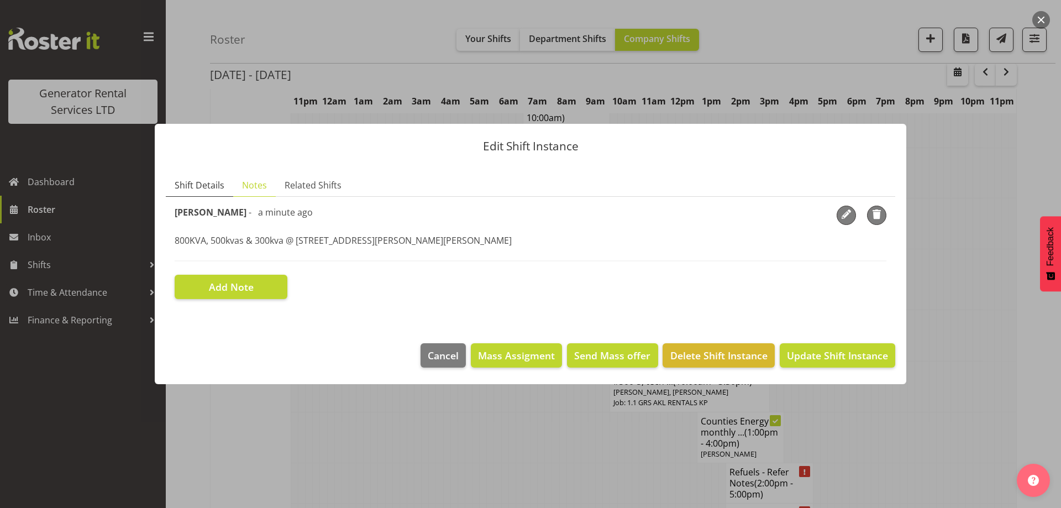
click at [205, 189] on span "Shift Details" at bounding box center [200, 185] width 50 height 13
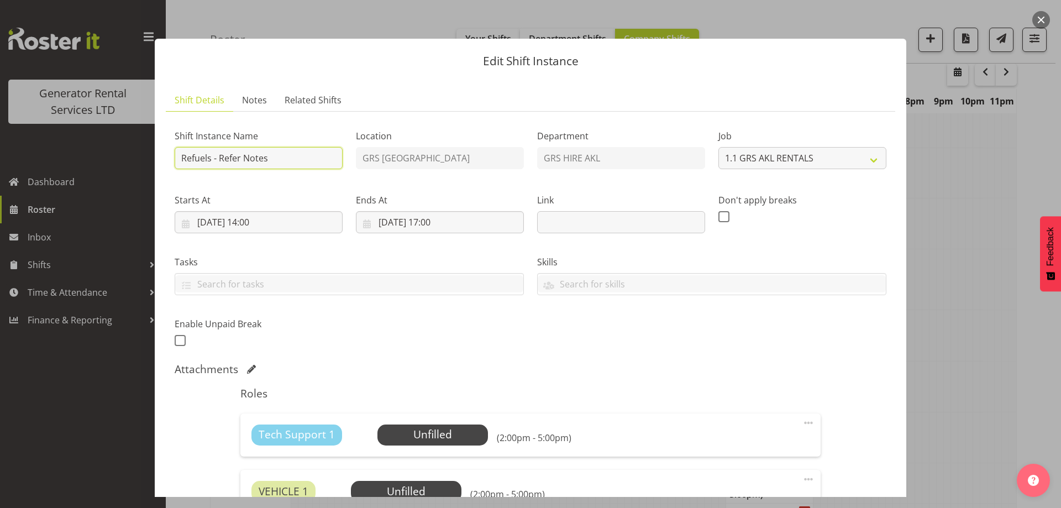
drag, startPoint x: 240, startPoint y: 163, endPoint x: 219, endPoint y: 161, distance: 21.7
click at [219, 161] on input "Refuels - Refer Notes" at bounding box center [259, 158] width 168 height 22
type input "Refuels - Using KZG."
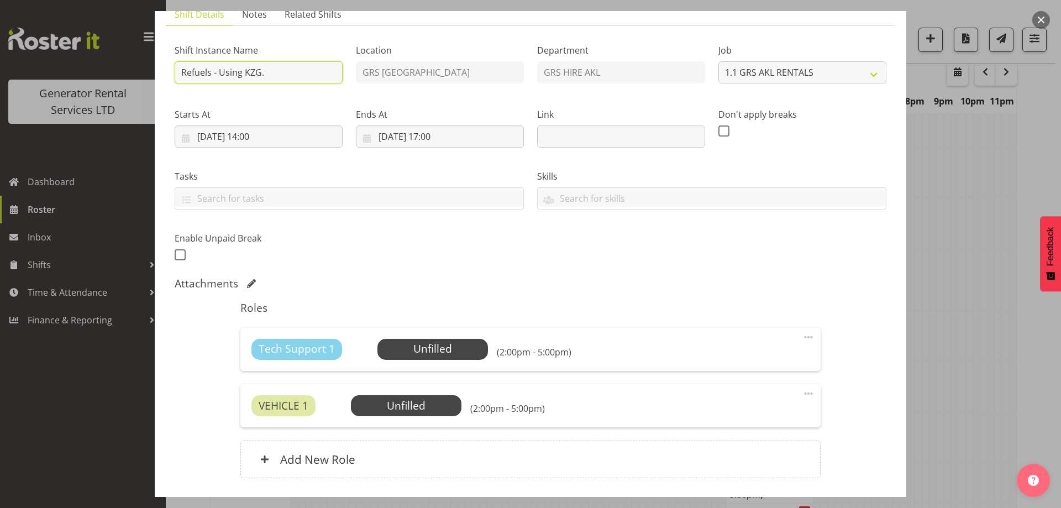
scroll to position [165, 0]
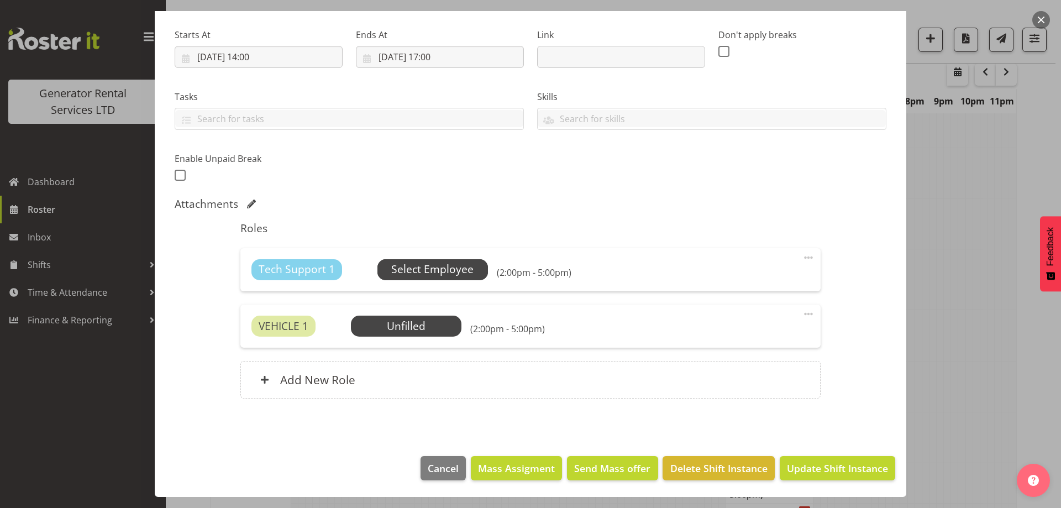
click at [436, 269] on span "Select Employee" at bounding box center [432, 269] width 82 height 16
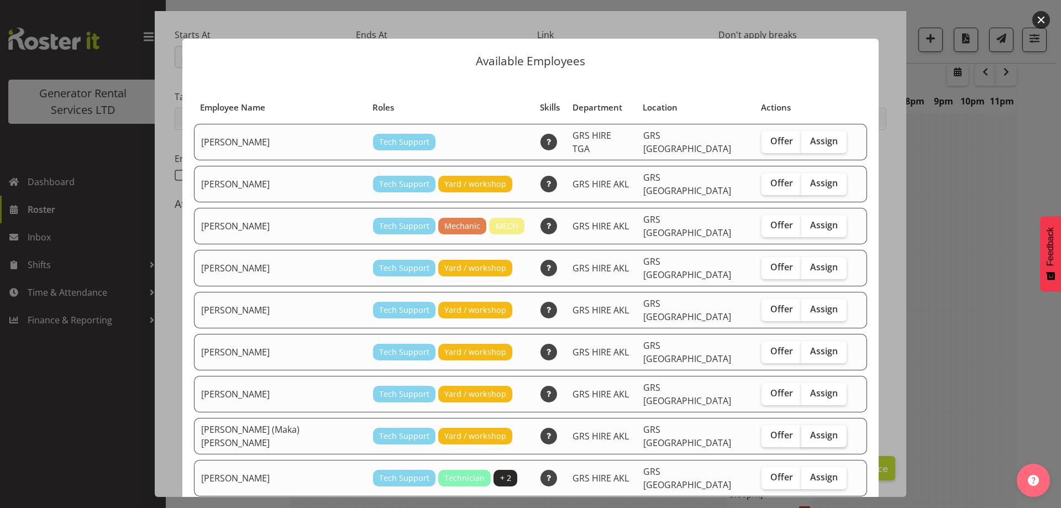
click at [802, 425] on label "Assign" at bounding box center [824, 436] width 45 height 22
click at [802, 432] on input "Assign" at bounding box center [805, 435] width 7 height 7
checkbox input "true"
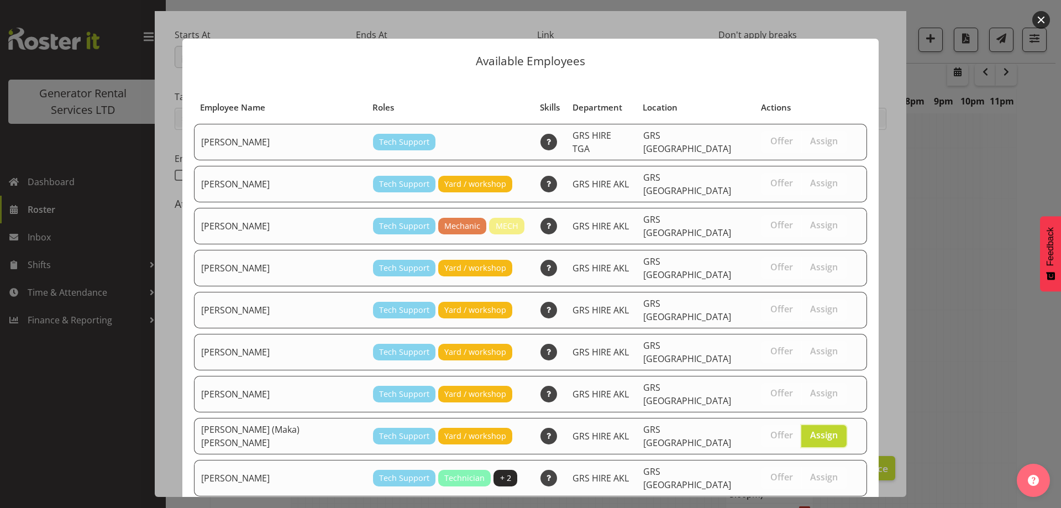
scroll to position [42, 0]
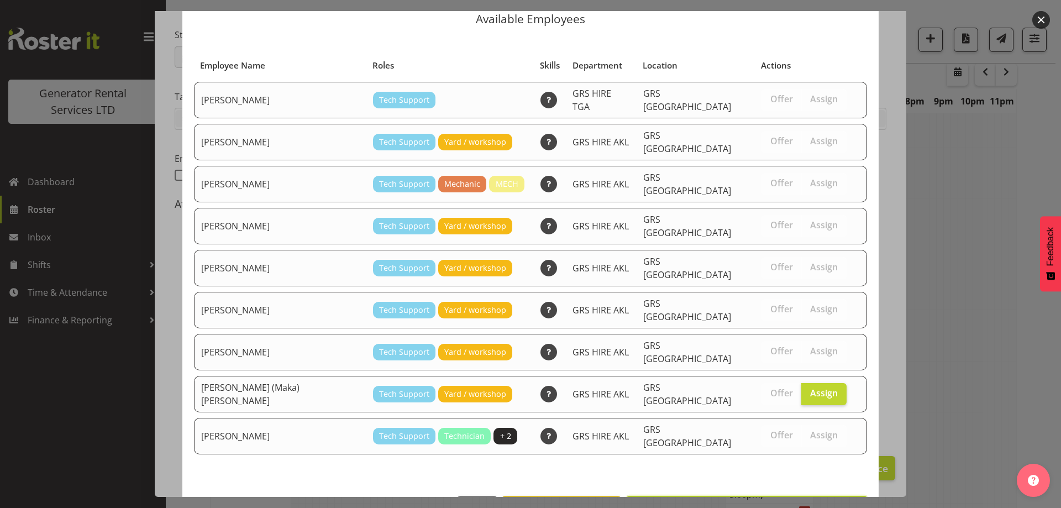
click at [777, 501] on span "Assign Sione (Maka) Fifita" at bounding box center [746, 507] width 227 height 13
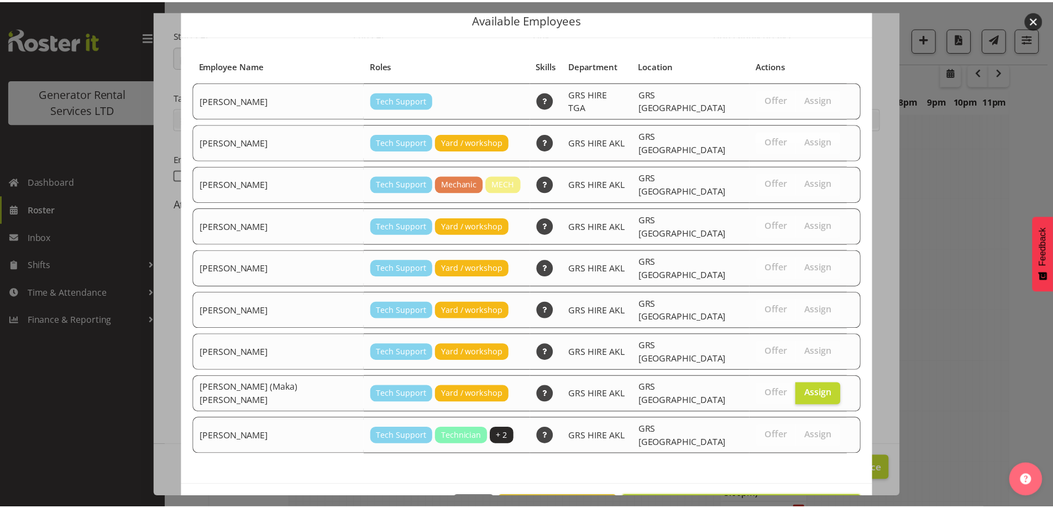
scroll to position [1365, 0]
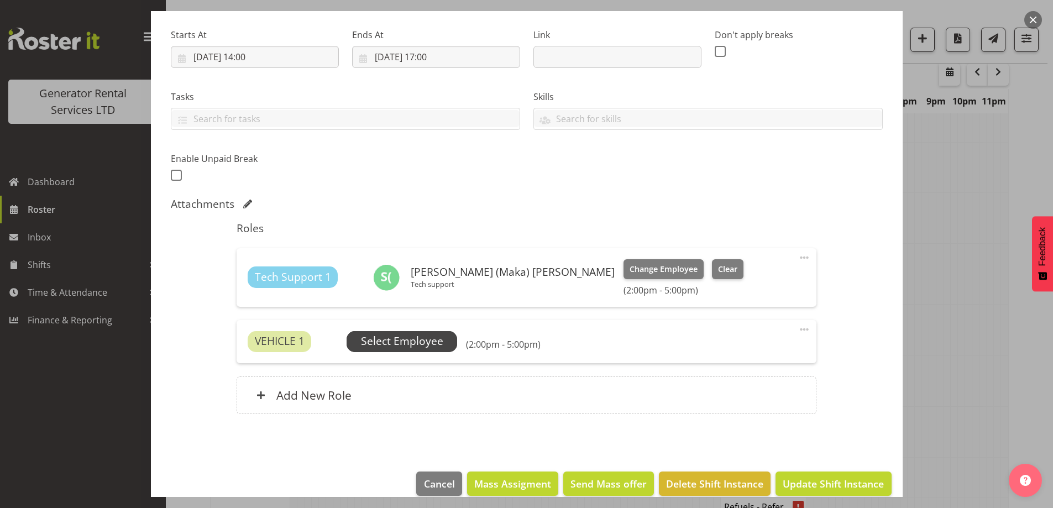
click at [407, 343] on span "Select Employee" at bounding box center [402, 341] width 82 height 16
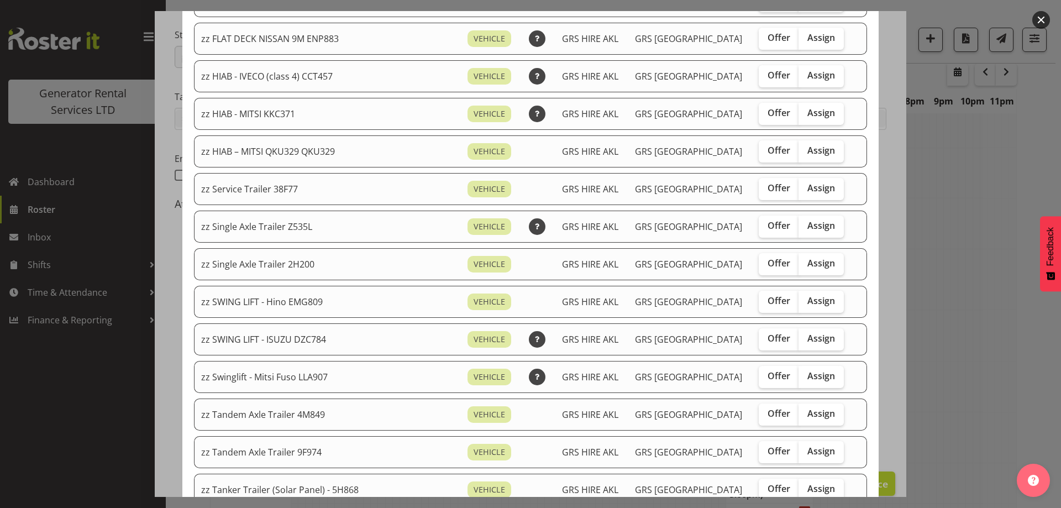
scroll to position [719, 0]
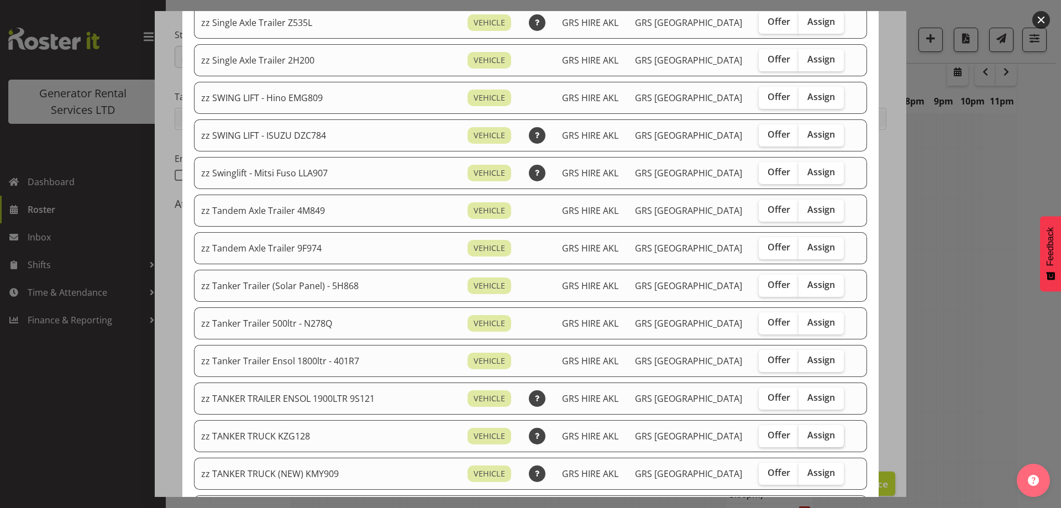
click at [810, 436] on span "Assign" at bounding box center [822, 435] width 28 height 11
click at [806, 436] on input "Assign" at bounding box center [802, 435] width 7 height 7
checkbox input "true"
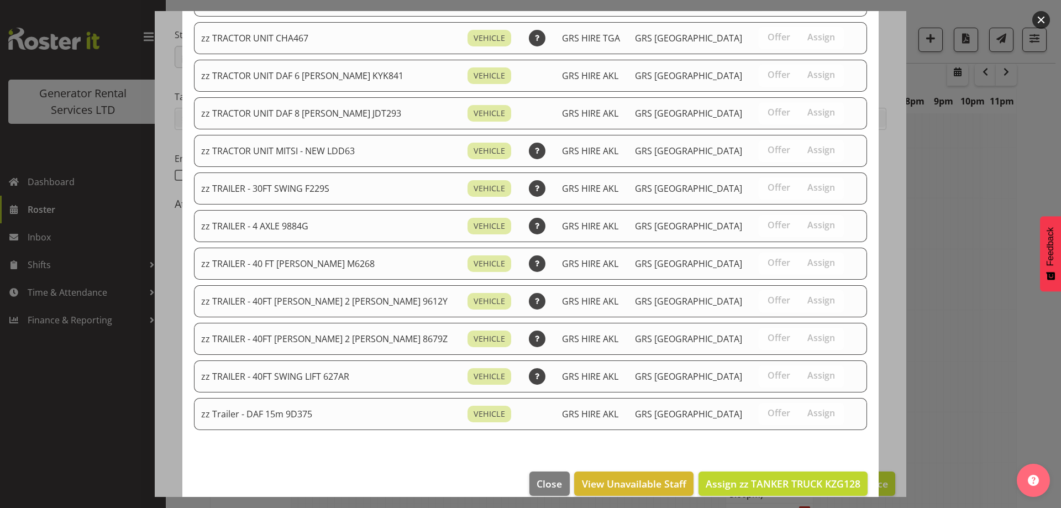
scroll to position [1320, 0]
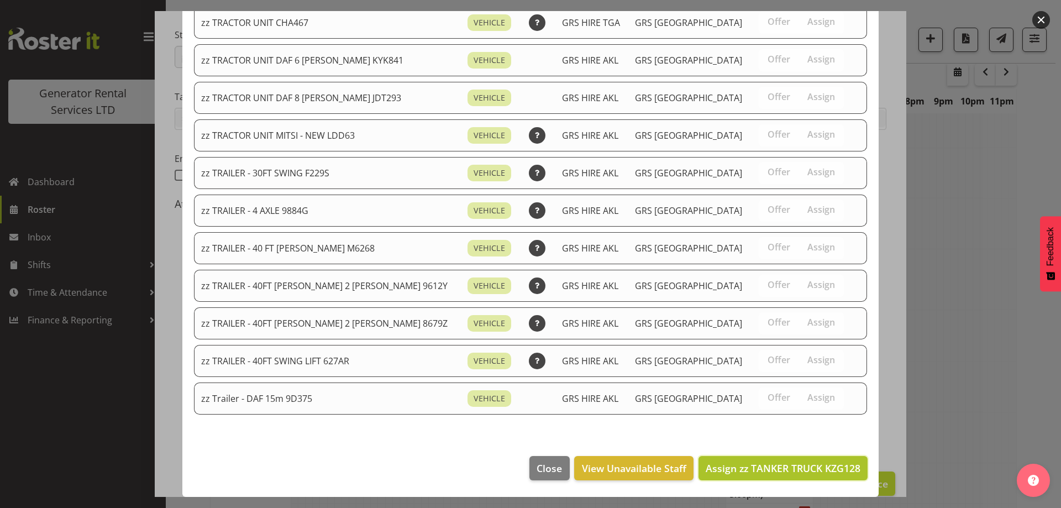
click at [784, 462] on span "Assign zz TANKER TRUCK KZG128" at bounding box center [783, 468] width 155 height 13
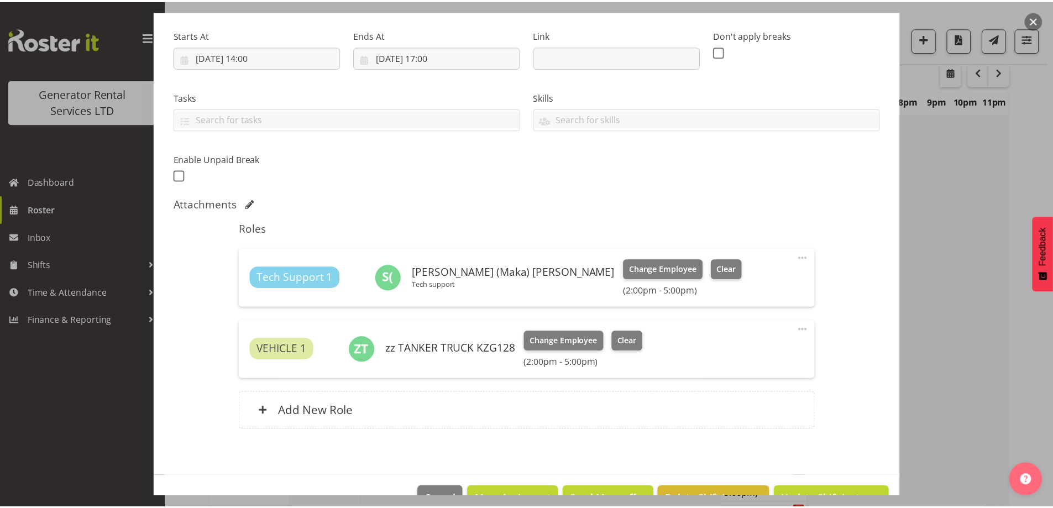
scroll to position [1365, 0]
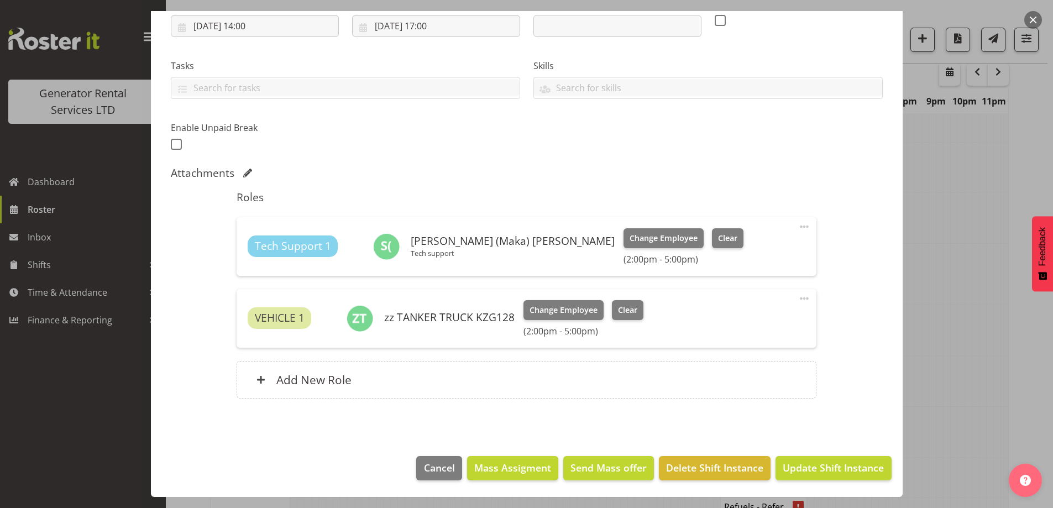
click at [822, 454] on footer "Cancel Mass Assigment Send Mass offer Delete Shift Instance Update Shift Instan…" at bounding box center [527, 471] width 752 height 52
click at [819, 465] on span "Update Shift Instance" at bounding box center [833, 467] width 101 height 14
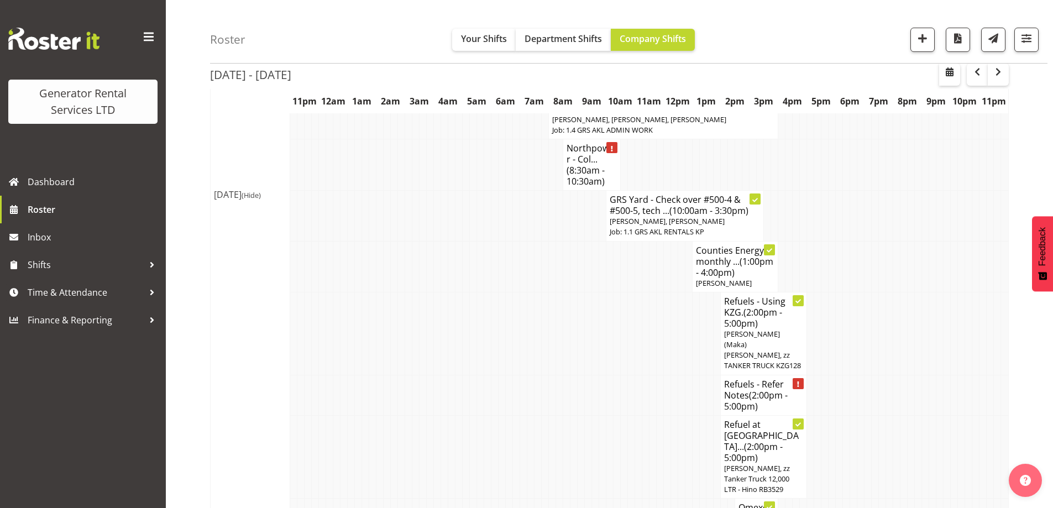
scroll to position [1531, 0]
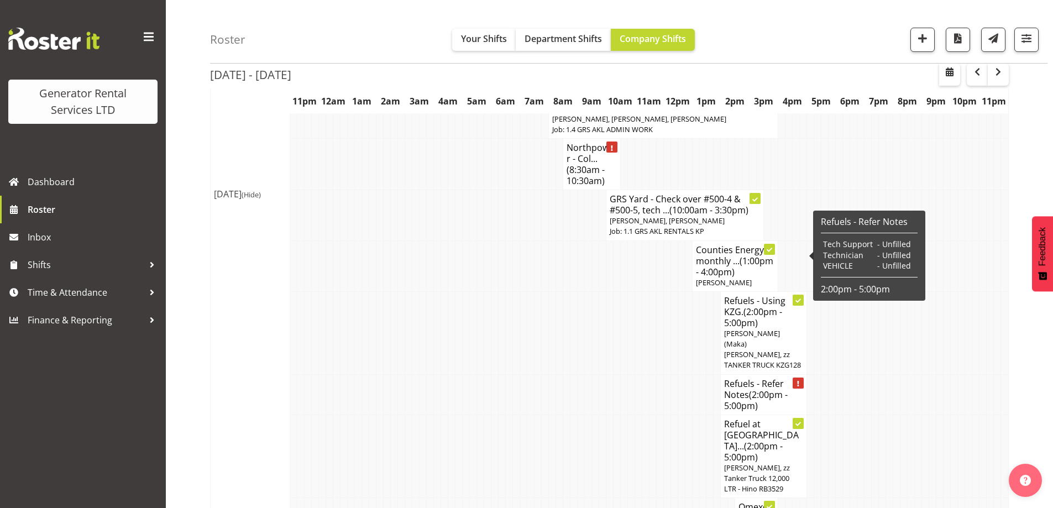
click at [763, 389] on span "(2:00pm - 5:00pm)" at bounding box center [756, 400] width 64 height 23
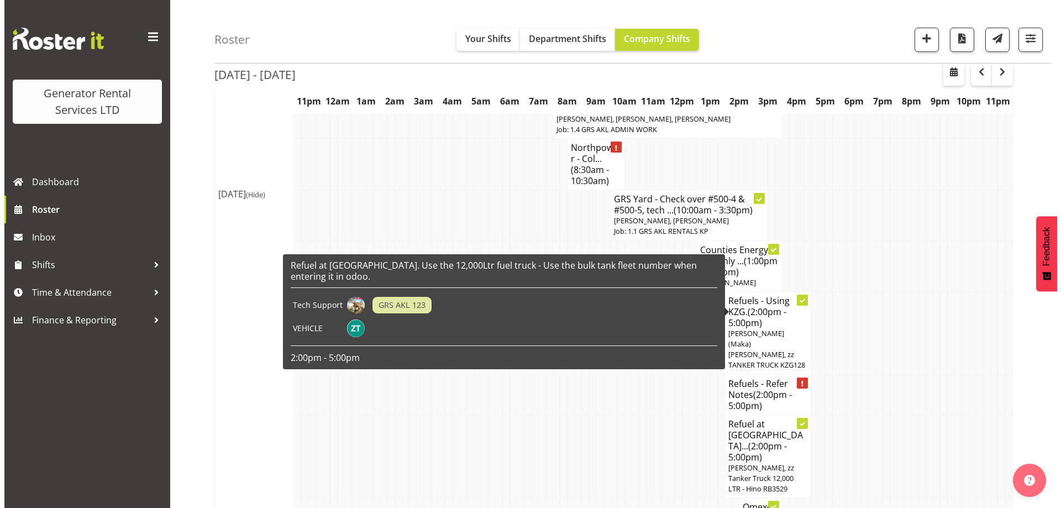
scroll to position [1526, 0]
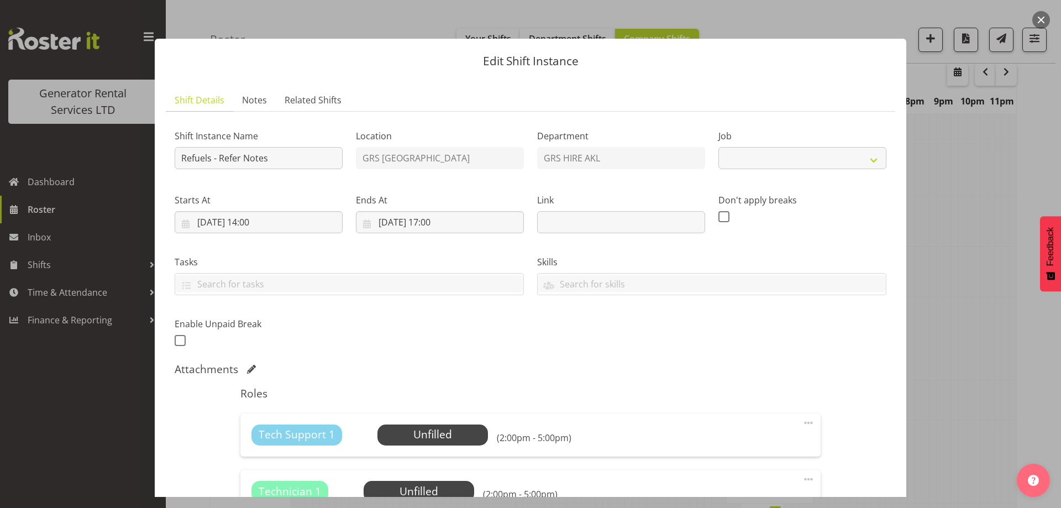
select select "9"
click at [259, 107] on link "Notes" at bounding box center [254, 100] width 43 height 23
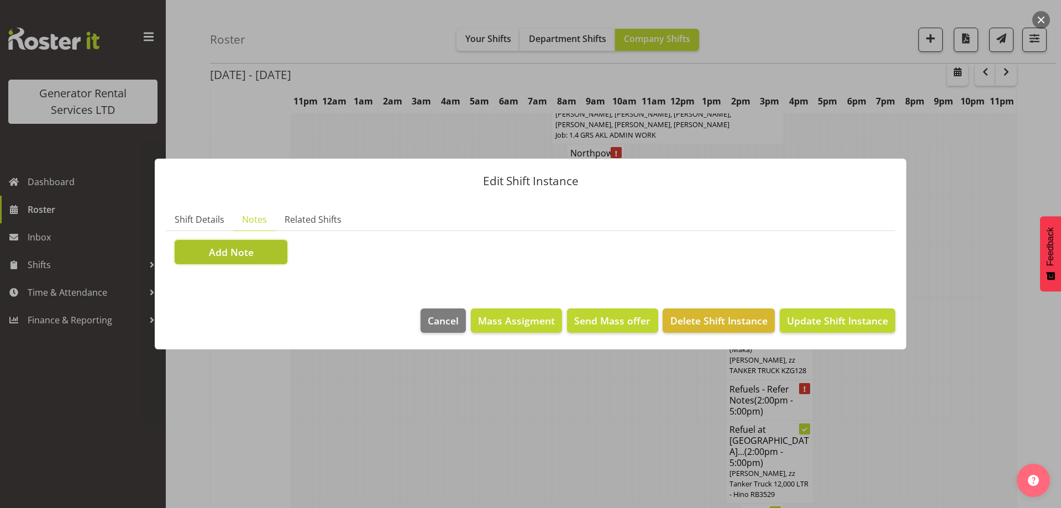
click at [258, 243] on button "Add Note" at bounding box center [231, 252] width 113 height 24
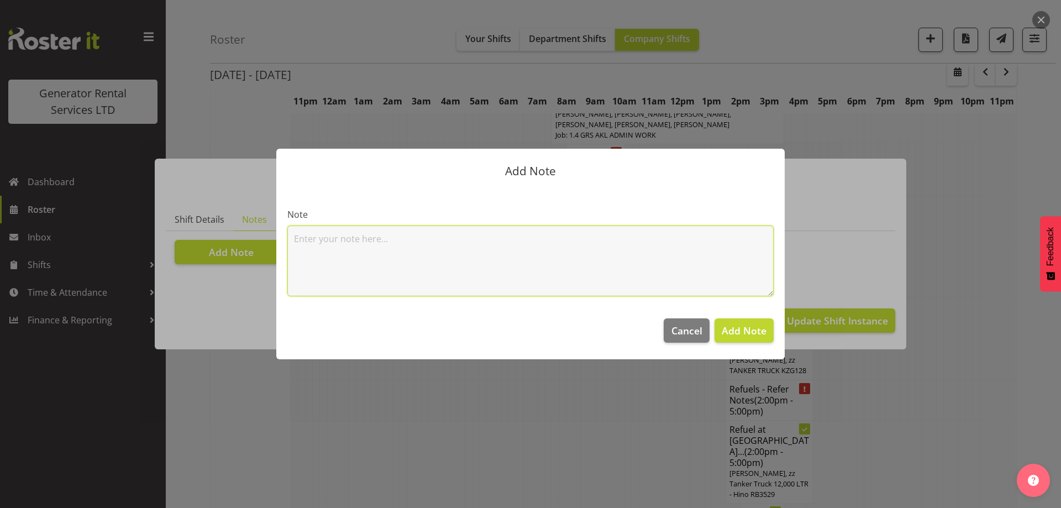
click at [320, 247] on textarea at bounding box center [530, 261] width 486 height 71
paste textarea "100kva @ Macrennie Construction Site, 6 Carr Rd Mt Roskill (There is a driveway…"
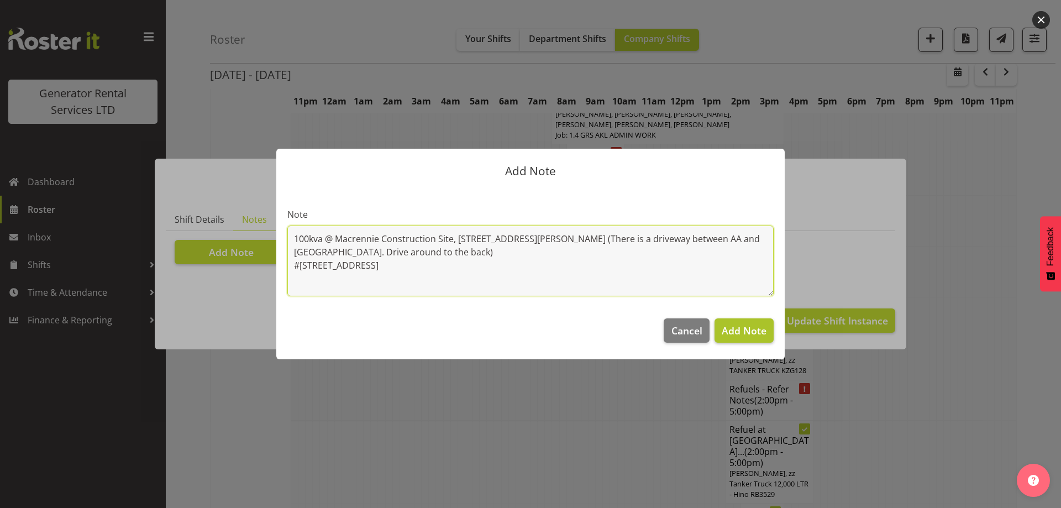
type textarea "100kva @ Macrennie Construction Site, 6 Carr Rd Mt Roskill (There is a driveway…"
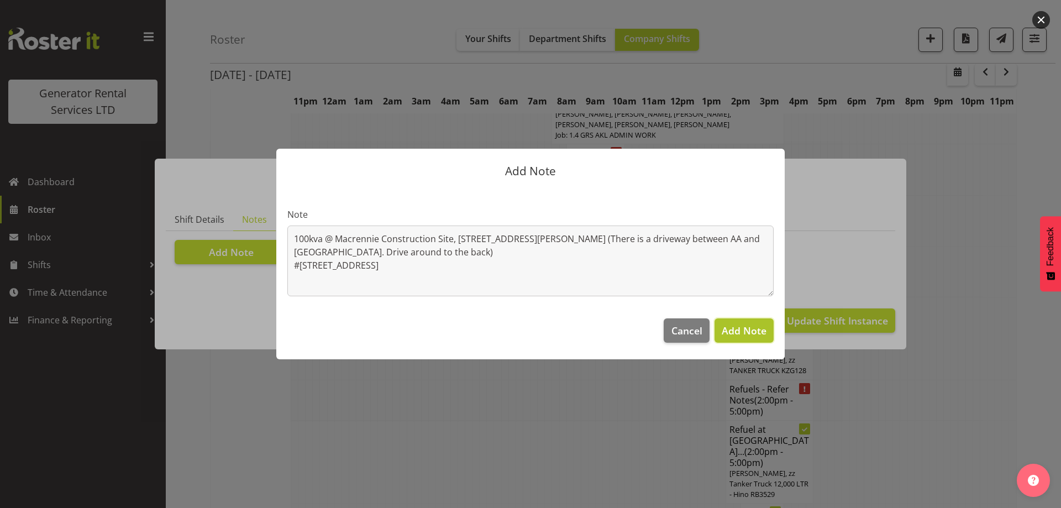
click at [766, 326] on span "Add Note" at bounding box center [744, 330] width 45 height 13
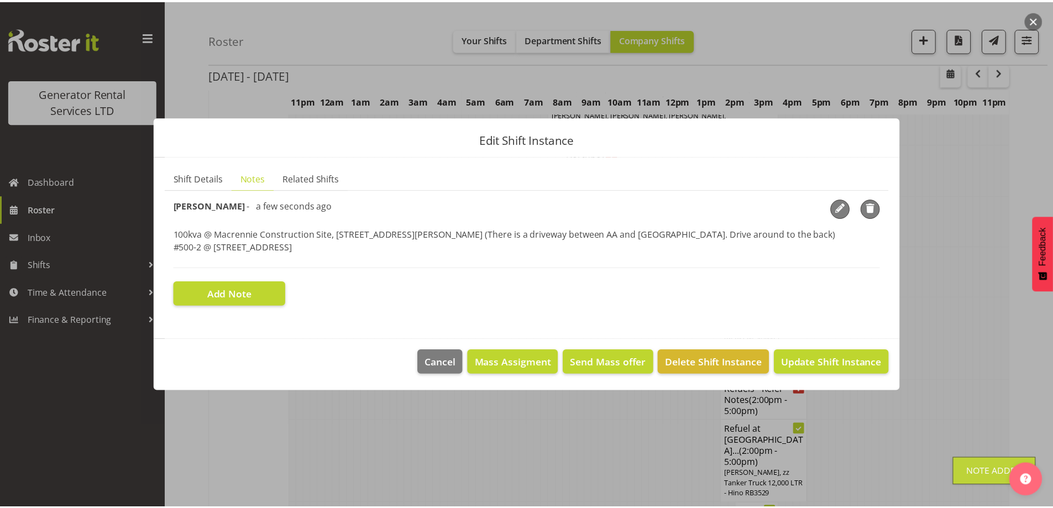
scroll to position [1531, 0]
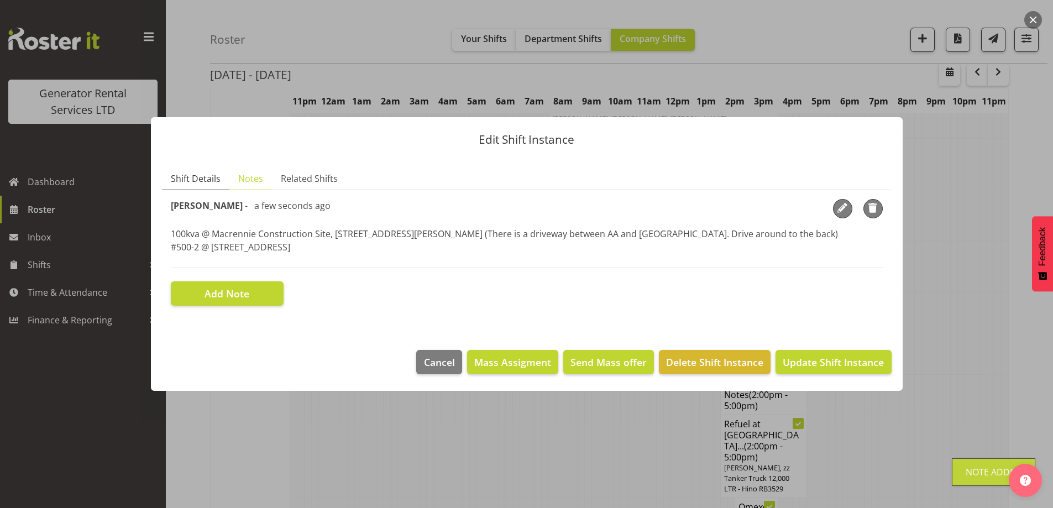
click at [186, 179] on span "Shift Details" at bounding box center [196, 178] width 50 height 13
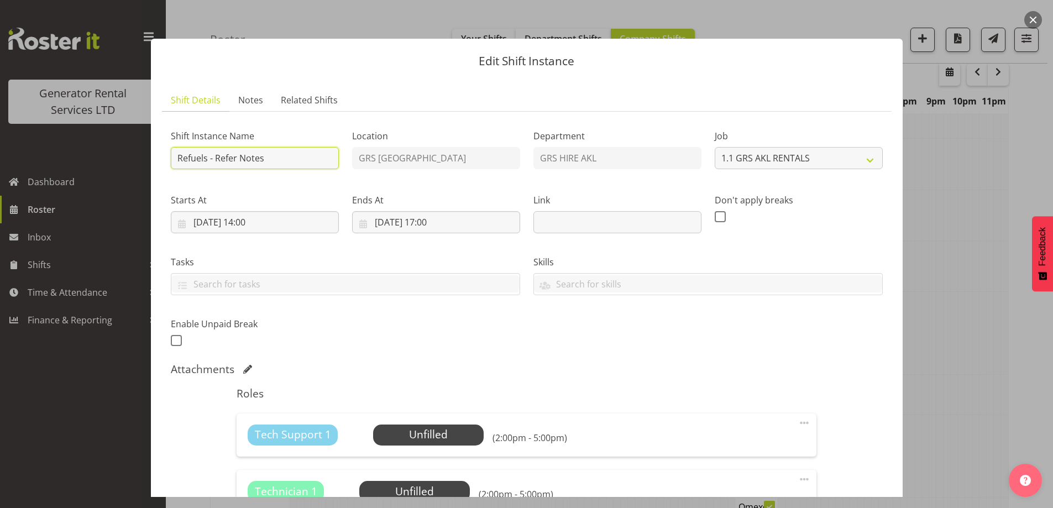
drag, startPoint x: 299, startPoint y: 164, endPoint x: 215, endPoint y: 159, distance: 83.6
click at [215, 159] on input "Refuels - Refer Notes" at bounding box center [255, 158] width 168 height 22
type input "Refuels - Using KMY"
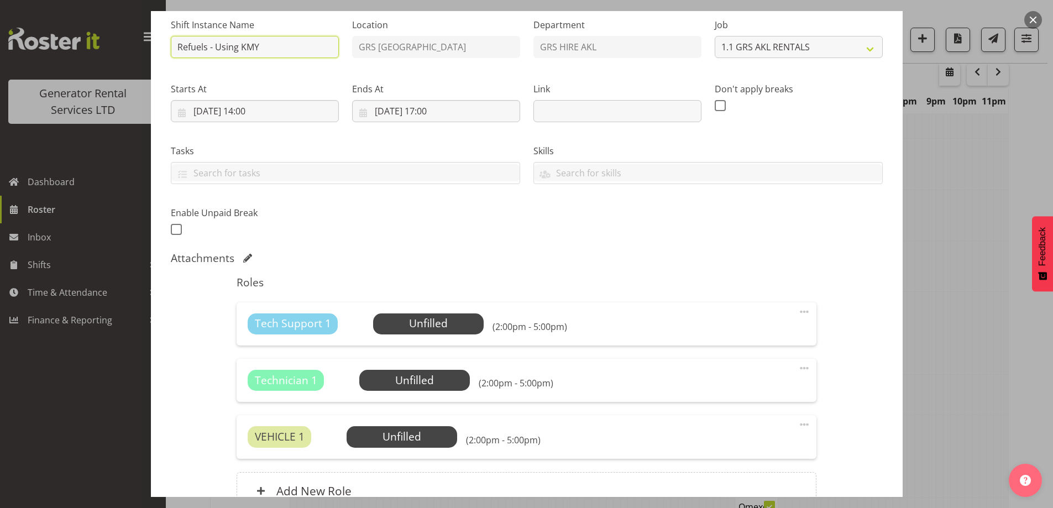
scroll to position [222, 0]
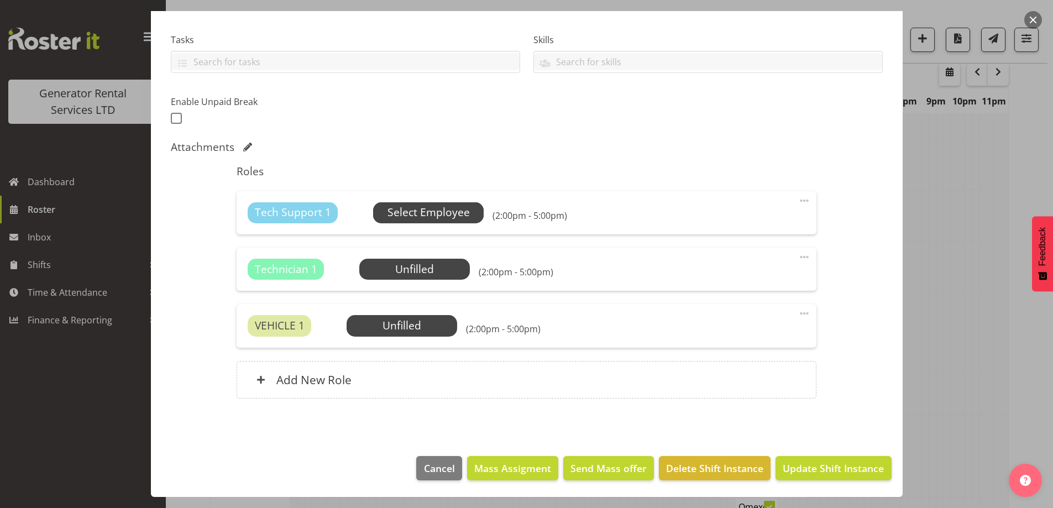
click at [457, 212] on span "Select Employee" at bounding box center [429, 213] width 82 height 16
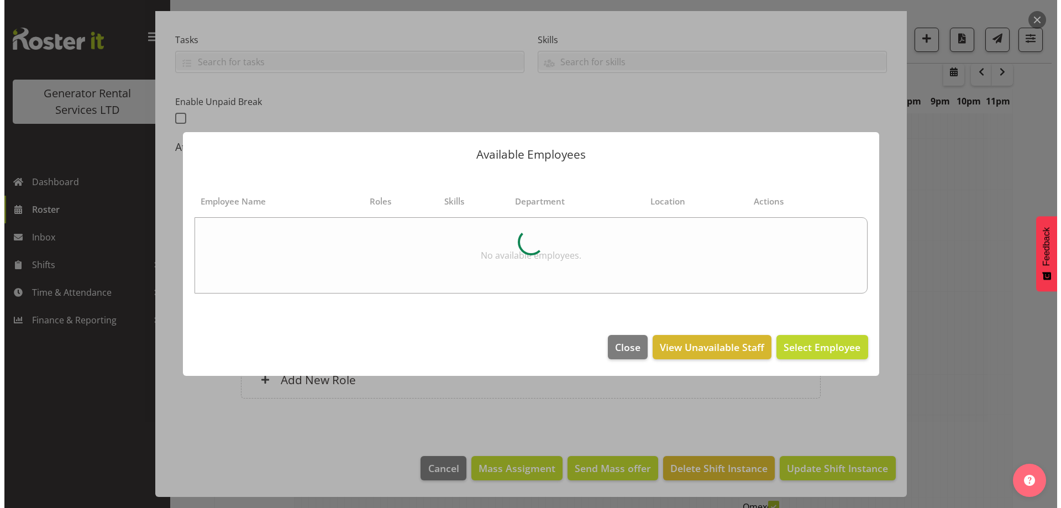
scroll to position [1526, 0]
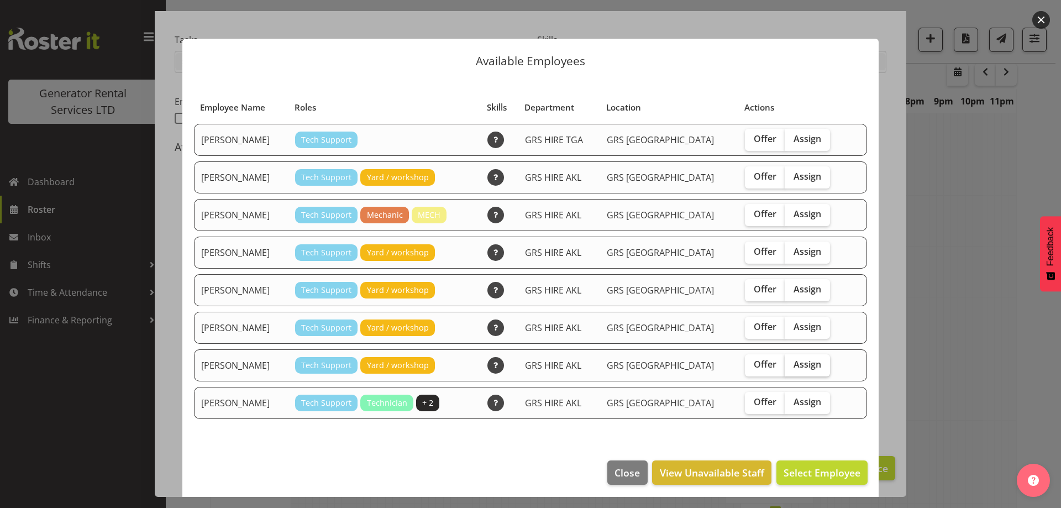
click at [794, 363] on span "Assign" at bounding box center [808, 364] width 28 height 11
click at [790, 363] on input "Assign" at bounding box center [788, 364] width 7 height 7
checkbox input "true"
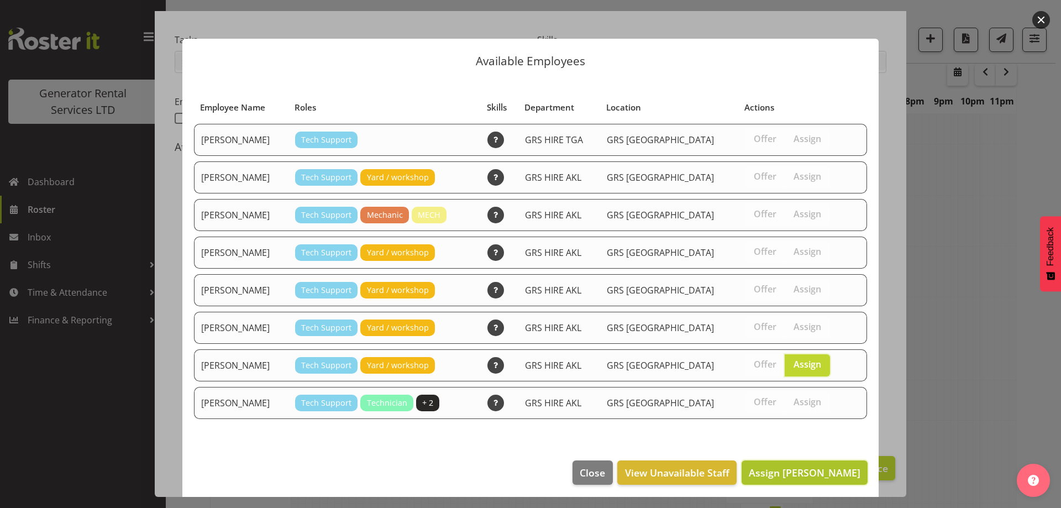
click at [811, 462] on button "Assign Sam Carter" at bounding box center [805, 472] width 126 height 24
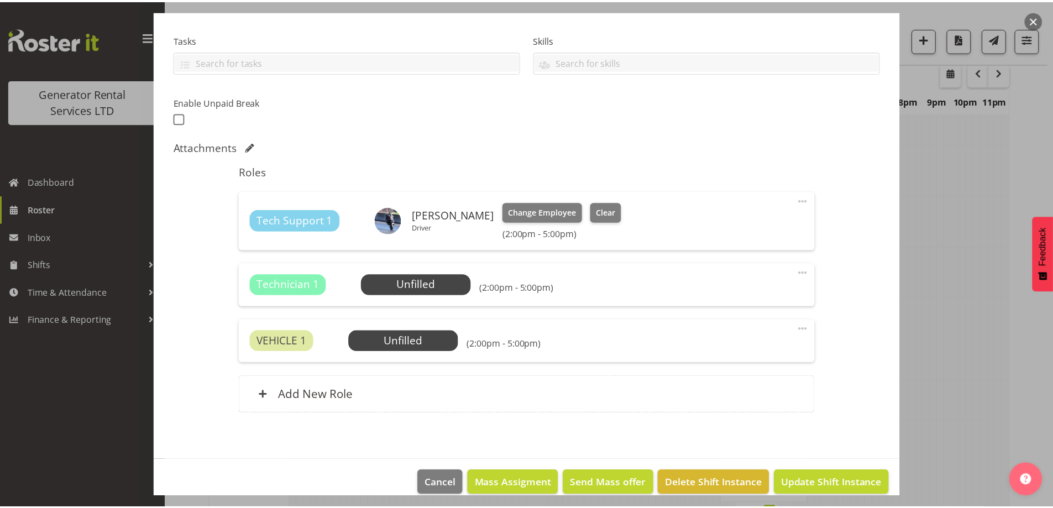
scroll to position [1531, 0]
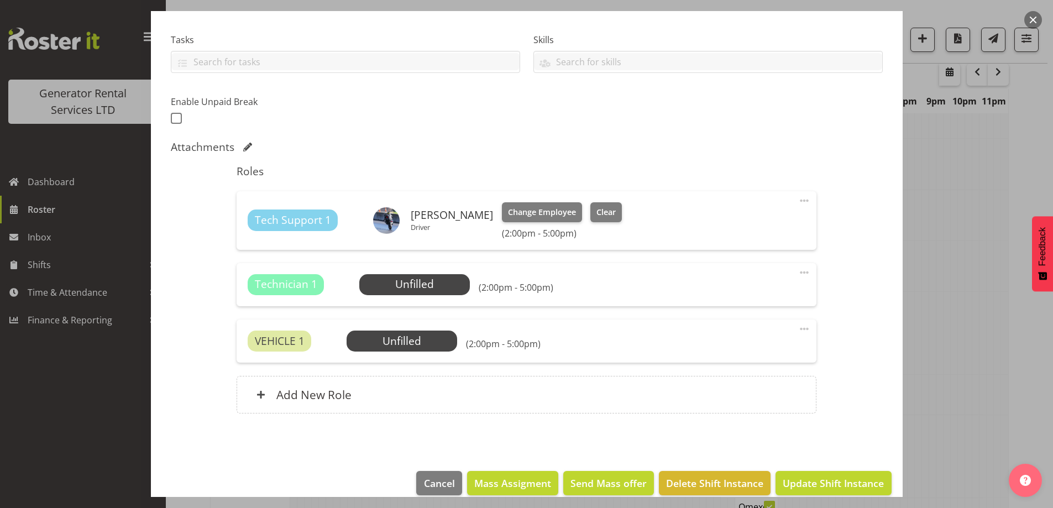
click at [798, 272] on span at bounding box center [804, 272] width 13 height 13
click at [755, 344] on link "Delete" at bounding box center [758, 339] width 106 height 20
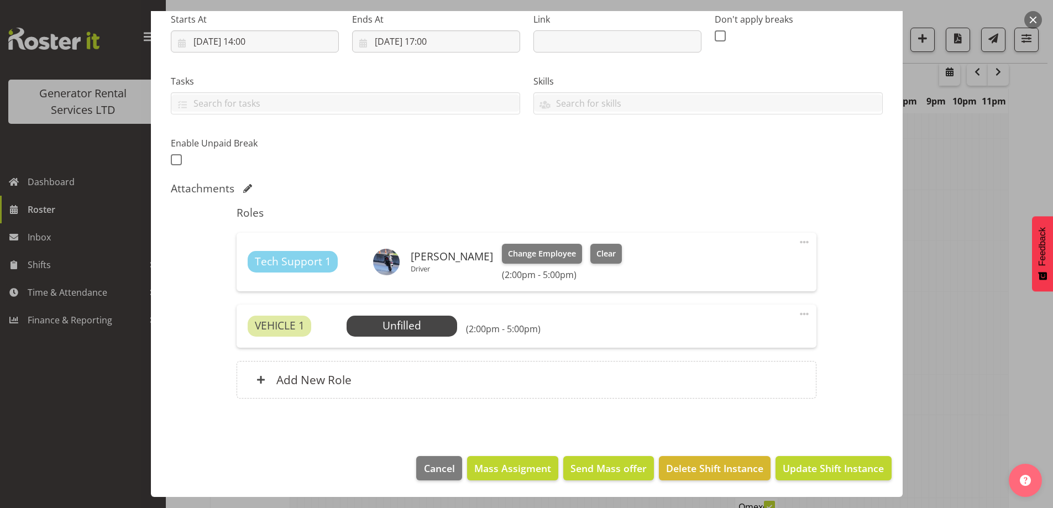
scroll to position [181, 0]
click at [408, 319] on span "Select Employee" at bounding box center [402, 326] width 82 height 16
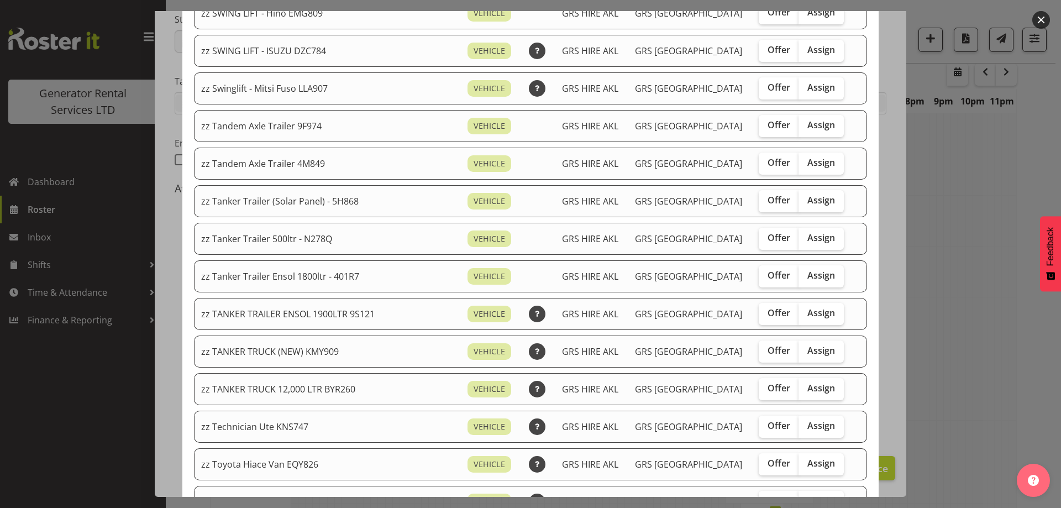
scroll to position [884, 0]
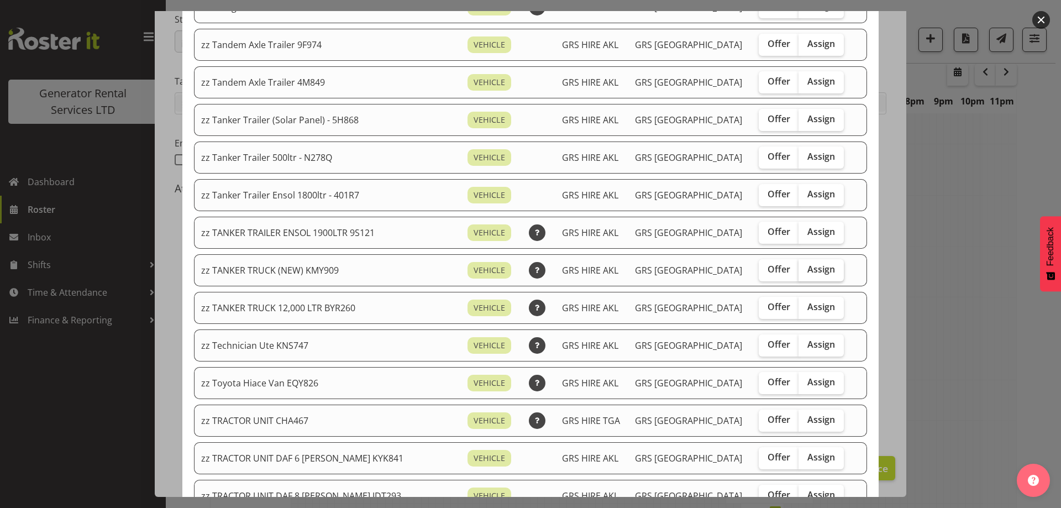
click at [814, 274] on span "Assign" at bounding box center [822, 269] width 28 height 11
click at [806, 273] on input "Assign" at bounding box center [802, 269] width 7 height 7
checkbox input "true"
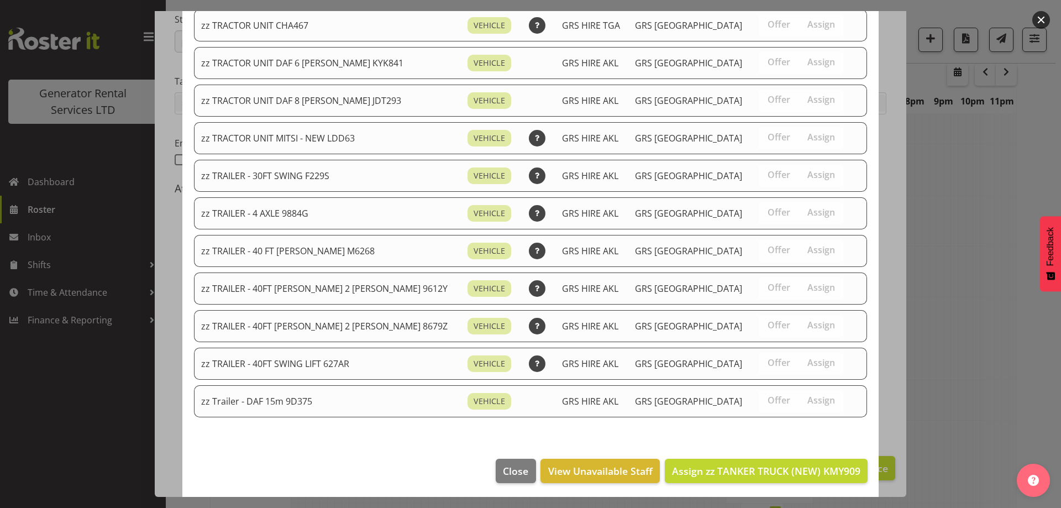
scroll to position [1282, 0]
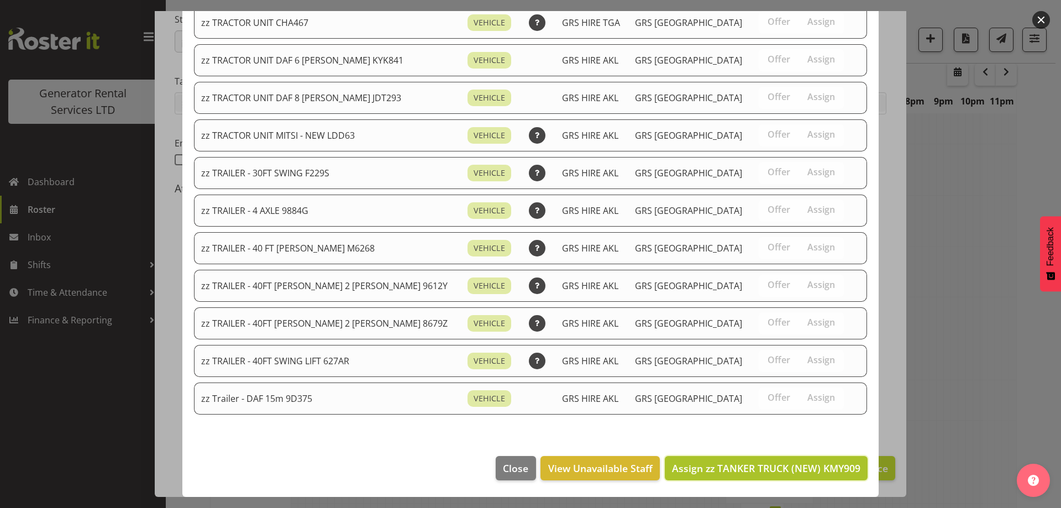
drag, startPoint x: 804, startPoint y: 461, endPoint x: 802, endPoint y: 467, distance: 6.0
click at [802, 467] on span "Assign zz TANKER TRUCK (NEW) KMY909" at bounding box center [766, 468] width 189 height 14
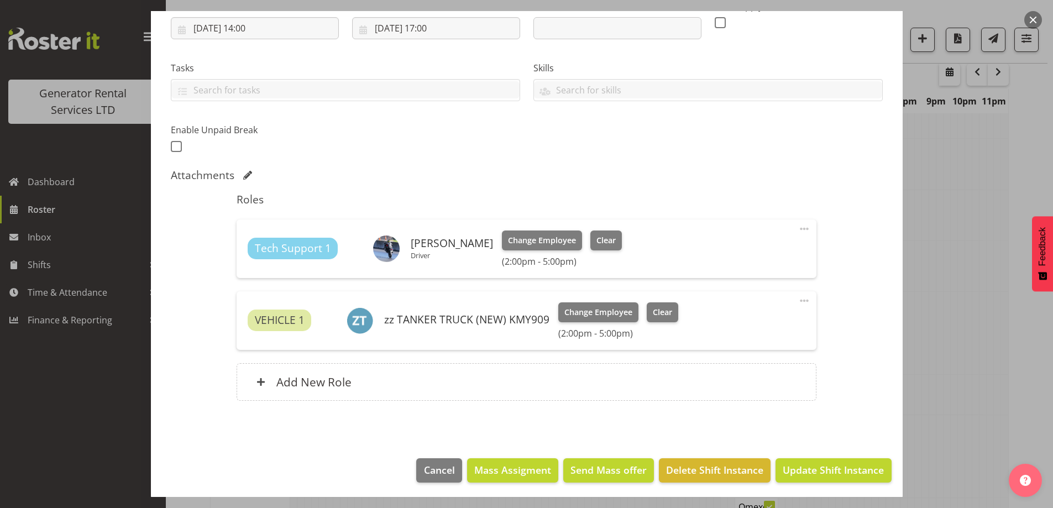
scroll to position [196, 0]
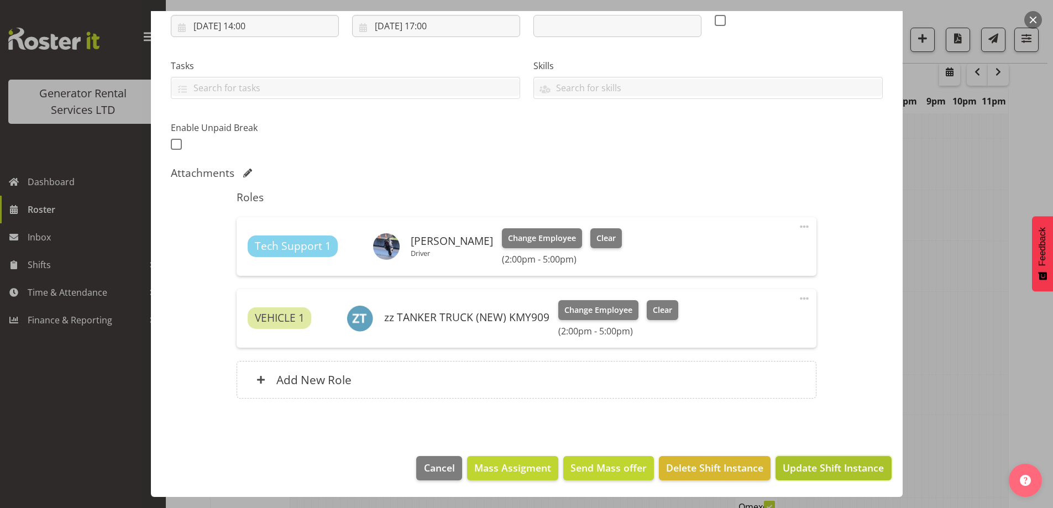
click at [807, 463] on span "Update Shift Instance" at bounding box center [833, 467] width 101 height 14
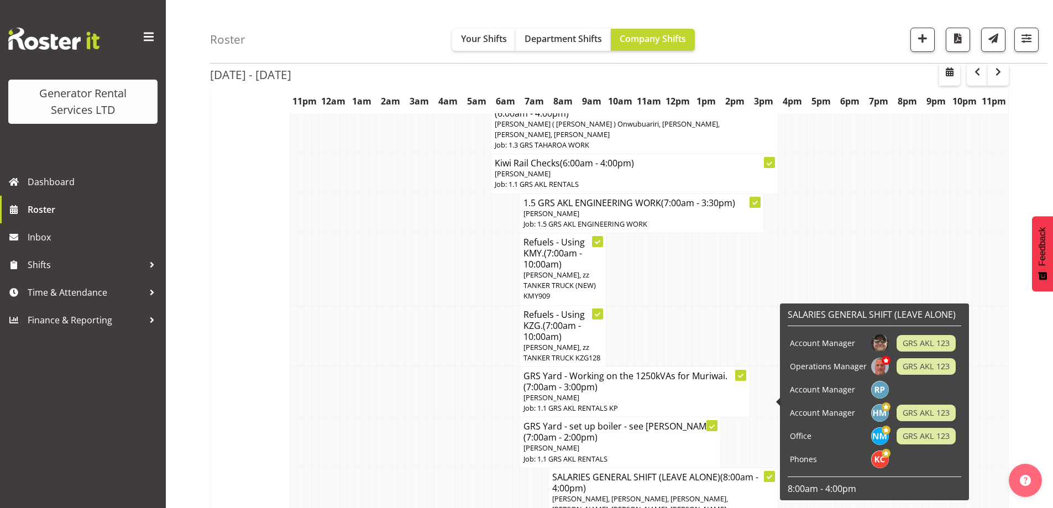
scroll to position [978, 0]
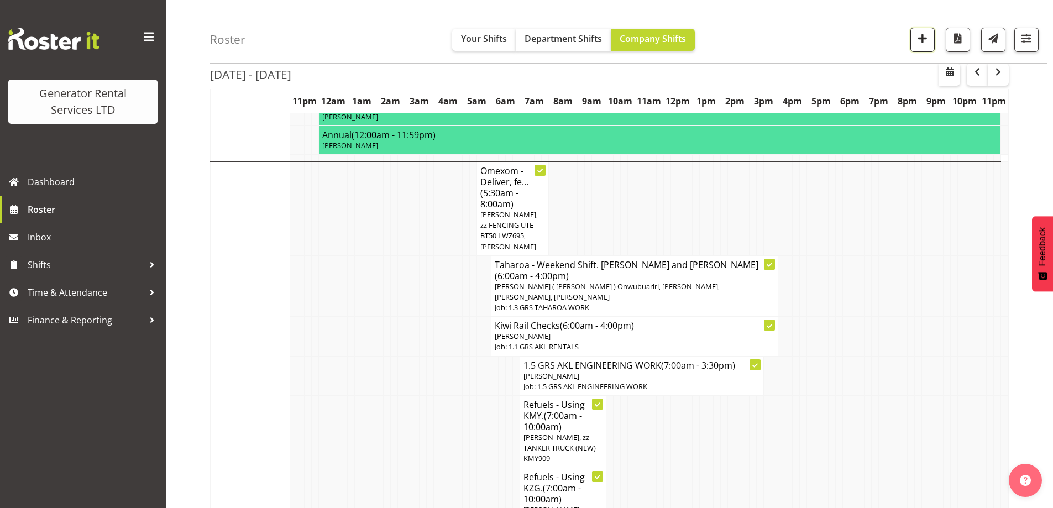
click at [928, 39] on span "button" at bounding box center [922, 38] width 14 height 14
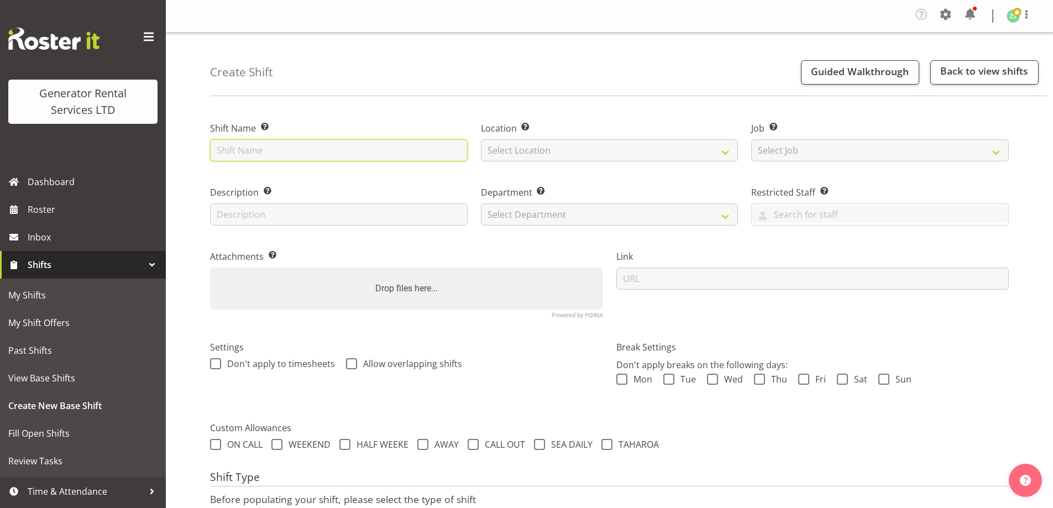
click at [257, 149] on input "text" at bounding box center [339, 150] width 258 height 22
type input "Qube Logistics - weekly checks"
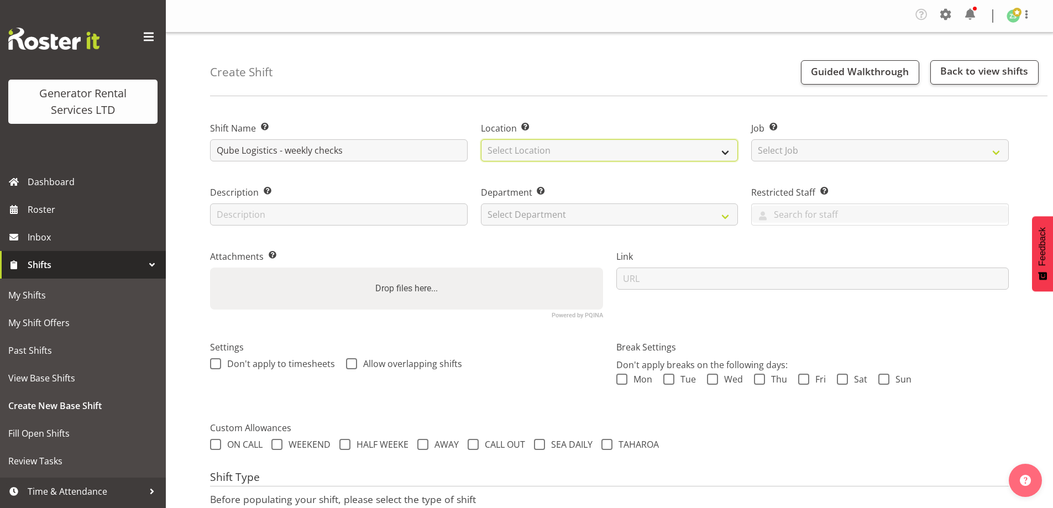
click at [575, 150] on select "Select Location GRS Auckland" at bounding box center [610, 150] width 258 height 22
click at [578, 183] on div "Department Set the department that the shift relates to. Select Department GRS …" at bounding box center [609, 202] width 271 height 64
click at [582, 146] on select "Select Location GRS Auckland" at bounding box center [610, 150] width 258 height 22
select select "28"
click at [481, 139] on select "Select Location GRS Auckland" at bounding box center [610, 150] width 258 height 22
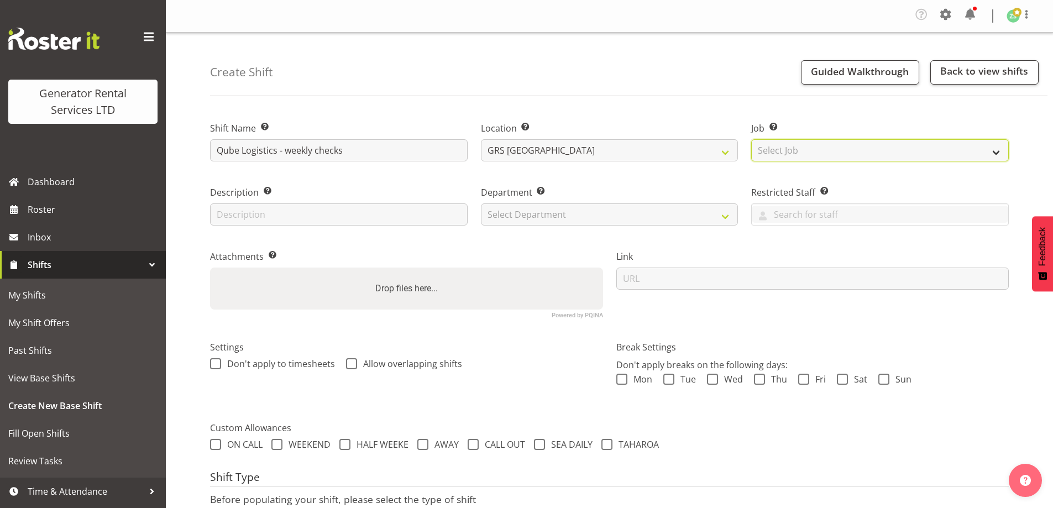
click at [805, 146] on select "Select Job Create new job 1.1 GRS AKL RENTALS 1.1 GRS AKL RENTALS AC 1.1 GRS AK…" at bounding box center [880, 150] width 258 height 22
select select "9"
click at [751, 139] on select "Select Job Create new job 1.1 GRS AKL RENTALS 1.1 GRS AKL RENTALS AC 1.1 GRS AK…" at bounding box center [880, 150] width 258 height 22
drag, startPoint x: 557, startPoint y: 235, endPoint x: 568, endPoint y: 216, distance: 22.3
click at [557, 233] on div "Shift Name Enter a name for the shift (e.g. Day Shift). Qube Logistics - weekly…" at bounding box center [609, 215] width 812 height 219
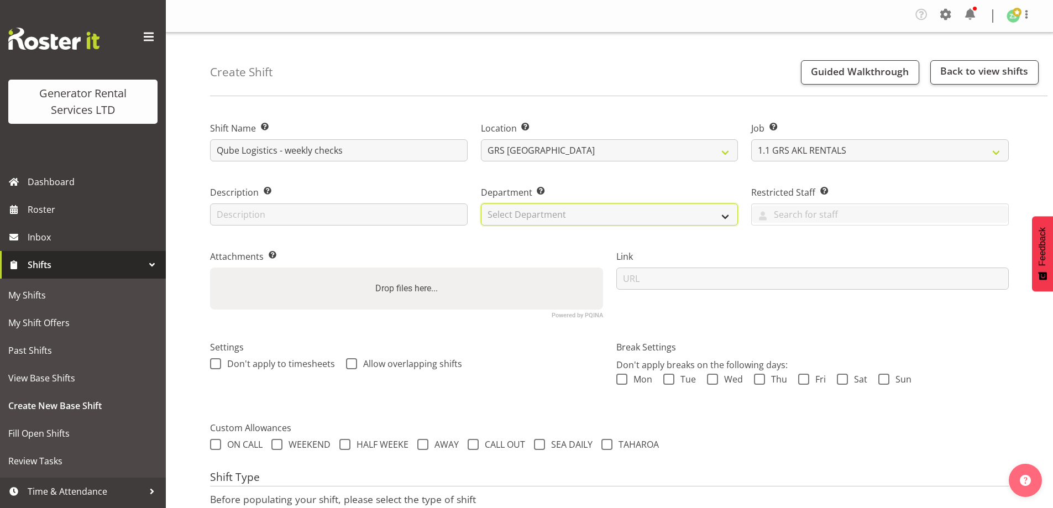
click at [568, 216] on select "Select Department GRS ADMIN AKL GRS HIRE AKL GRS HIRE TGA GRS HIRE HST GRS ENGI…" at bounding box center [610, 214] width 258 height 22
select select "20"
click at [481, 203] on select "Select Department GRS ADMIN AKL GRS HIRE AKL GRS HIRE TGA GRS HIRE HST GRS ENGI…" at bounding box center [610, 214] width 258 height 22
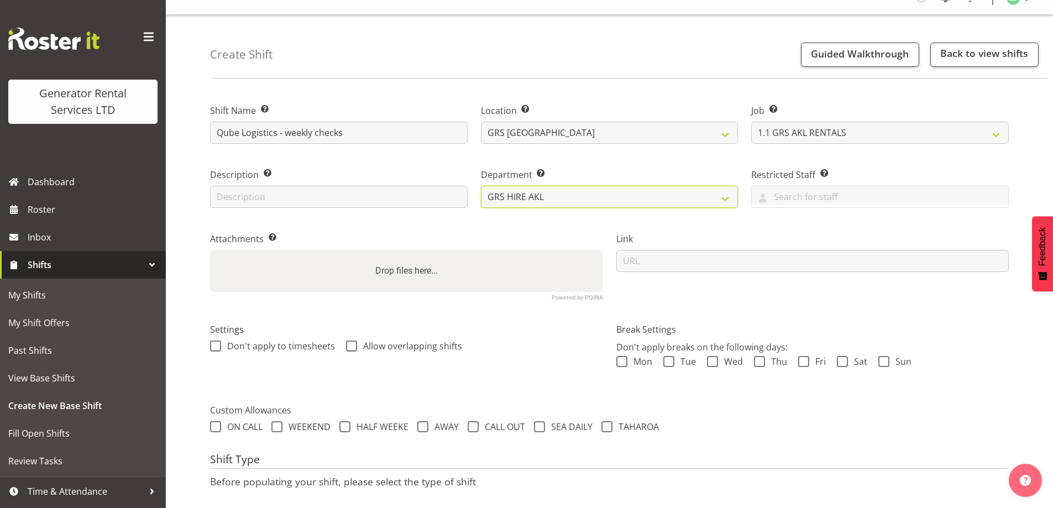
scroll to position [93, 0]
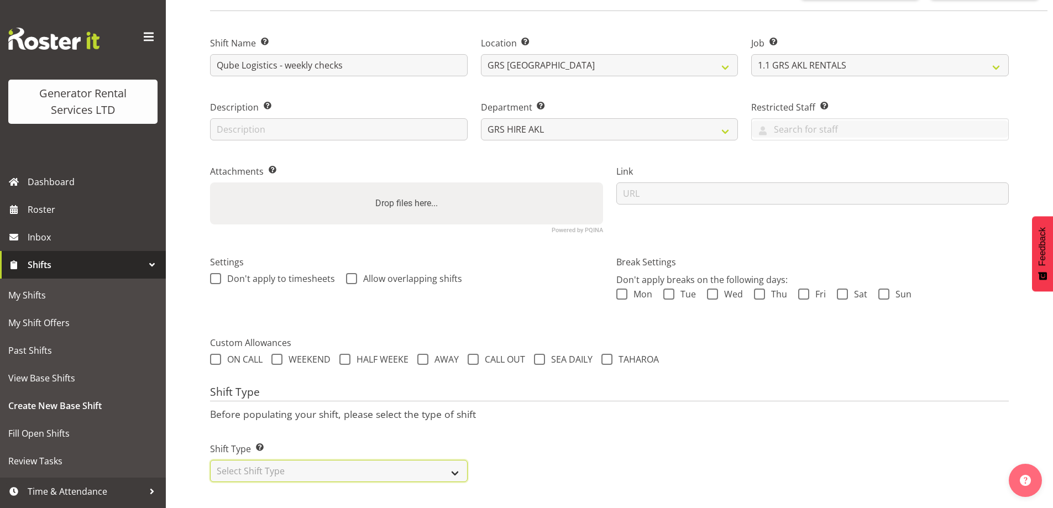
drag, startPoint x: 322, startPoint y: 461, endPoint x: 316, endPoint y: 453, distance: 10.0
click at [322, 461] on select "Select Shift Type One Off Shift Recurring Shift Rotating Shift" at bounding box center [339, 471] width 258 height 22
select select "one_off"
click at [210, 460] on select "Select Shift Type One Off Shift Recurring Shift Rotating Shift" at bounding box center [339, 471] width 258 height 22
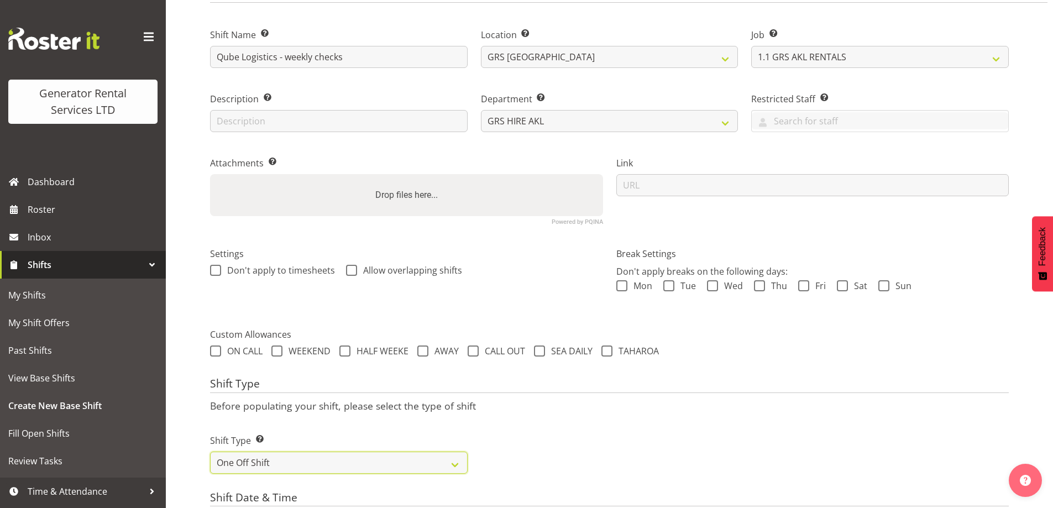
scroll to position [370, 0]
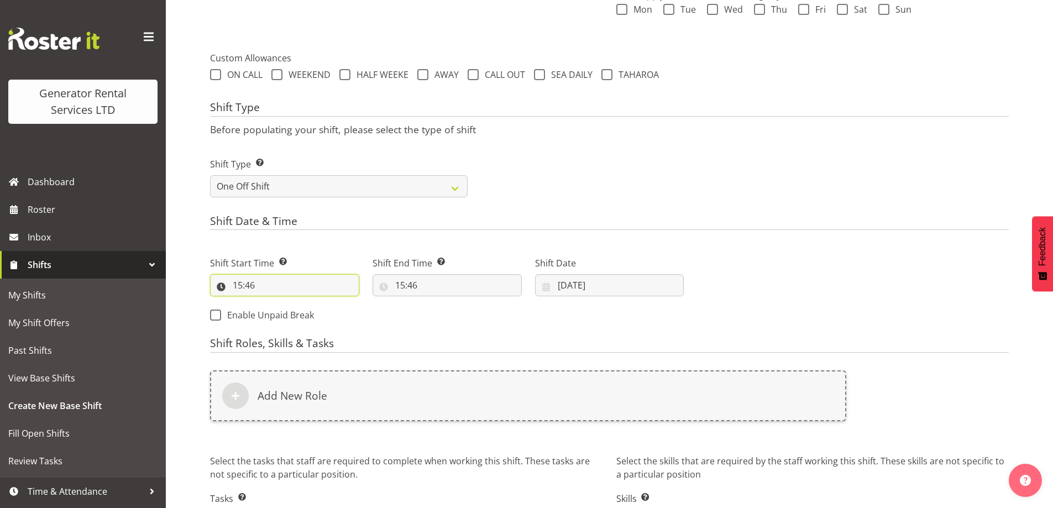
click at [332, 281] on input "15:46" at bounding box center [284, 285] width 149 height 22
drag, startPoint x: 299, startPoint y: 308, endPoint x: 289, endPoint y: 312, distance: 10.5
click at [289, 311] on div "00 01 02 03 04 05 06 07 08 09 10 11 12 13 14 15 16 17 18 19 20 21 22 23 : 00 01…" at bounding box center [298, 317] width 177 height 28
click at [288, 312] on select "00 01 02 03 04 05 06 07 08 09 10 11 12 13 14 15 16 17 18 19 20 21 22 23" at bounding box center [285, 314] width 25 height 22
select select "7"
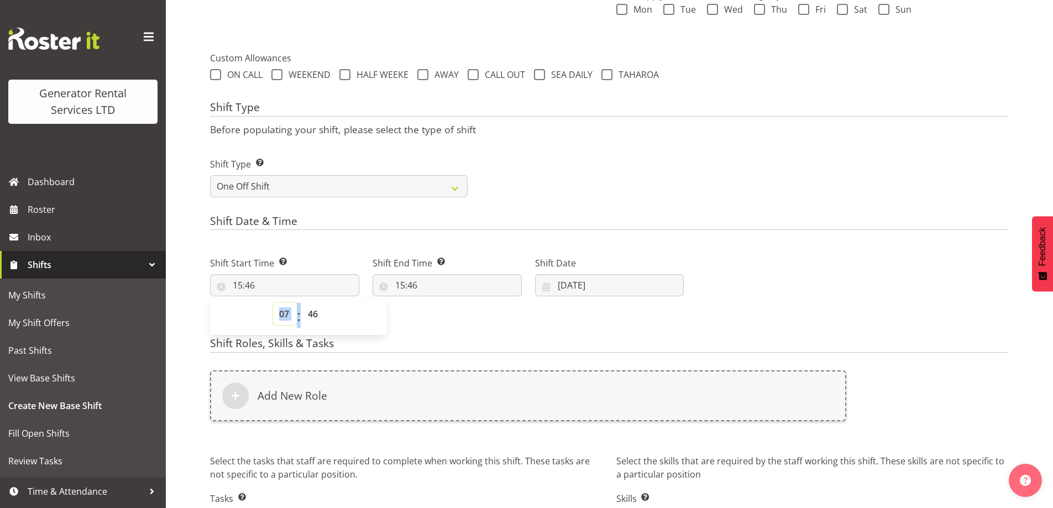
click at [273, 303] on select "00 01 02 03 04 05 06 07 08 09 10 11 12 13 14 15 16 17 18 19 20 21 22 23" at bounding box center [285, 314] width 25 height 22
type input "07:46"
drag, startPoint x: 315, startPoint y: 316, endPoint x: 314, endPoint y: 308, distance: 8.3
click at [315, 316] on select "00 01 02 03 04 05 06 07 08 09 10 11 12 13 14 15 16 17 18 19 20 21 22 23 24 25 2…" at bounding box center [314, 314] width 25 height 22
select select "0"
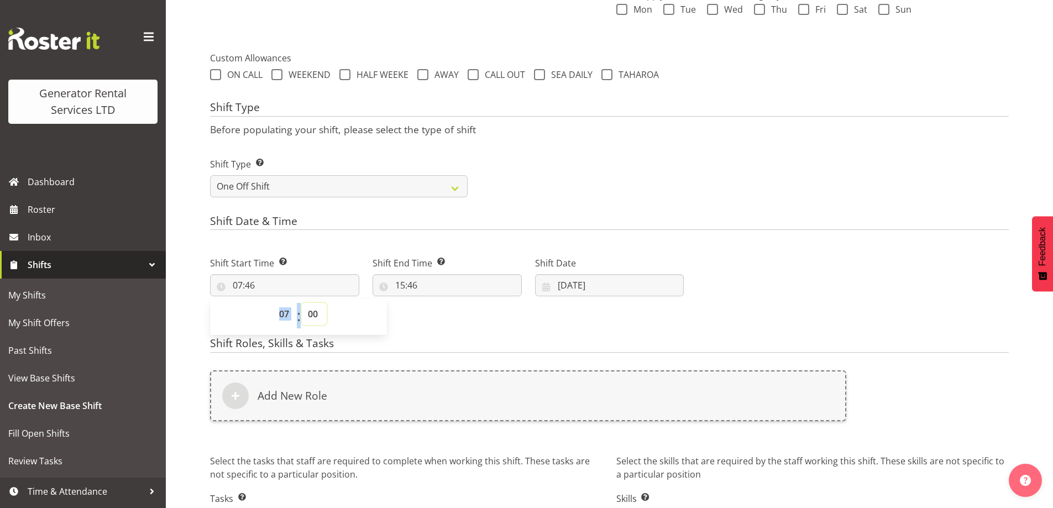
click at [302, 303] on select "00 01 02 03 04 05 06 07 08 09 10 11 12 13 14 15 16 17 18 19 20 21 22 23 24 25 2…" at bounding box center [314, 314] width 25 height 22
type input "07:00"
click at [446, 300] on div "Shift End Time Set the time of the day you wish this shift to finish 15:46 00 0…" at bounding box center [447, 272] width 163 height 62
click at [448, 280] on input "15:46" at bounding box center [447, 285] width 149 height 22
click at [445, 308] on select "00 01 02 03 04 05 06 07 08 09 10 11 12 13 14 15 16 17 18 19 20 21 22 23" at bounding box center [448, 314] width 25 height 22
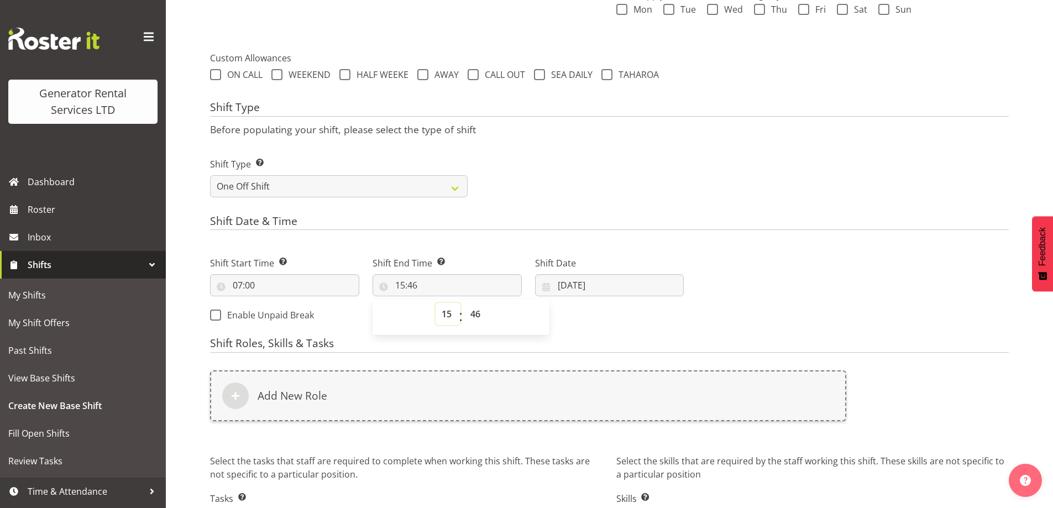
select select "9"
click at [436, 303] on select "00 01 02 03 04 05 06 07 08 09 10 11 12 13 14 15 16 17 18 19 20 21 22 23" at bounding box center [448, 314] width 25 height 22
type input "09:46"
click at [477, 316] on select "00 01 02 03 04 05 06 07 08 09 10 11 12 13 14 15 16 17 18 19 20 21 22 23 24 25 2…" at bounding box center [476, 314] width 25 height 22
select select "0"
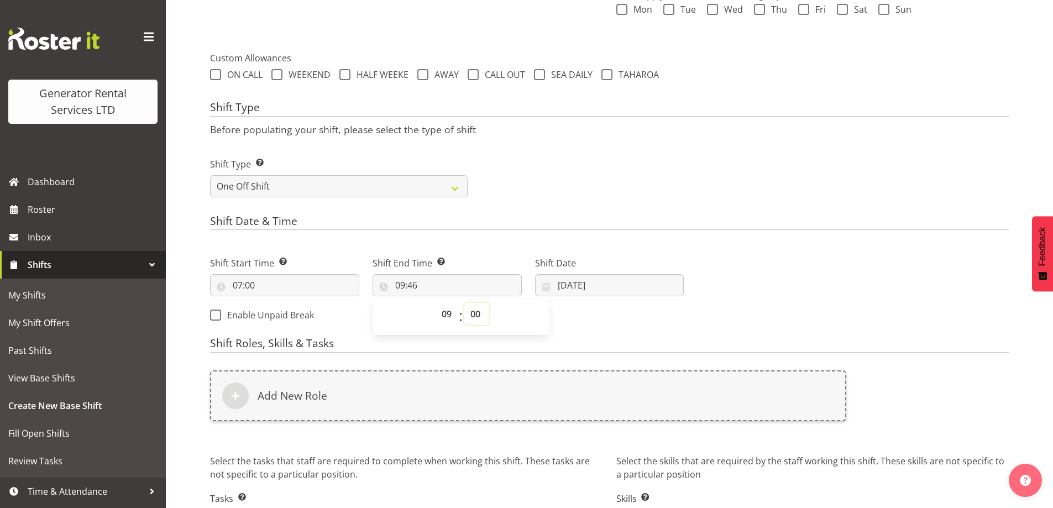
click at [464, 303] on select "00 01 02 03 04 05 06 07 08 09 10 11 12 13 14 15 16 17 18 19 20 21 22 23 24 25 2…" at bounding box center [476, 314] width 25 height 22
type input "09:00"
click at [632, 276] on input "28/08/2025" at bounding box center [609, 285] width 149 height 22
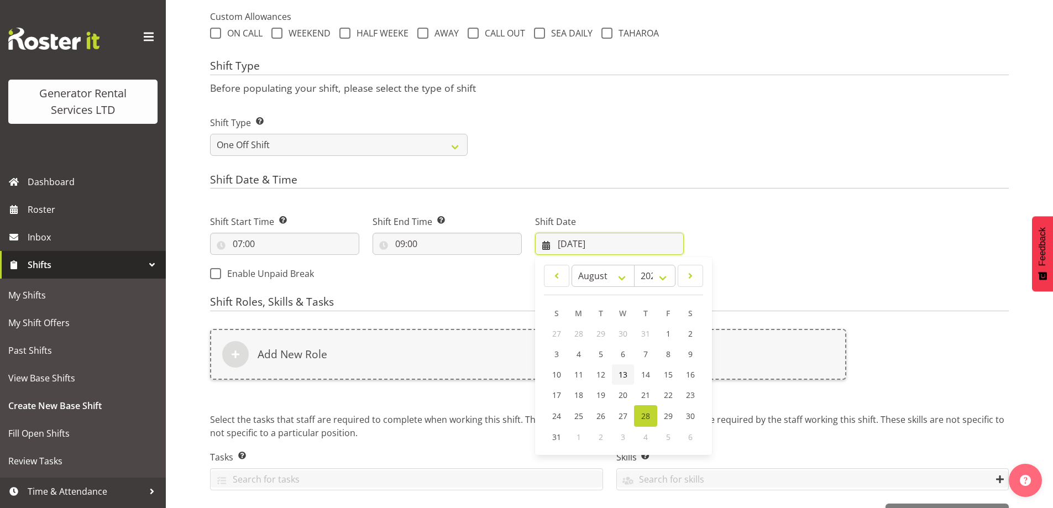
scroll to position [448, 0]
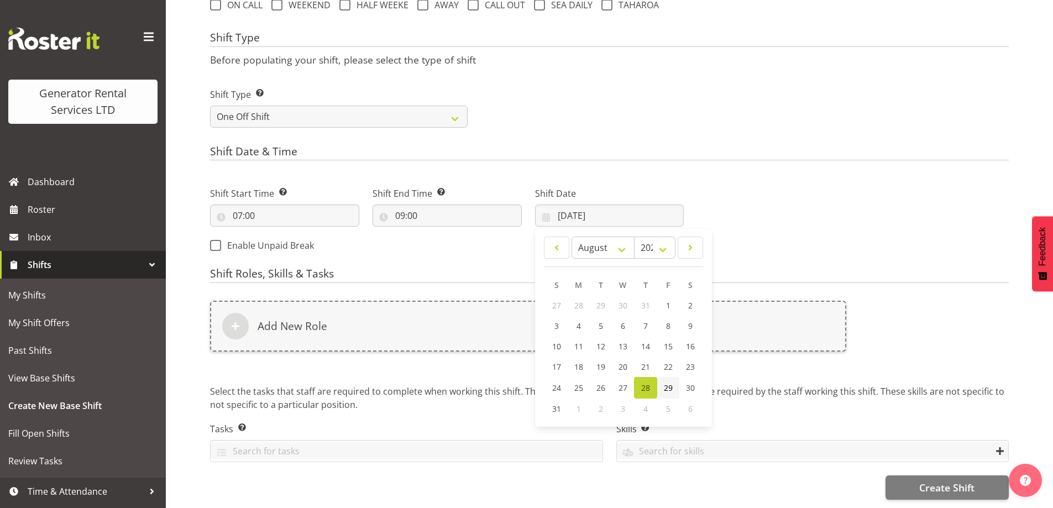
click at [671, 384] on span "29" at bounding box center [668, 388] width 9 height 11
type input "29/08/2025"
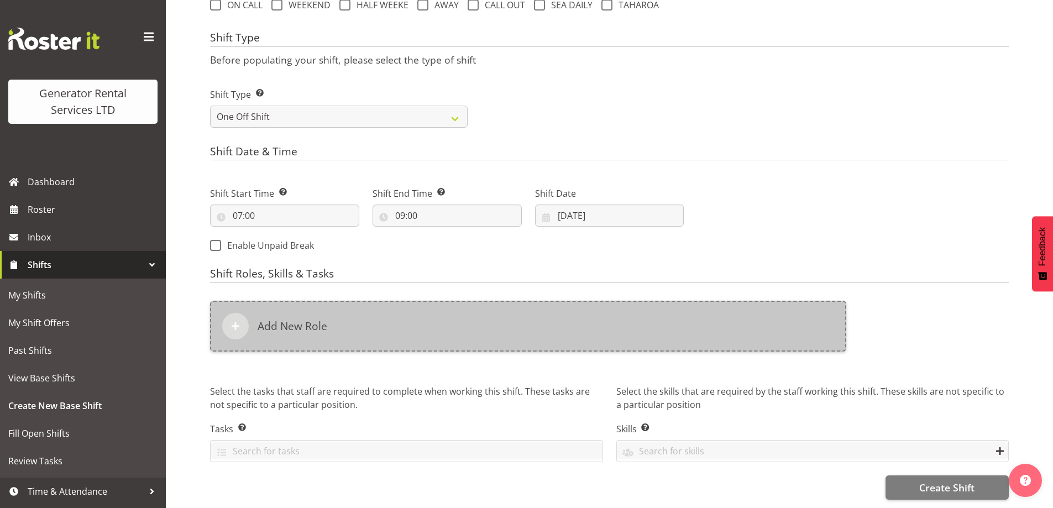
click at [499, 329] on div "Add New Role" at bounding box center [528, 326] width 636 height 51
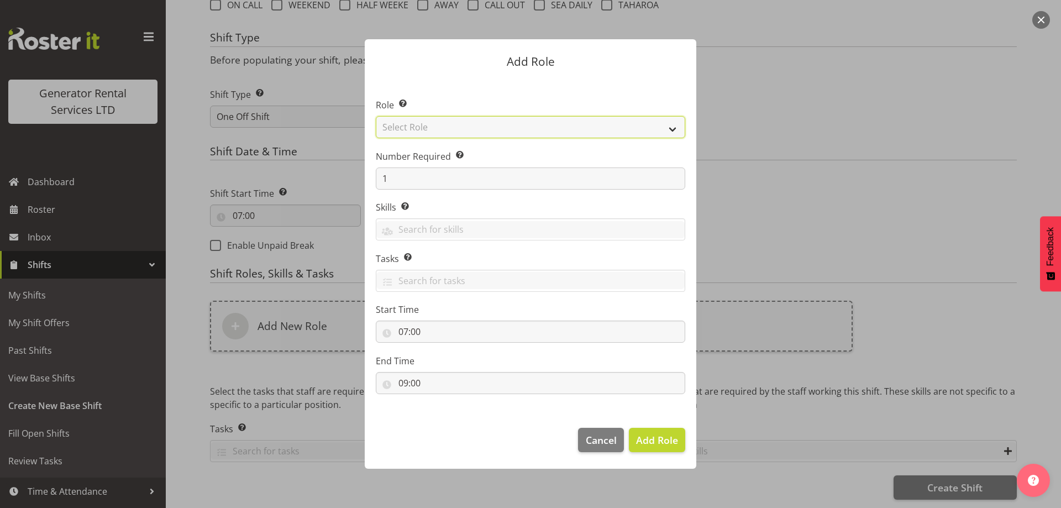
click at [422, 123] on select "Select Role Account Manager Electrician Engineering GM HSEQ manager MECH Mechan…" at bounding box center [531, 127] width 310 height 22
select select "24"
click at [376, 116] on select "Select Role Account Manager Electrician Engineering GM HSEQ manager MECH Mechan…" at bounding box center [531, 127] width 310 height 22
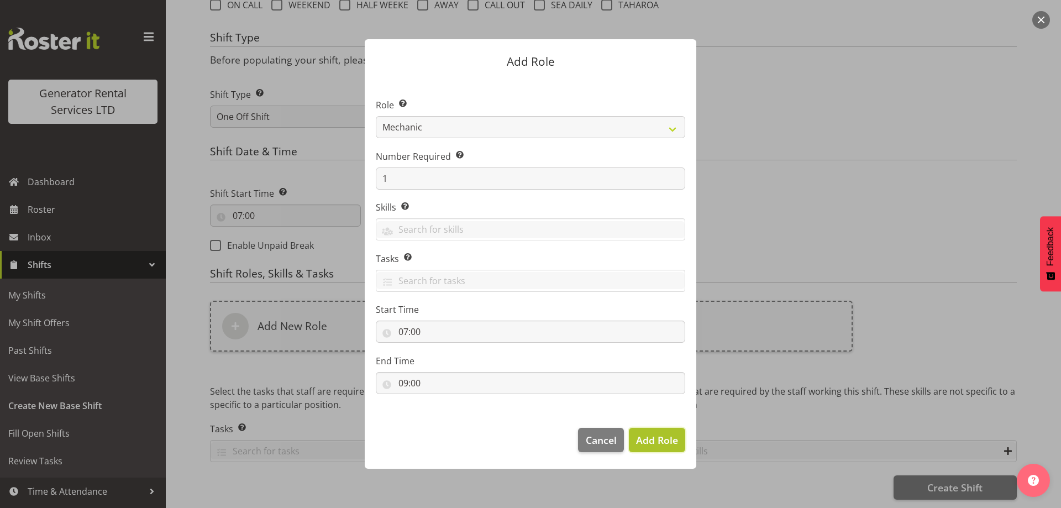
click at [662, 442] on span "Add Role" at bounding box center [657, 439] width 42 height 13
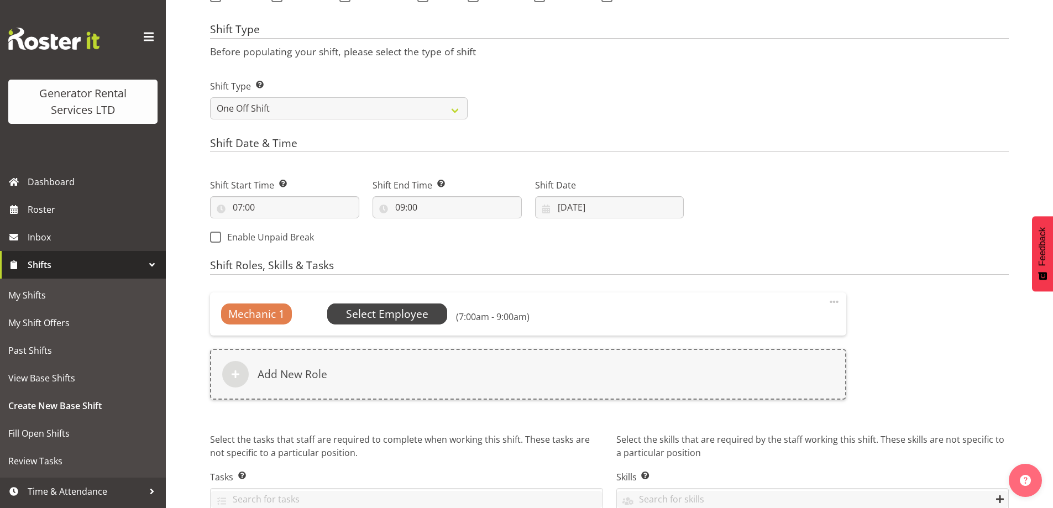
click at [405, 313] on span "Select Employee" at bounding box center [387, 314] width 82 height 16
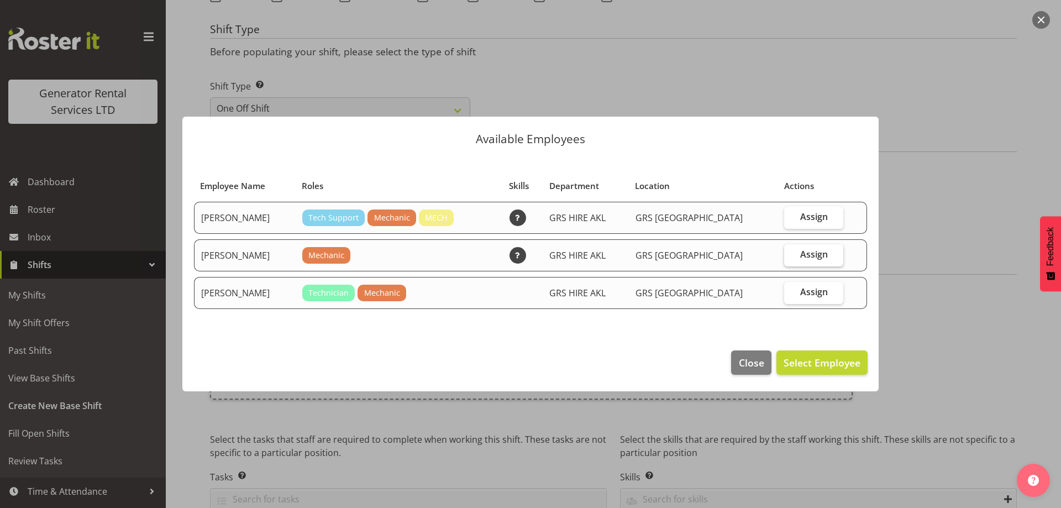
click at [803, 250] on span "Assign" at bounding box center [814, 254] width 28 height 11
click at [792, 251] on input "Assign" at bounding box center [787, 254] width 7 height 7
checkbox input "true"
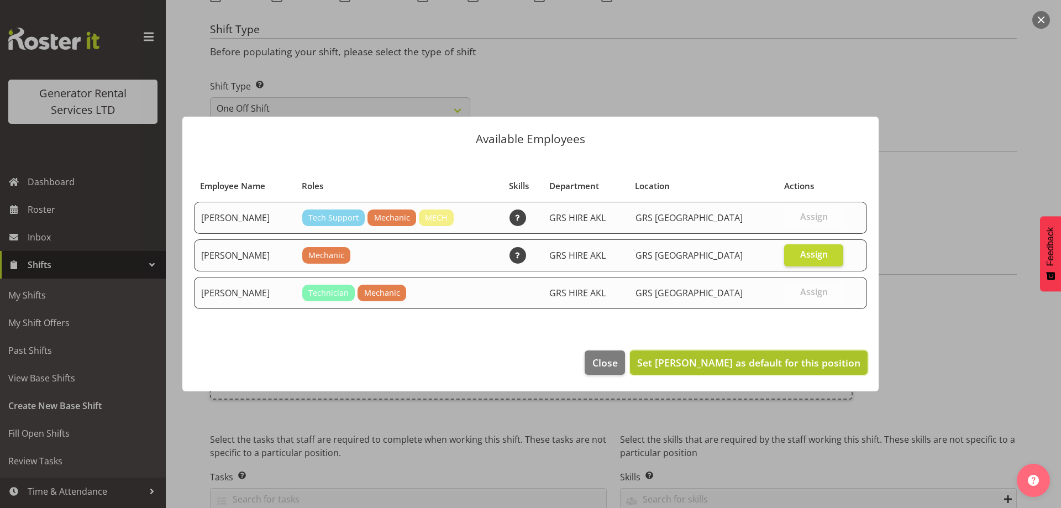
click at [781, 363] on span "Set James Kim as default for this position" at bounding box center [748, 362] width 223 height 13
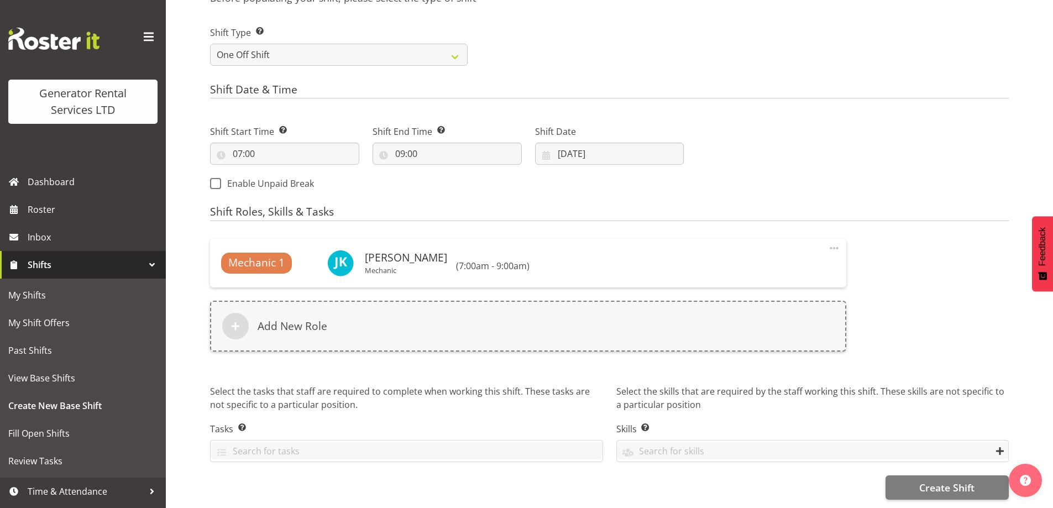
scroll to position [510, 0]
click at [915, 475] on button "Create Shift" at bounding box center [947, 487] width 123 height 24
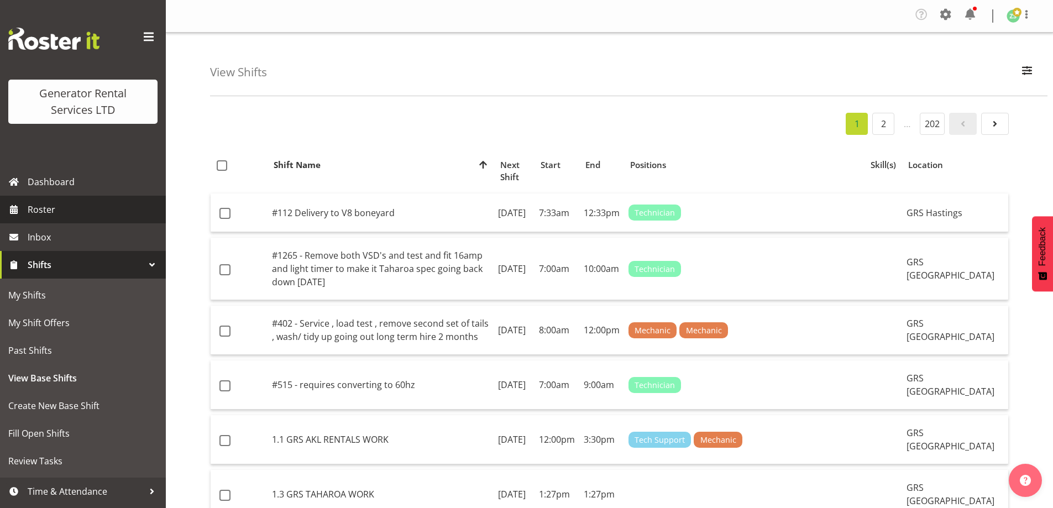
click at [90, 211] on span "Roster" at bounding box center [94, 209] width 133 height 17
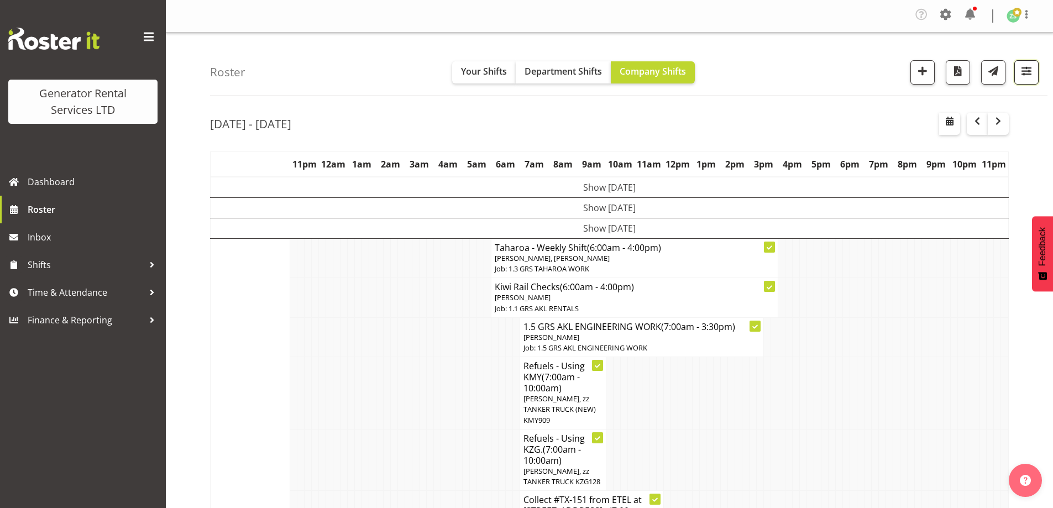
click at [1033, 74] on span "button" at bounding box center [1026, 71] width 14 height 14
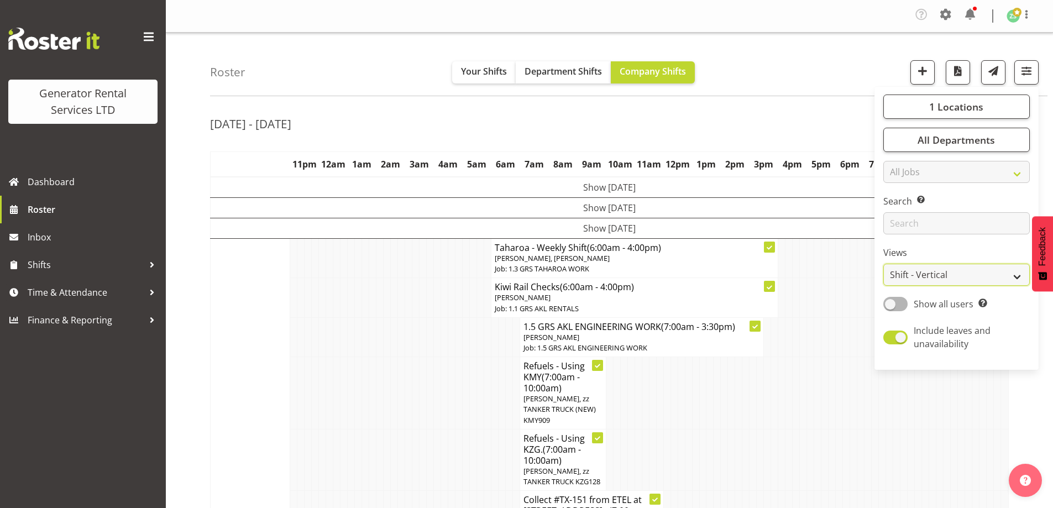
click at [949, 275] on select "Staff Role Shift - Horizontal Shift - Vertical Staff - Location" at bounding box center [956, 275] width 146 height 22
select select "role"
click at [884, 264] on select "Staff Role Shift - Horizontal Shift - Vertical Staff - Location" at bounding box center [956, 275] width 146 height 22
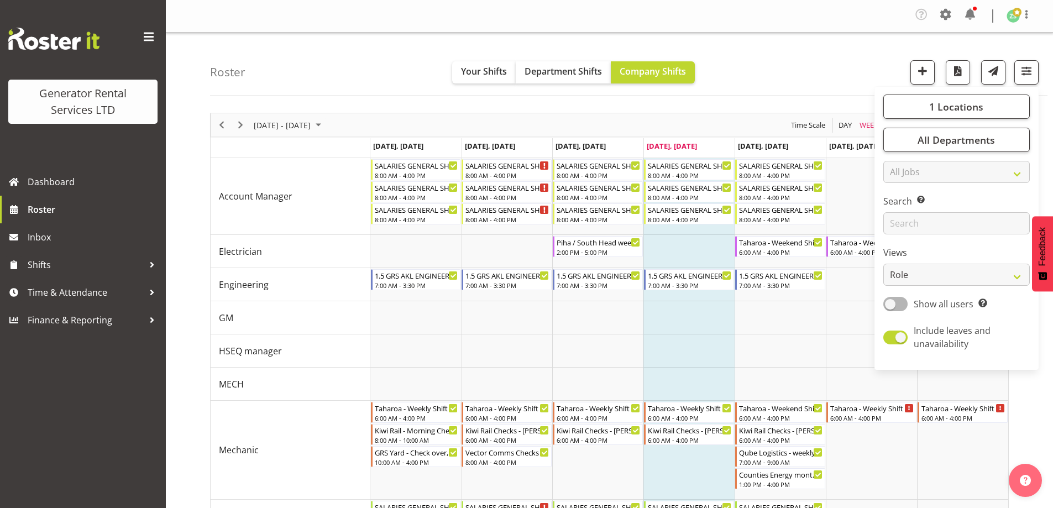
click at [837, 41] on div "Roster Your Shifts Department Shifts Company Shifts 1 Locations Clear GRS [GEOG…" at bounding box center [628, 65] width 837 height 64
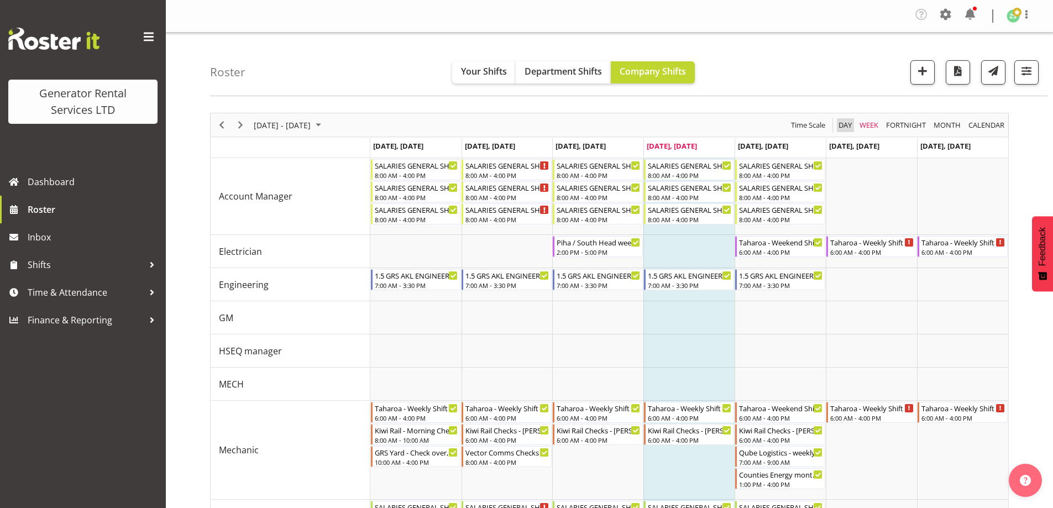
click at [845, 122] on span "Day" at bounding box center [844, 125] width 15 height 14
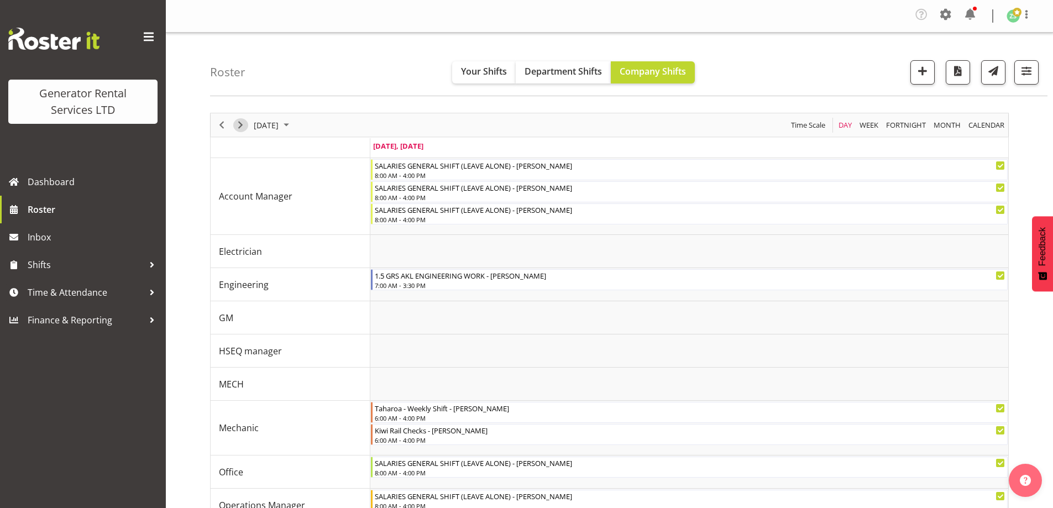
click at [240, 123] on span "Next" at bounding box center [240, 125] width 13 height 14
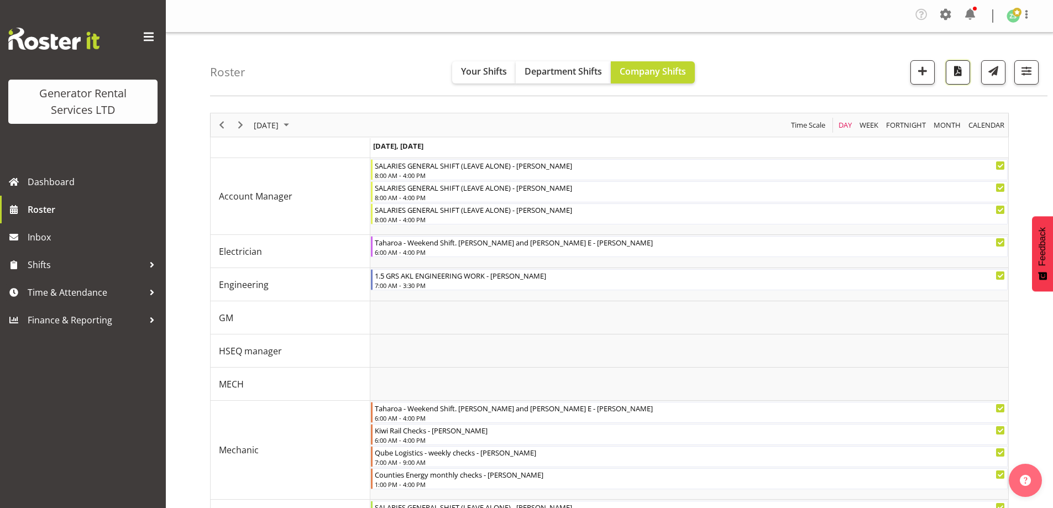
click at [957, 76] on span "button" at bounding box center [958, 71] width 14 height 14
click at [71, 212] on span "Roster" at bounding box center [94, 209] width 133 height 17
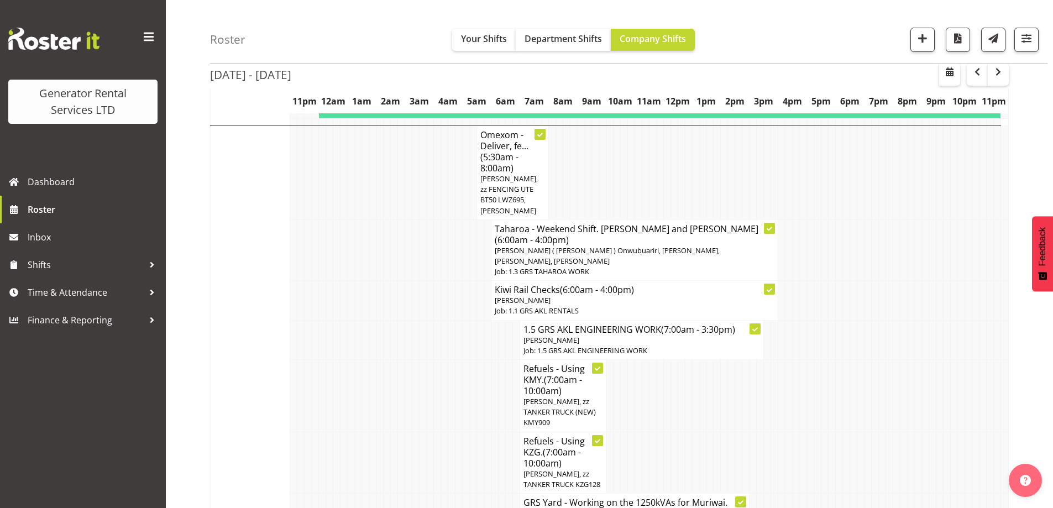
scroll to position [1034, 0]
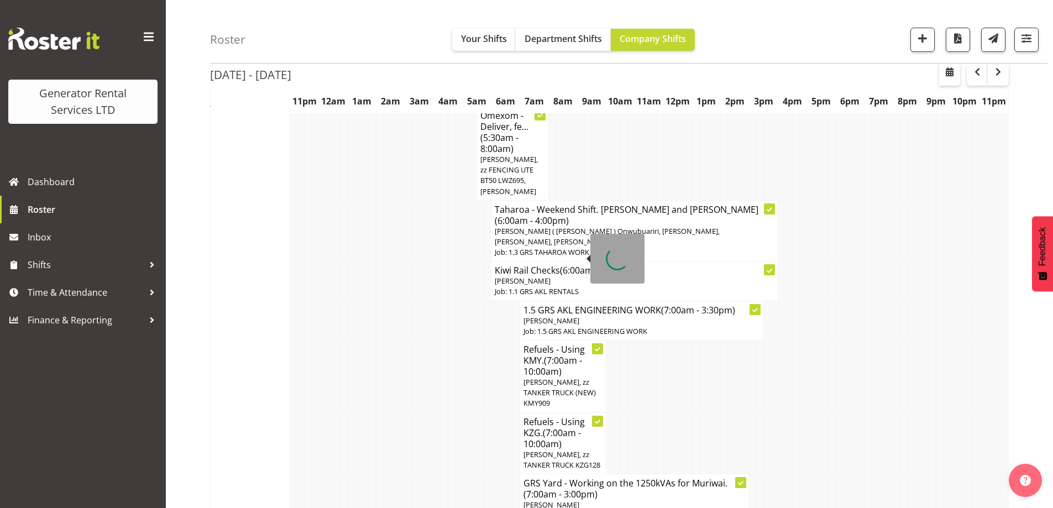
click at [553, 354] on span "(7:00am - 10:00am)" at bounding box center [552, 365] width 59 height 23
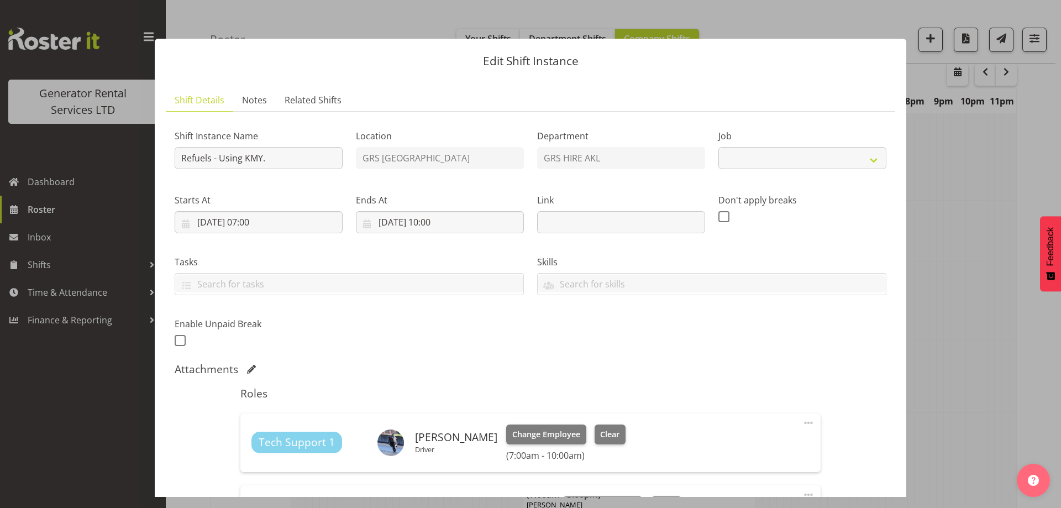
select select "9"
click at [253, 111] on div "Shift Details Notes Related Shifts Shift Instance Name Refuels - Using KMY. Loc…" at bounding box center [531, 353] width 730 height 528
click at [247, 98] on span "Notes" at bounding box center [254, 99] width 25 height 13
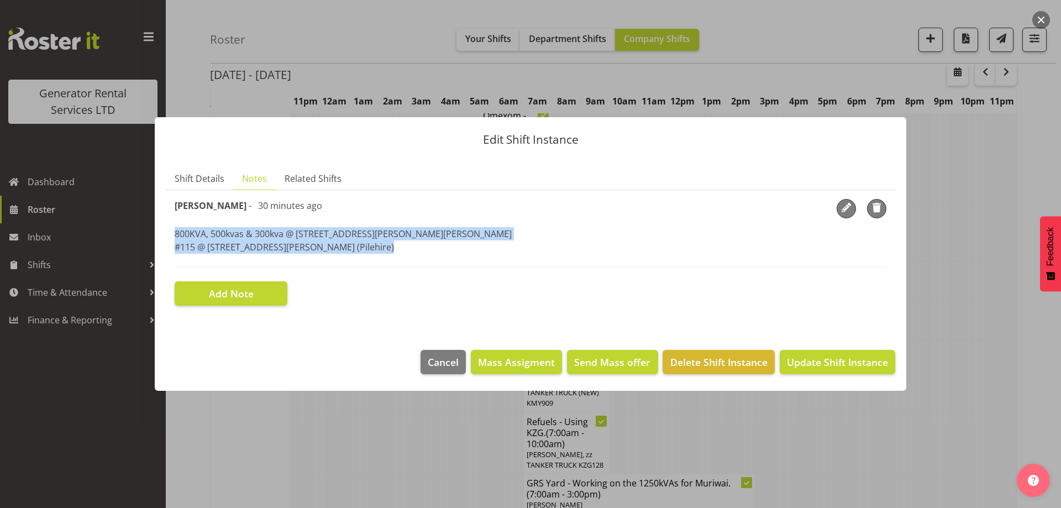
drag, startPoint x: 333, startPoint y: 255, endPoint x: 166, endPoint y: 233, distance: 168.9
click at [166, 233] on section "Shift Instance Name Refuels - Using KMY. Location GRS Auckland Department GRS H…" at bounding box center [531, 252] width 730 height 124
copy p "800KVA, 500kvas & 300kva @ 651 Massey road, 37 Plumley Cres & 46 Cyclamen road,…"
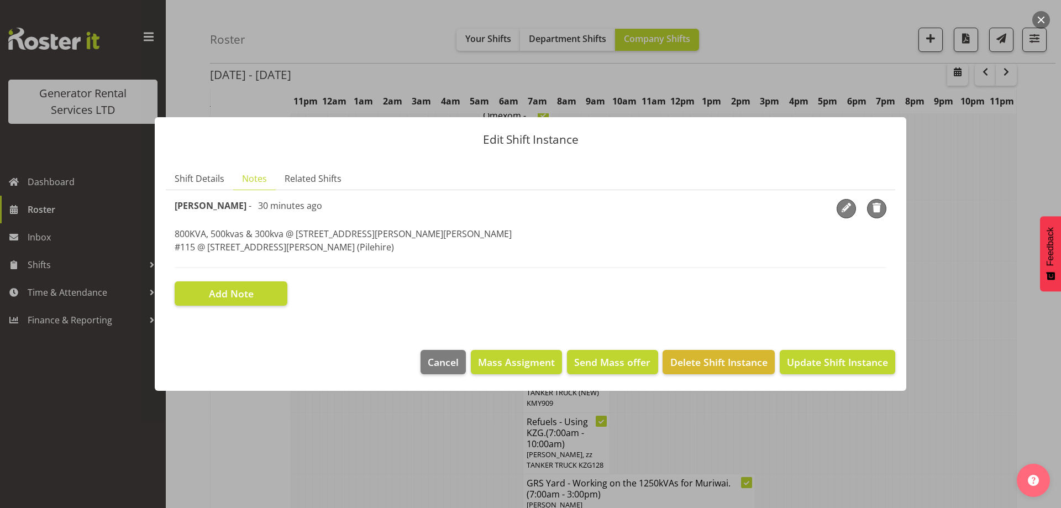
drag, startPoint x: 259, startPoint y: 436, endPoint x: 262, endPoint y: 451, distance: 15.2
click at [259, 436] on div at bounding box center [530, 254] width 1061 height 508
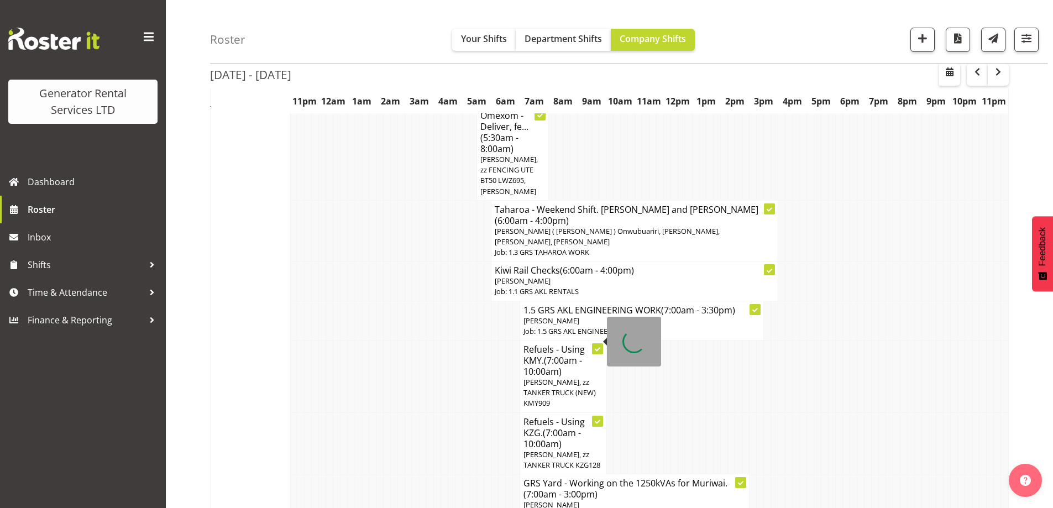
click at [574, 416] on h4 "Refuels - Using KZG. (7:00am - 10:00am)" at bounding box center [562, 432] width 79 height 33
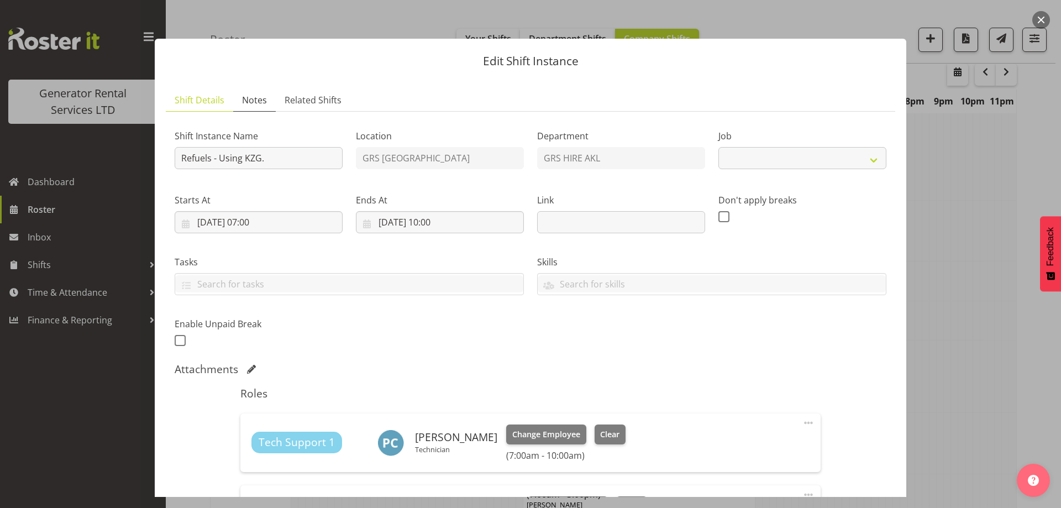
select select "9"
click at [256, 102] on span "Notes" at bounding box center [254, 99] width 25 height 13
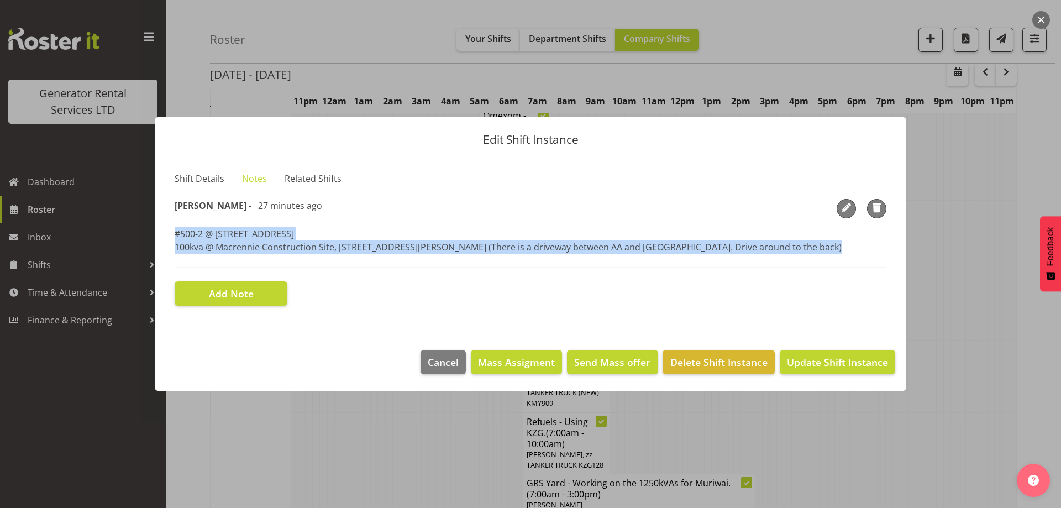
drag, startPoint x: 176, startPoint y: 234, endPoint x: 174, endPoint y: 257, distance: 23.3
click at [174, 257] on section "Shift Instance Name Refuels - Using KZG. Location GRS Auckland Department GRS H…" at bounding box center [531, 252] width 730 height 124
copy p "#500-2 @ 67 View road, Glenfield 100kva @ Macrennie Construction Site, 6 Carr R…"
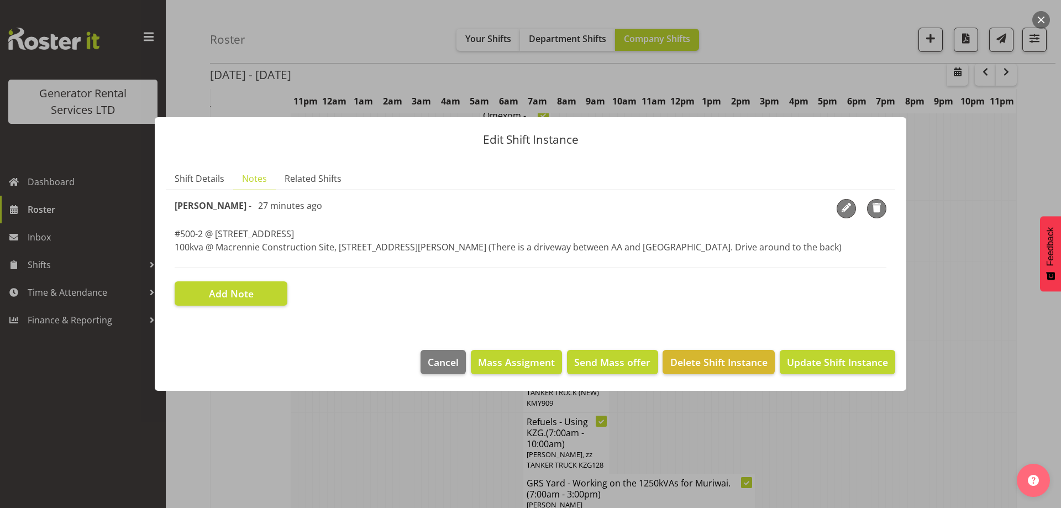
click at [393, 422] on div at bounding box center [530, 254] width 1061 height 508
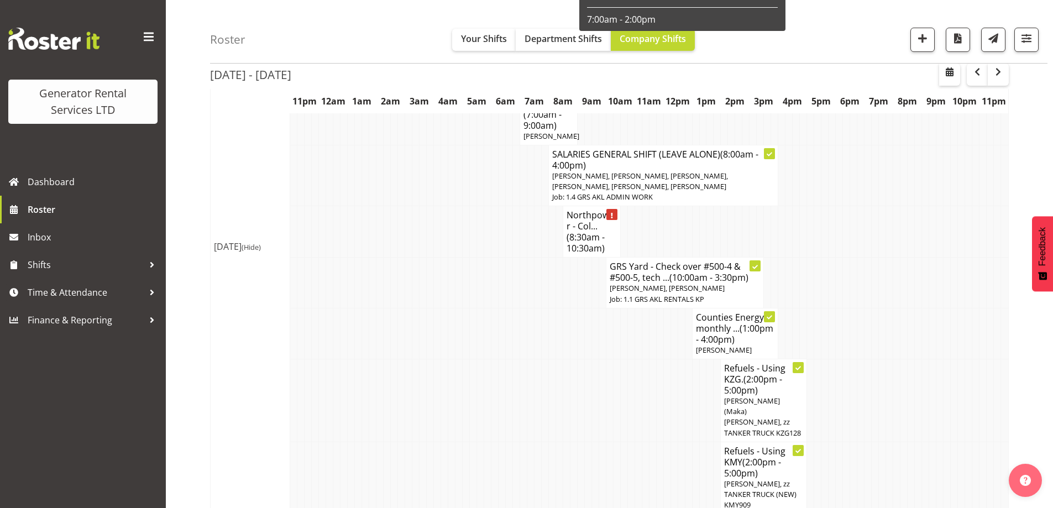
scroll to position [1531, 0]
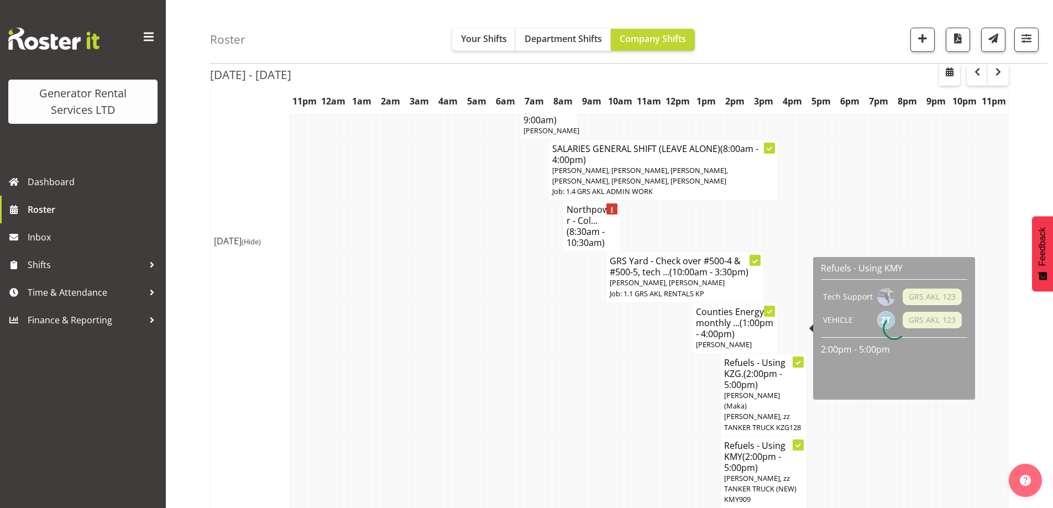
click at [753, 451] on span "(2:00pm - 5:00pm)" at bounding box center [752, 462] width 57 height 23
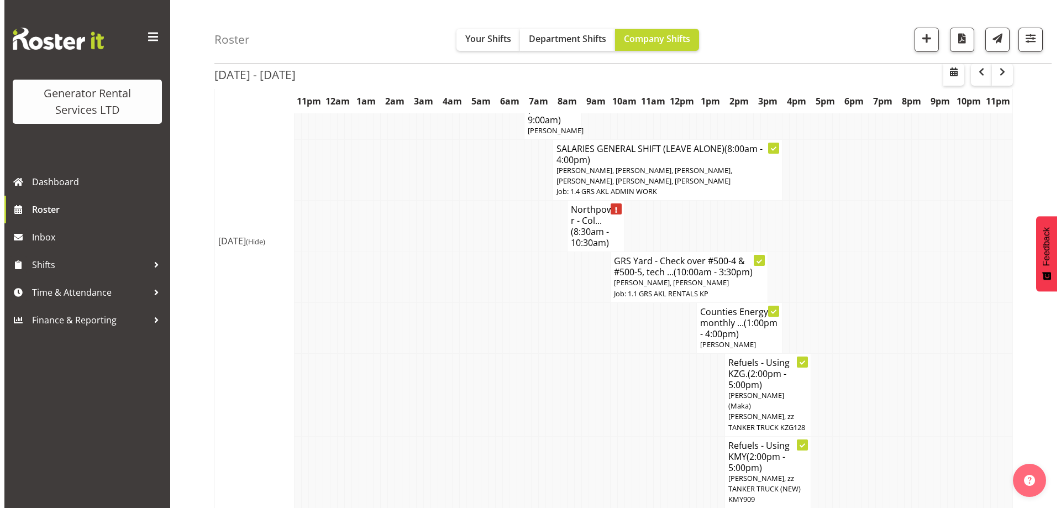
scroll to position [1526, 0]
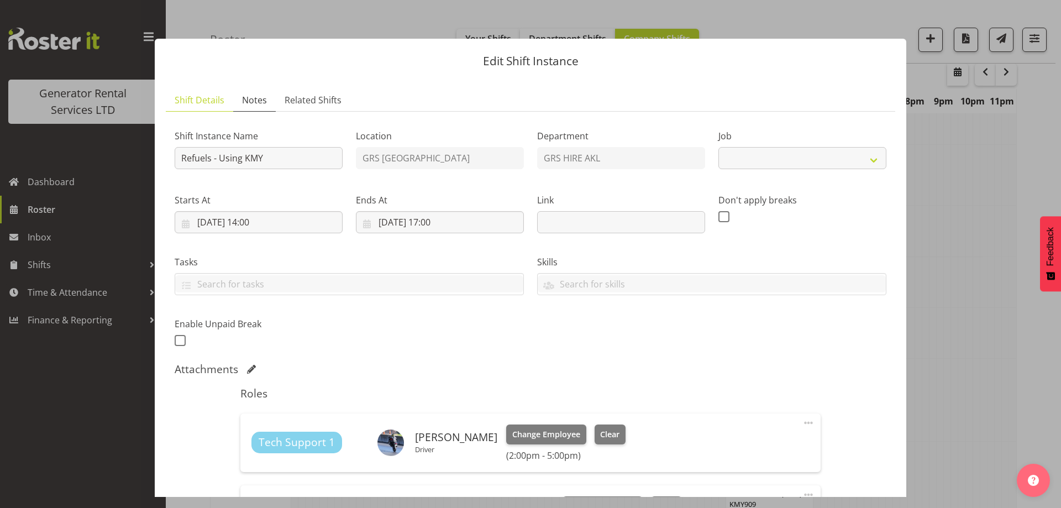
select select "9"
click at [262, 96] on span "Notes" at bounding box center [254, 99] width 25 height 13
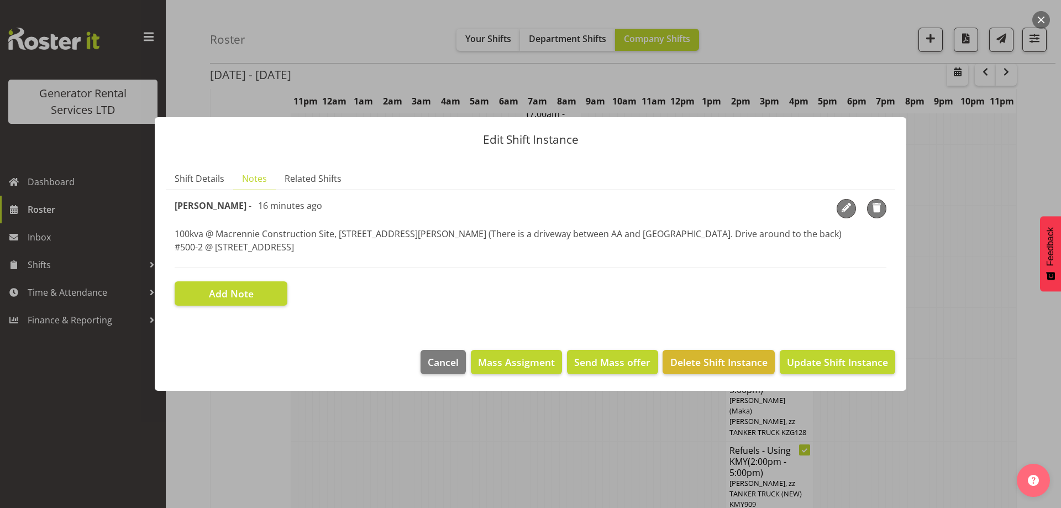
drag, startPoint x: 343, startPoint y: 253, endPoint x: 159, endPoint y: 233, distance: 184.7
click at [159, 233] on section "Shift Details Notes Related Shifts Shift Instance Name Refuels - Using KMY Loca…" at bounding box center [531, 247] width 752 height 182
copy p "100kva @ Macrennie Construction Site, 6 Carr Rd Mt Roskill (There is a driveway…"
click at [412, 431] on div at bounding box center [530, 254] width 1061 height 508
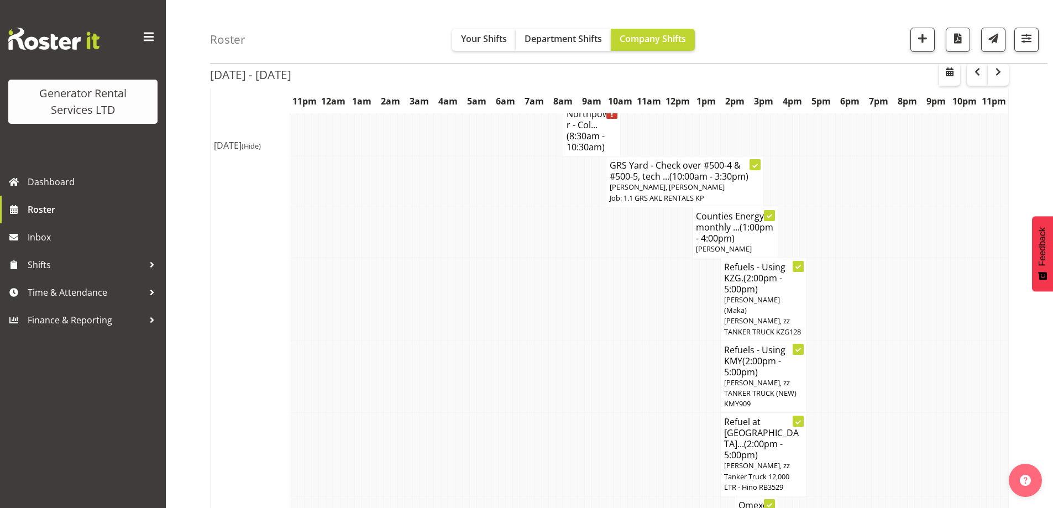
scroll to position [1642, 0]
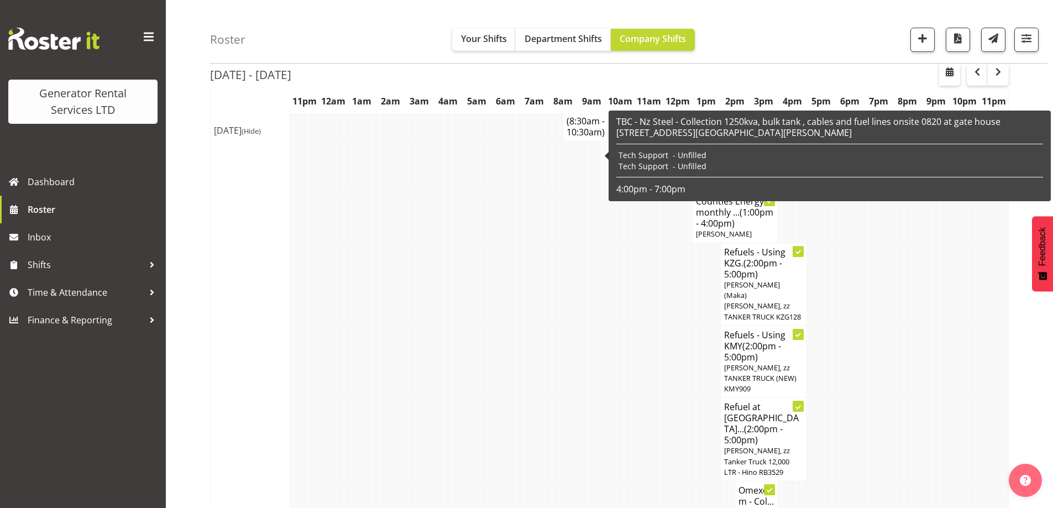
click at [753, 167] on div "TBC - Nz Steel - Collection 1250kva, bulk tank , cables and fuel lines onsite 0…" at bounding box center [829, 156] width 427 height 80
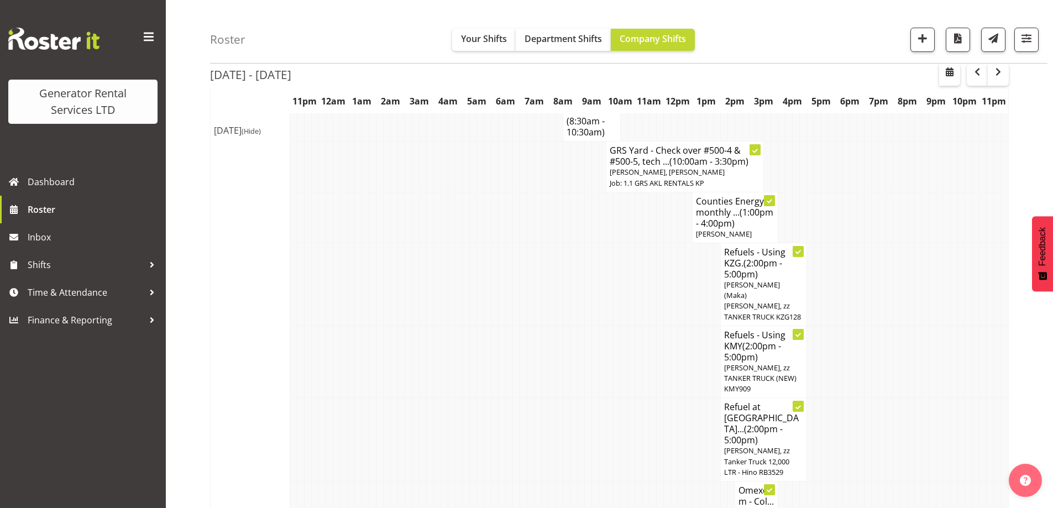
click at [750, 257] on span "(2:00pm - 5:00pm)" at bounding box center [753, 268] width 58 height 23
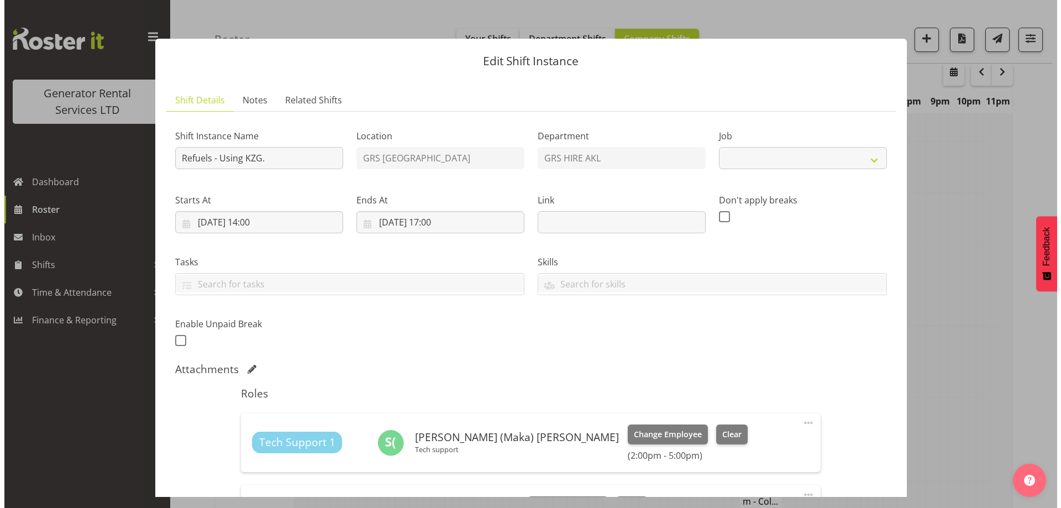
scroll to position [1637, 0]
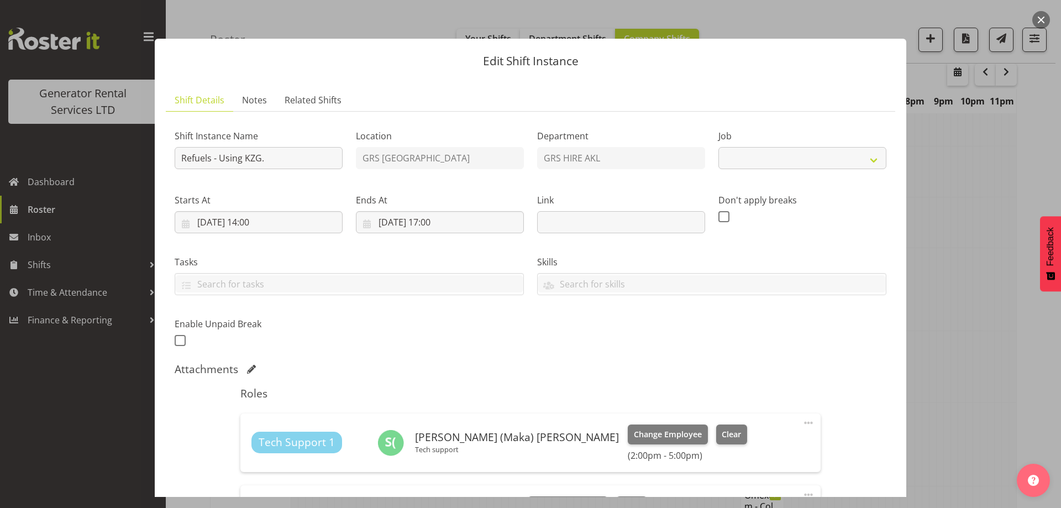
select select "9"
click at [255, 101] on span "Notes" at bounding box center [254, 99] width 25 height 13
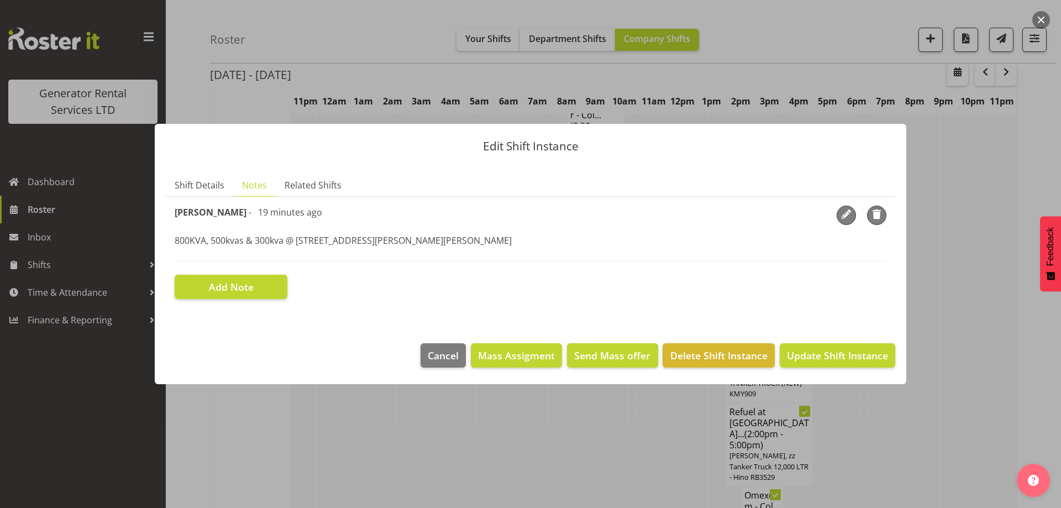
drag, startPoint x: 593, startPoint y: 237, endPoint x: 171, endPoint y: 236, distance: 421.8
click at [171, 236] on section "Shift Instance Name Refuels - Using KZG. Location GRS Auckland Department GRS H…" at bounding box center [531, 252] width 730 height 111
copy p "800KVA, 500kvas & 300kva @ 651 Massey road, 37 Plumley Cres & 46 Cyclamen road,…"
drag, startPoint x: 379, startPoint y: 451, endPoint x: 372, endPoint y: 454, distance: 7.9
click at [379, 451] on div at bounding box center [530, 254] width 1061 height 508
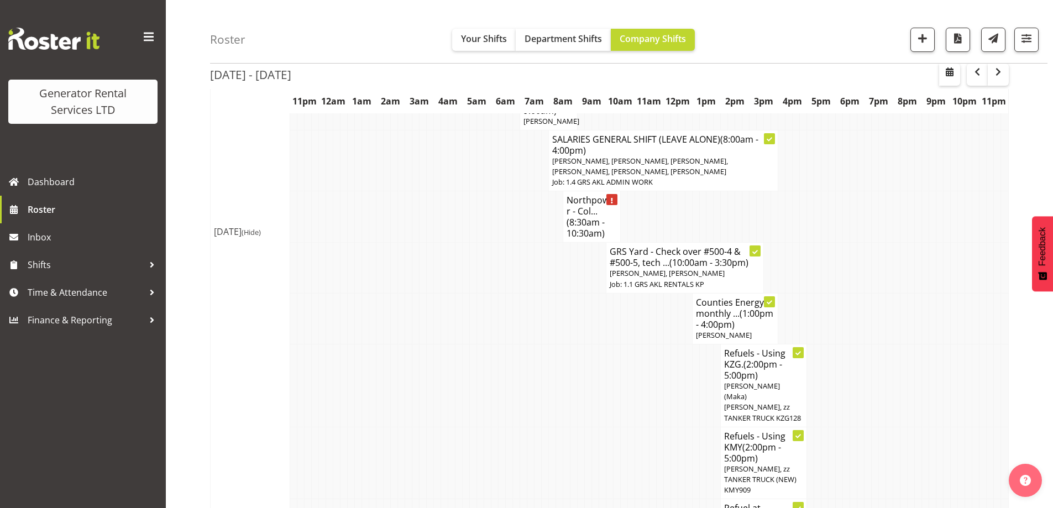
scroll to position [1531, 0]
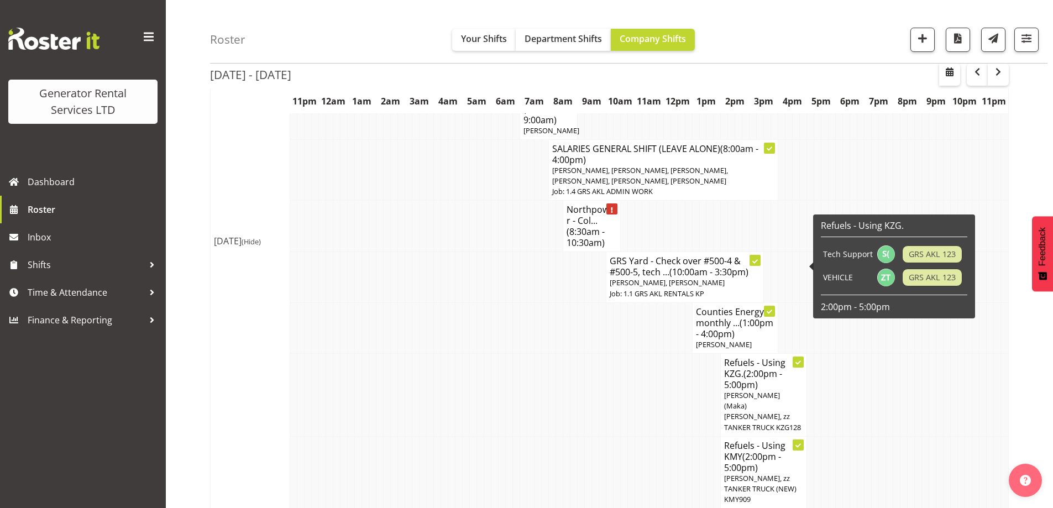
click at [739, 390] on span "[PERSON_NAME] (Maka) [PERSON_NAME], zz TANKER TRUCK KZG128" at bounding box center [762, 411] width 77 height 42
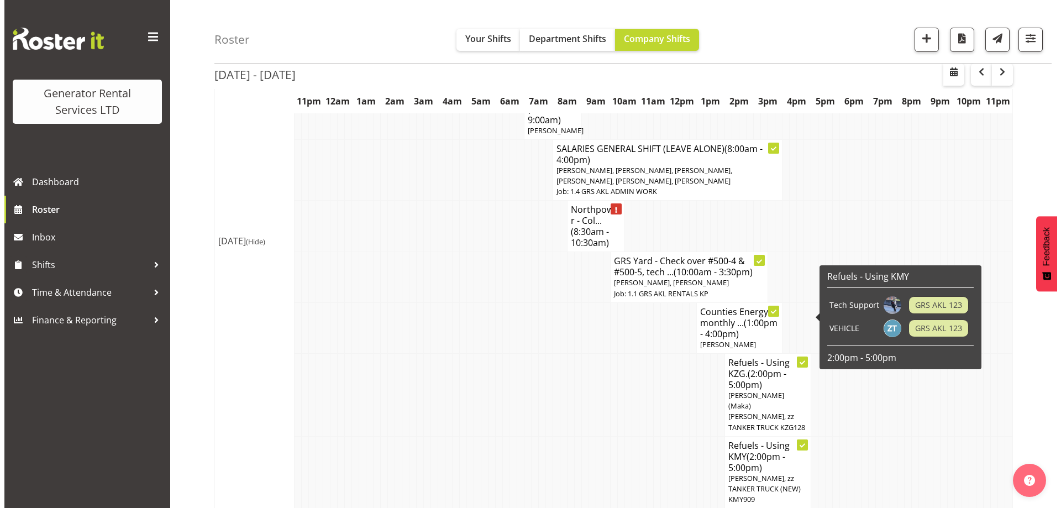
scroll to position [1526, 0]
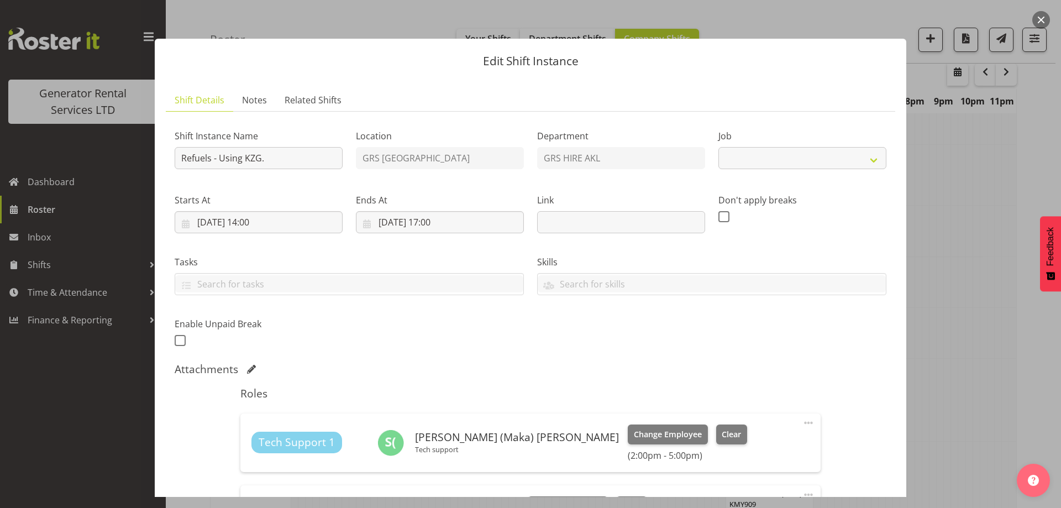
select select "9"
click at [634, 436] on span "Change Employee" at bounding box center [668, 434] width 68 height 12
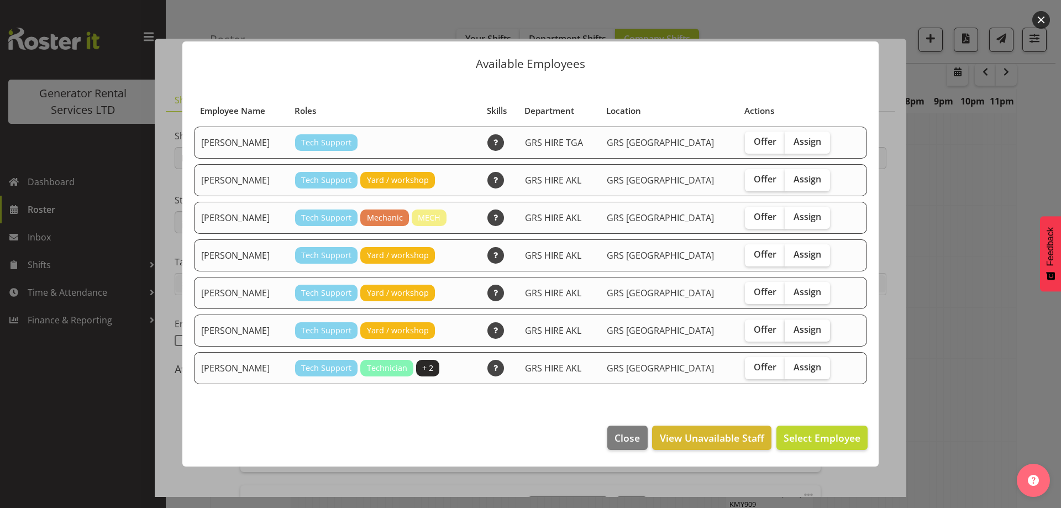
click at [803, 326] on span "Assign" at bounding box center [808, 329] width 28 height 11
click at [792, 326] on input "Assign" at bounding box center [788, 329] width 7 height 7
checkbox input "true"
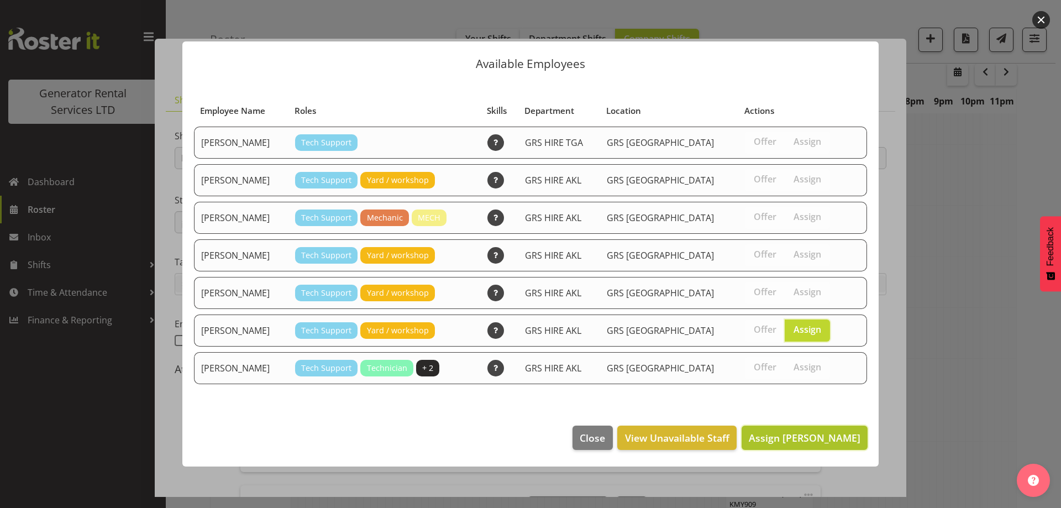
click at [800, 431] on span "Assign Paul Coleman" at bounding box center [805, 438] width 112 height 14
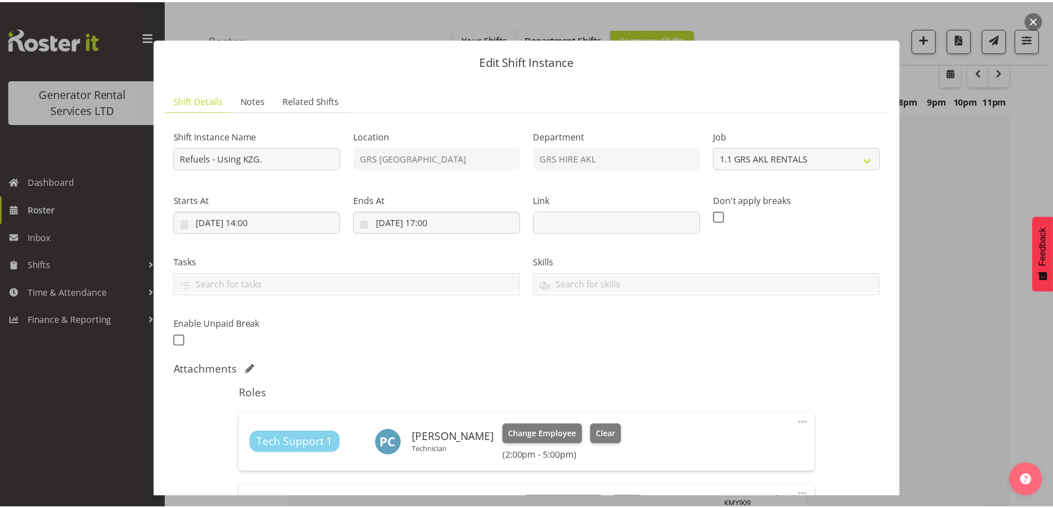
scroll to position [1531, 0]
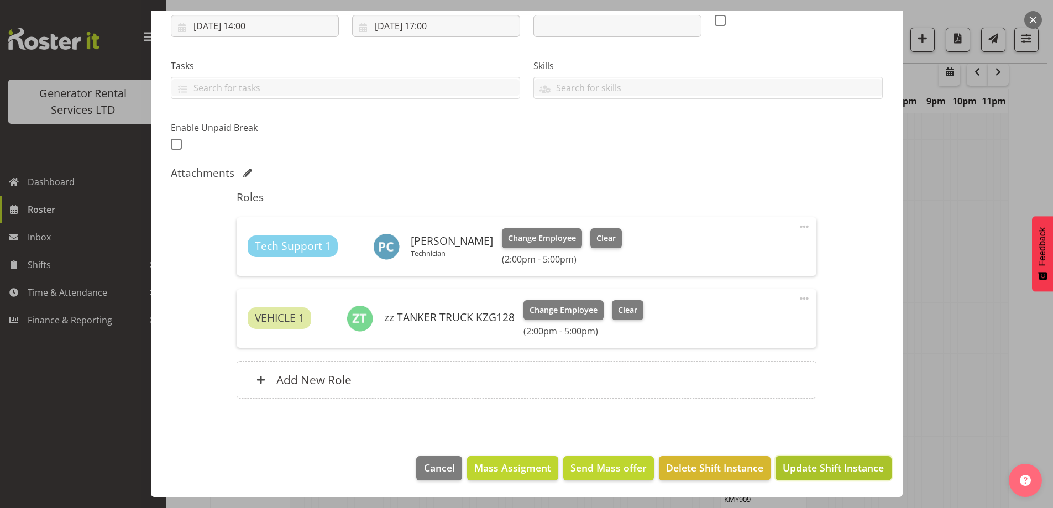
click at [805, 467] on span "Update Shift Instance" at bounding box center [833, 467] width 101 height 14
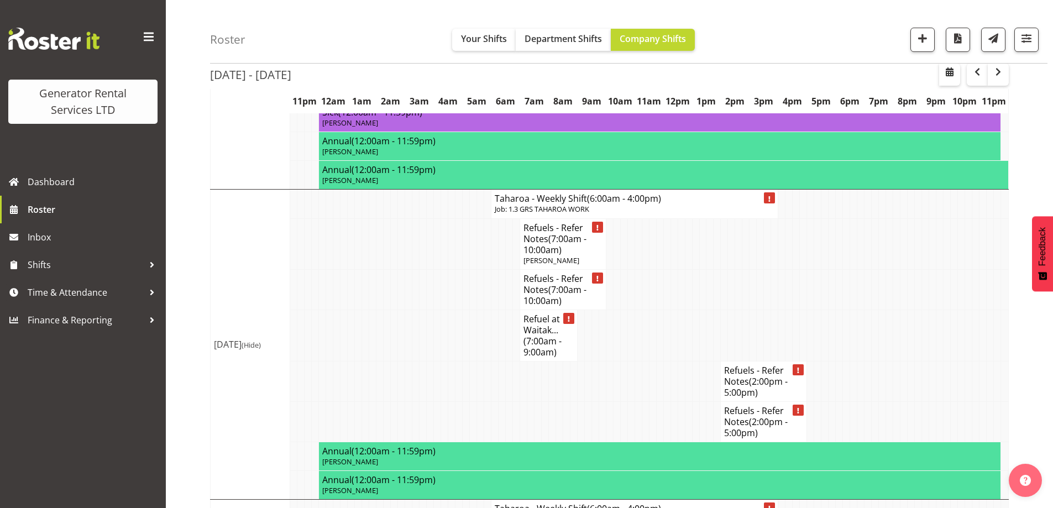
scroll to position [2139, 0]
